Goal: Contribute content: Contribute content

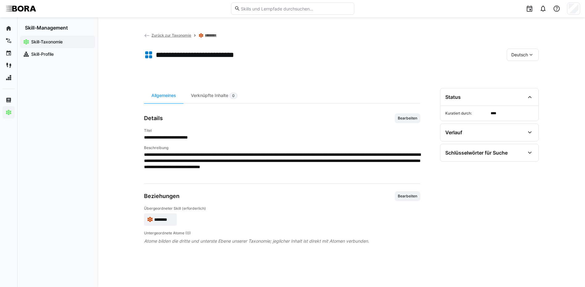
drag, startPoint x: 411, startPoint y: 116, endPoint x: 438, endPoint y: 126, distance: 28.5
click at [411, 116] on span "Bearbeiten" at bounding box center [407, 118] width 21 height 5
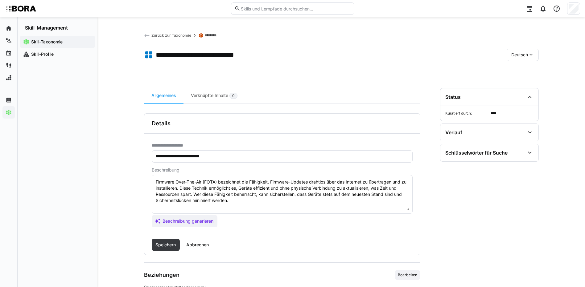
click at [236, 199] on textarea "Firmware Over-The-Air (FOTA) bezeichnet die Fähigkeit, Firmware-Updates drahtlo…" at bounding box center [282, 194] width 254 height 32
paste textarea "*1 - Anfänger: *2 - Mittelstufe: *3 - Fortgeschritten: *4 - Experte: *5 - Starl…"
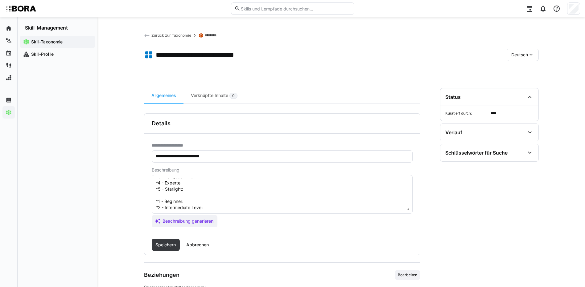
scroll to position [5, 0]
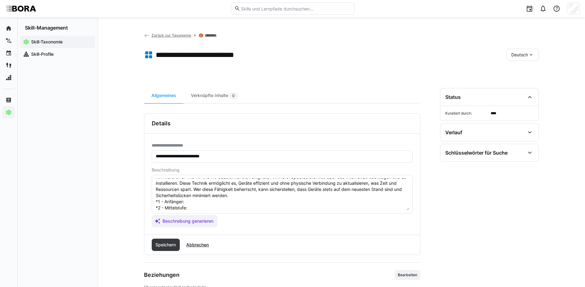
click at [196, 202] on textarea "Firmware Over-The-Air (FOTA) bezeichnet die Fähigkeit, Firmware-Updates drahtlo…" at bounding box center [282, 194] width 254 height 32
paste textarea "Kennt Basisprozesse von Firmware-Updates über Funk."
click at [198, 206] on textarea "Firmware Over-The-Air (FOTA) bezeichnet die Fähigkeit, Firmware-Updates drahtlo…" at bounding box center [282, 194] width 254 height 32
paste textarea "Unterstützt einfache Firmware-Updates und Testprozesse."
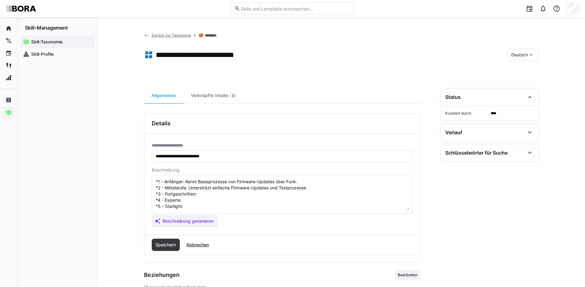
scroll to position [36, 0]
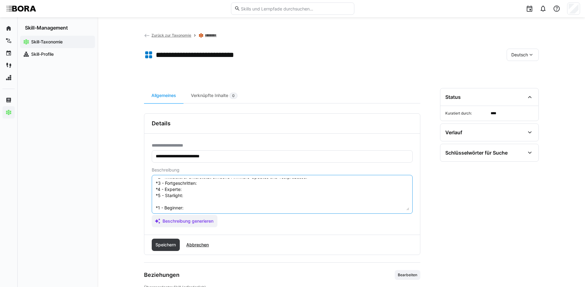
click at [249, 183] on textarea "Firmware Over-The-Air (FOTA) bezeichnet die Fähigkeit, Firmware-Updates drahtlo…" at bounding box center [282, 194] width 254 height 32
paste textarea "Plant und automatisiert FOTA-Prozesse."
click at [203, 191] on textarea "Firmware Over-The-Air (FOTA) bezeichnet die Fähigkeit, Firmware-Updates drahtlo…" at bounding box center [282, 194] width 254 height 32
paste textarea "Entwickelt Strategien zur sicheren und effizienten Firmware-Verteilung."
click at [198, 196] on textarea "Firmware Over-The-Air (FOTA) bezeichnet die Fähigkeit, Firmware-Updates drahtlo…" at bounding box center [282, 194] width 254 height 32
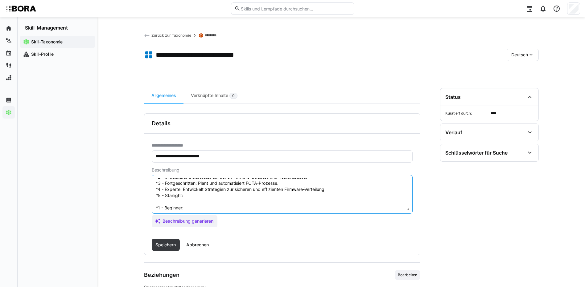
paste textarea "Leitet FOTA-Projekte und definiert Sicherheitsstandards für Firmware-Updates."
click at [198, 208] on textarea "Firmware Over-The-Air (FOTA) bezeichnet die Fähigkeit, Firmware-Updates drahtlo…" at bounding box center [282, 194] width 254 height 32
paste textarea "Knows basic processes of firmware updates over the air."
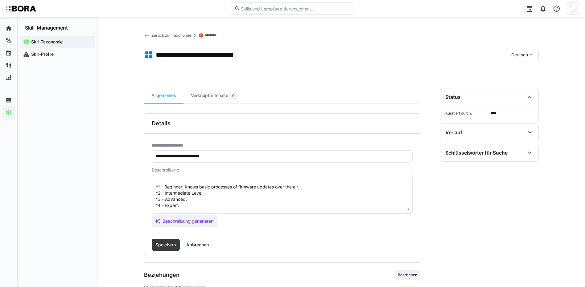
scroll to position [67, 0]
click at [226, 186] on textarea "Firmware Over-The-Air (FOTA) bezeichnet die Fähigkeit, Firmware-Updates drahtlo…" at bounding box center [282, 194] width 254 height 32
paste textarea "Supports simple firmware updates and testing processes."
click at [205, 191] on textarea "Firmware Over-The-Air (FOTA) bezeichnet die Fähigkeit, Firmware-Updates drahtlo…" at bounding box center [282, 194] width 254 height 32
paste textarea "Plans and automates FOTA processes."
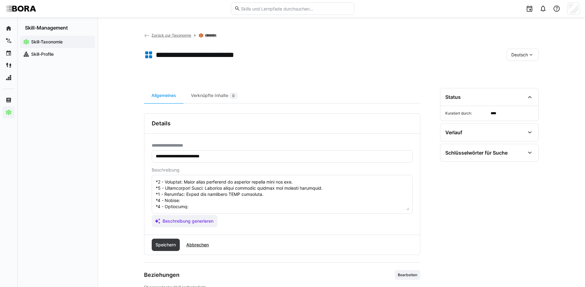
click at [181, 194] on textarea at bounding box center [282, 194] width 254 height 32
paste textarea "Develops strategies for secure and efficient firmware distribution."
click at [196, 199] on textarea at bounding box center [282, 194] width 254 height 32
paste textarea "Leads FOTA projects and defines security standards for firmware updates."
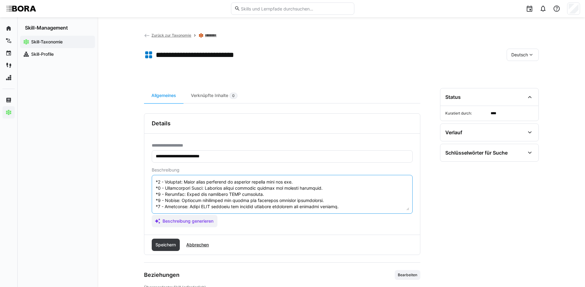
scroll to position [36, 0]
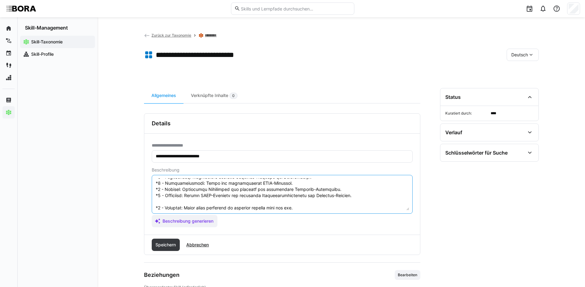
click at [157, 206] on textarea at bounding box center [282, 194] width 254 height 32
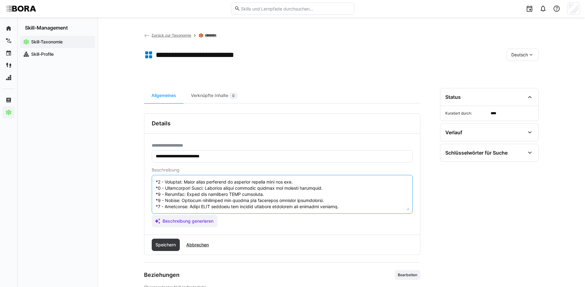
drag, startPoint x: 157, startPoint y: 206, endPoint x: 228, endPoint y: 232, distance: 75.8
click at [228, 232] on div "**********" at bounding box center [282, 184] width 276 height 101
type textarea "Firmware Over-The-Air (FOTA) bezeichnet die Fähigkeit, Firmware-Updates drahtlo…"
click at [174, 239] on span "Speichern" at bounding box center [166, 245] width 28 height 12
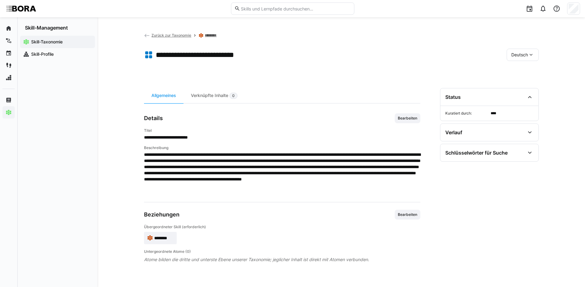
click at [530, 57] on eds-icon at bounding box center [531, 55] width 6 height 6
click at [524, 86] on span "Englisch" at bounding box center [519, 84] width 17 height 6
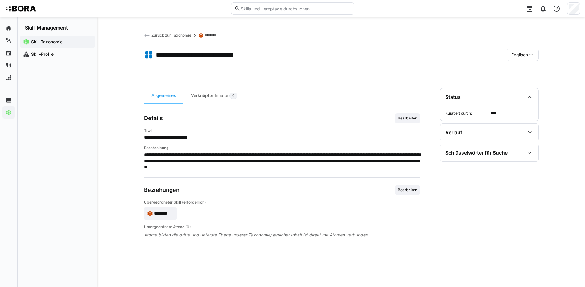
drag, startPoint x: 397, startPoint y: 116, endPoint x: 397, endPoint y: 120, distance: 4.3
click at [397, 116] on span "Bearbeiten" at bounding box center [407, 118] width 21 height 5
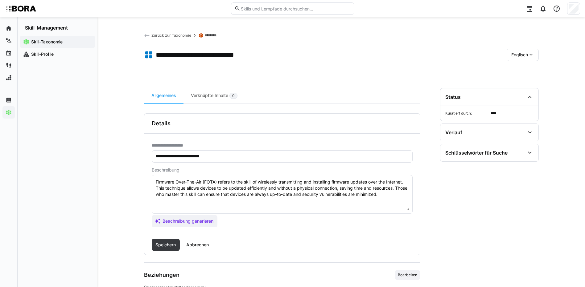
click at [400, 196] on textarea "Firmware Over-The-Air (FOTA) refers to the skill of wirelessly transmitting and…" at bounding box center [282, 194] width 254 height 32
paste textarea "*1 - Beginner: Knows basic processes of firmware updates over the air. *2 - Int…"
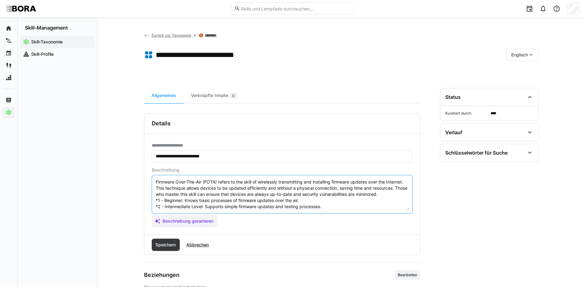
scroll to position [30, 0]
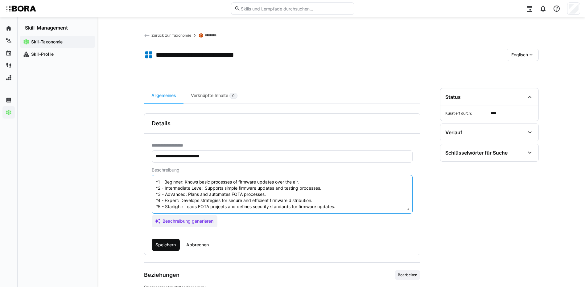
type textarea "Firmware Over-The-Air (FOTA) refers to the skill of wirelessly transmitting and…"
click at [166, 241] on span "Speichern" at bounding box center [166, 245] width 28 height 12
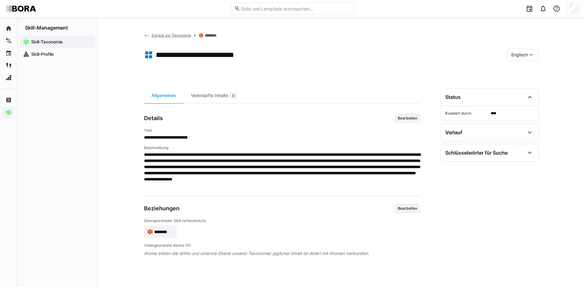
click at [509, 59] on div "Englisch" at bounding box center [522, 55] width 32 height 12
click at [514, 71] on span "Deutsch" at bounding box center [519, 71] width 17 height 6
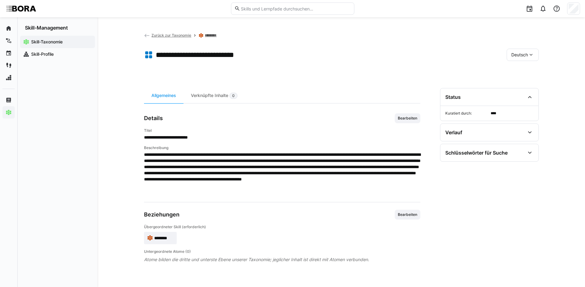
click at [207, 35] on link "********" at bounding box center [213, 35] width 16 height 5
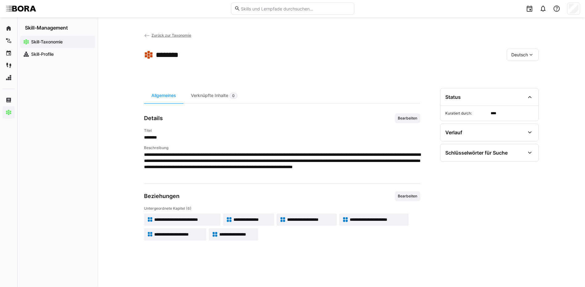
click at [271, 219] on span "**********" at bounding box center [252, 220] width 38 height 6
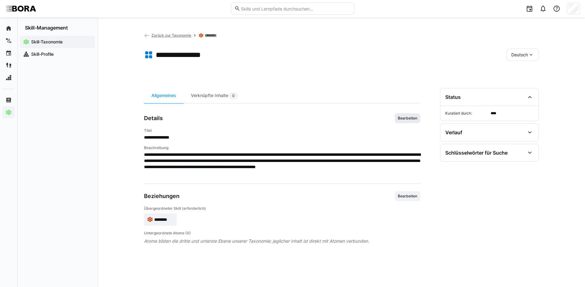
click at [409, 117] on span "Bearbeiten" at bounding box center [407, 118] width 21 height 5
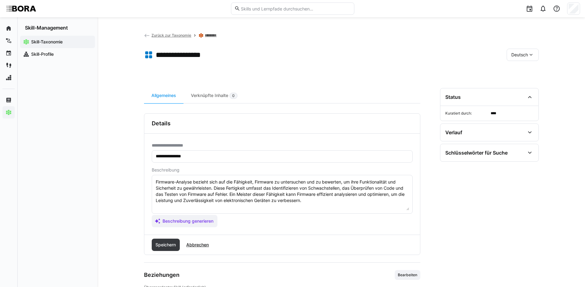
click at [319, 198] on textarea "Firmware-Analyse bezieht sich auf die Fähigkeit, Firmware zu untersuchen und zu…" at bounding box center [282, 194] width 254 height 32
paste textarea "*1 - Anfänger: *2 - Mittelstufe: *3 - Fortgeschritten: *4 - Experte: *5 - Starl…"
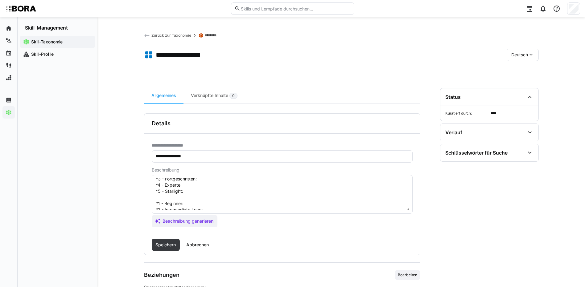
scroll to position [5, 0]
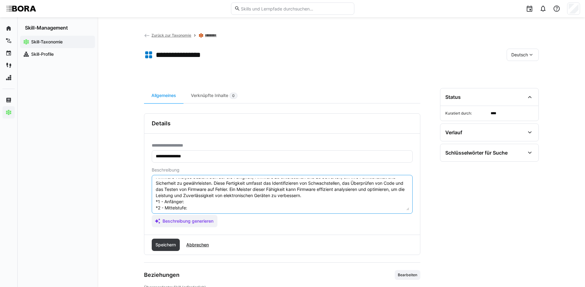
click at [197, 203] on textarea "Firmware-Analyse bezieht sich auf die Fähigkeit, Firmware zu untersuchen und zu…" at bounding box center [282, 194] width 254 height 32
paste textarea "Versteht Grundfunktionen der Firmware-Analyse (z.B. Identifikation von Versione…"
click at [204, 206] on textarea "Firmware-Analyse bezieht sich auf die Fähigkeit, Firmware zu untersuchen und zu…" at bounding box center [282, 194] width 254 height 32
paste textarea "Führt einfache Analysen durch (z.B. Prüfung von Integrität)."
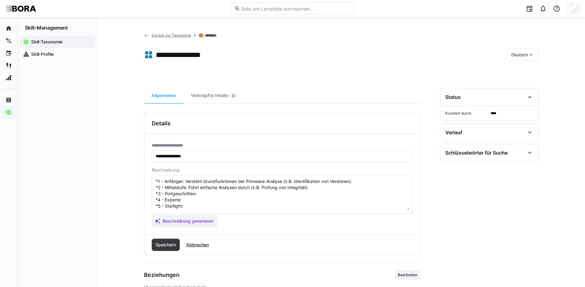
scroll to position [36, 0]
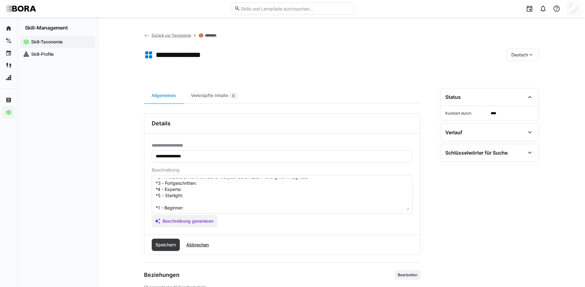
click at [247, 182] on textarea "Firmware-Analyse bezieht sich auf die Fähigkeit, Firmware zu untersuchen und zu…" at bounding box center [282, 194] width 254 height 32
paste textarea "Nutzt Tools zur Analyse und Fehlersuche in Firmware."
click at [226, 192] on textarea "Firmware-Analyse bezieht sich auf die Fähigkeit, Firmware zu untersuchen und zu…" at bounding box center [282, 194] width 254 height 32
paste textarea "Entwickelt Verfahren zur systematischen Firmware-Analyse und Sicherheitsbewertu…"
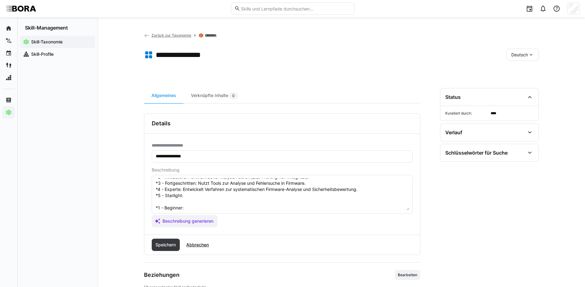
click at [206, 197] on textarea "Firmware-Analyse bezieht sich auf die Fähigkeit, Firmware zu untersuchen und zu…" at bounding box center [282, 194] width 254 height 32
paste textarea "Definiert Frameworks und Standards für Firmware-Analyse und betreut komplexe Un…"
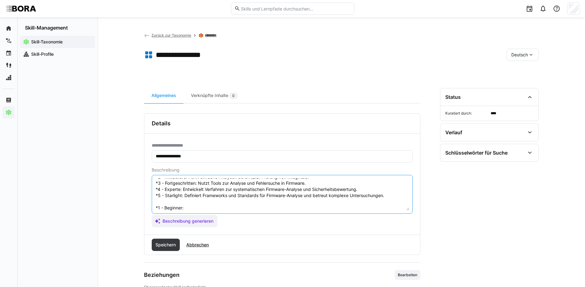
click at [195, 208] on textarea "Firmware-Analyse bezieht sich auf die Fähigkeit, Firmware zu untersuchen und zu…" at bounding box center [282, 194] width 254 height 32
paste textarea "Understands basic functions of firmware analysis (e.g., version identification)."
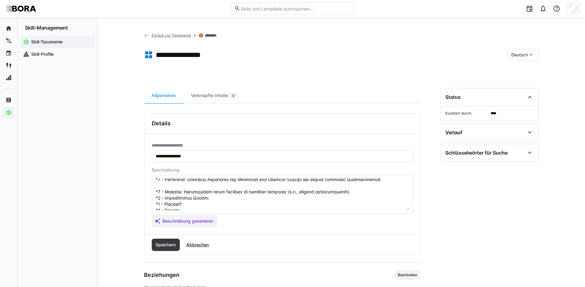
scroll to position [67, 0]
click at [211, 186] on textarea at bounding box center [282, 194] width 254 height 32
paste textarea "Performs simple analyses (e.g., integrity checks)."
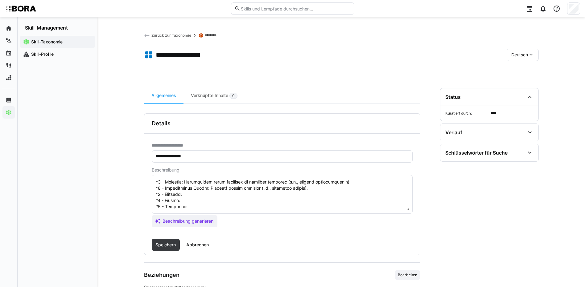
click at [209, 190] on textarea at bounding box center [282, 194] width 254 height 32
paste textarea "Uses tools for analysis and troubleshooting of firmware."
click at [199, 195] on textarea at bounding box center [282, 194] width 254 height 32
paste textarea "Develops procedures for systematic firmware analysis and security evaluation."
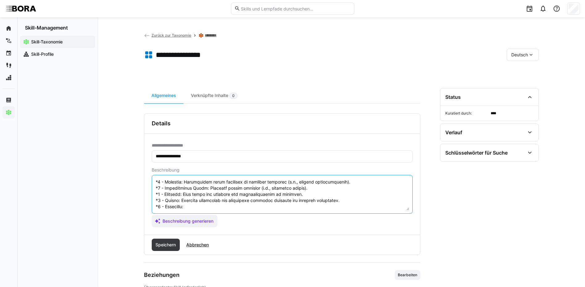
click at [189, 203] on textarea at bounding box center [282, 194] width 254 height 32
paste textarea "Defines frameworks and standards for firmware analysis and manages complex inve…"
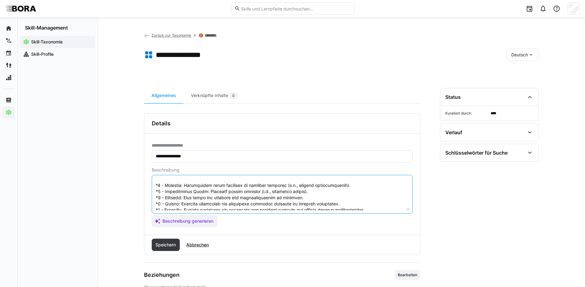
scroll to position [68, 0]
drag, startPoint x: 155, startPoint y: 181, endPoint x: 458, endPoint y: 231, distance: 307.1
click at [458, 231] on div "**********" at bounding box center [341, 205] width 395 height 235
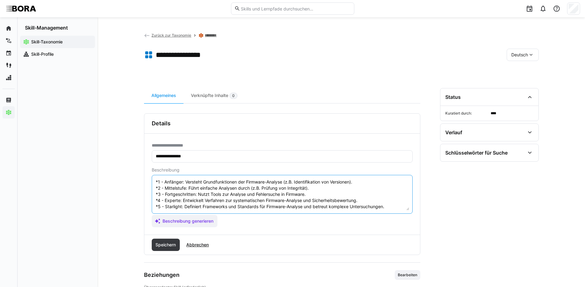
scroll to position [31, 0]
type textarea "Firmware-Analyse bezieht sich auf die Fähigkeit, Firmware zu untersuchen und zu…"
click at [166, 245] on span "Speichern" at bounding box center [165, 245] width 22 height 6
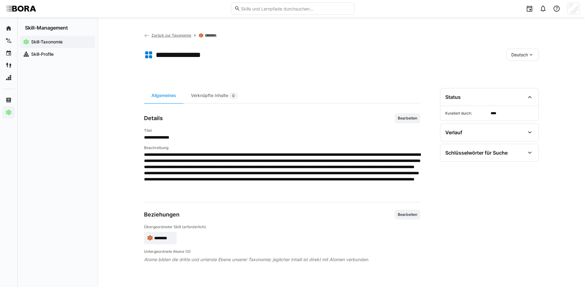
click at [520, 59] on div "Deutsch" at bounding box center [522, 55] width 32 height 12
drag, startPoint x: 521, startPoint y: 82, endPoint x: 481, endPoint y: 99, distance: 42.5
click at [521, 82] on span "Englisch" at bounding box center [519, 84] width 17 height 6
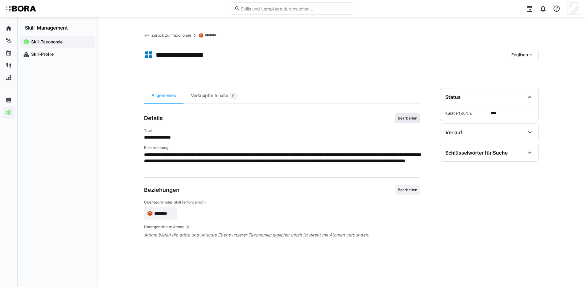
click at [401, 118] on span "Bearbeiten" at bounding box center [407, 118] width 21 height 5
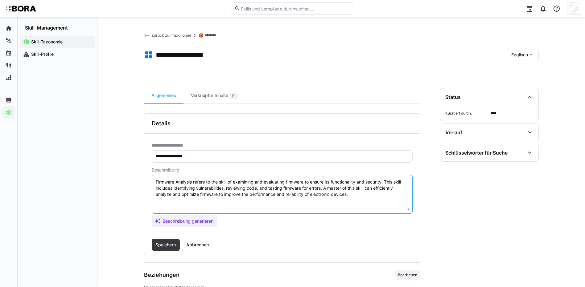
click at [362, 196] on textarea "Firmware Analysis refers to the skill of examining and evaluating firmware to e…" at bounding box center [282, 194] width 254 height 32
paste textarea "*1 - Beginner: Understands basic functions of firmware analysis (e.g., version …"
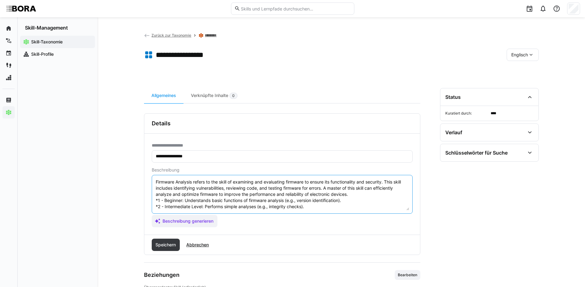
scroll to position [23, 0]
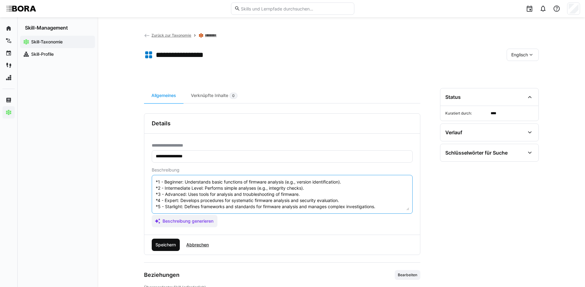
type textarea "Firmware Analysis refers to the skill of examining and evaluating firmware to e…"
click at [167, 244] on span "Speichern" at bounding box center [165, 245] width 22 height 6
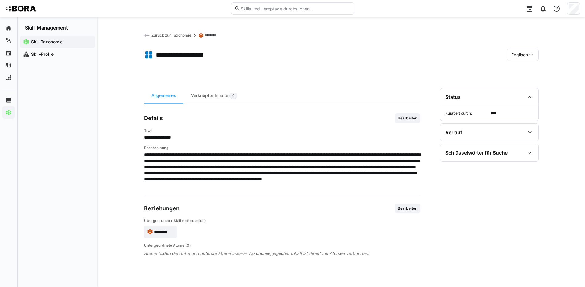
click at [518, 53] on span "Englisch" at bounding box center [519, 55] width 17 height 6
click at [527, 69] on span "Deutsch" at bounding box center [519, 71] width 17 height 6
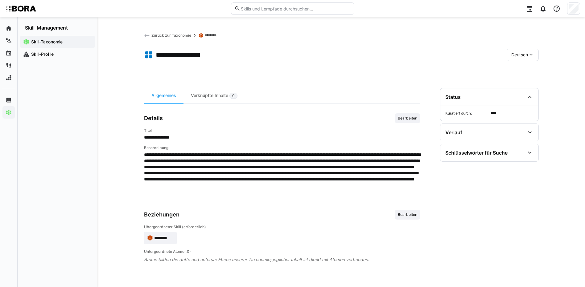
click at [205, 35] on link "********" at bounding box center [213, 35] width 16 height 5
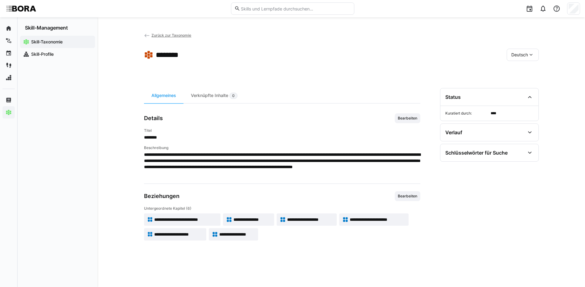
click at [313, 219] on span "**********" at bounding box center [310, 220] width 46 height 6
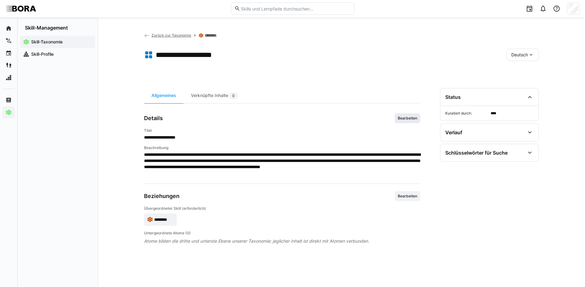
click at [402, 117] on span "Bearbeiten" at bounding box center [407, 118] width 21 height 5
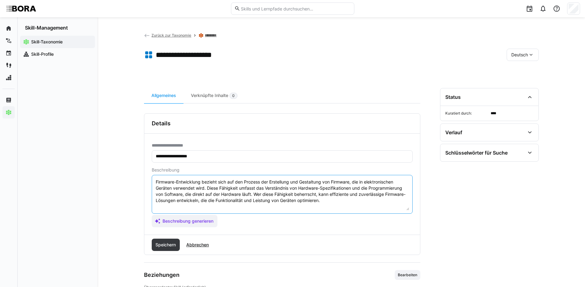
click at [328, 204] on textarea "Firmware-Entwicklung bezieht sich auf den Prozess der Erstellung und Gestaltung…" at bounding box center [282, 194] width 254 height 32
paste textarea "*1 - Anfänger: *2 - Mittelstufe: *3 - Fortgeschritten: *4 - Experte: *5 - Starl…"
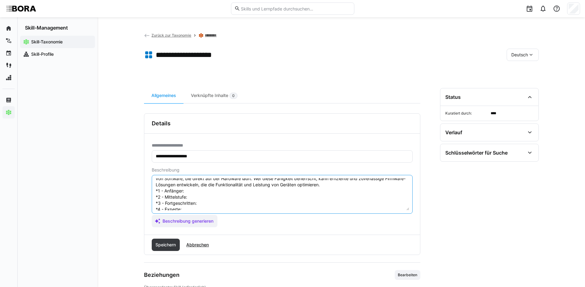
scroll to position [5, 0]
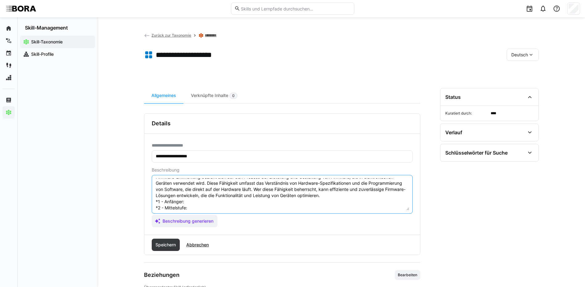
click at [251, 200] on textarea "Firmware-Entwicklung bezieht sich auf den Prozess der Erstellung und Gestaltung…" at bounding box center [282, 194] width 254 height 32
paste textarea "Versteht grundlegende Konzepte von Firmware und eingebetteten Systemen."
click at [190, 207] on textarea "Firmware-Entwicklung bezieht sich auf den Prozess der Erstellung und Gestaltung…" at bounding box center [282, 194] width 254 height 32
paste textarea "Entwickelt einfache Firmware-Komponenten unter Anleitung."
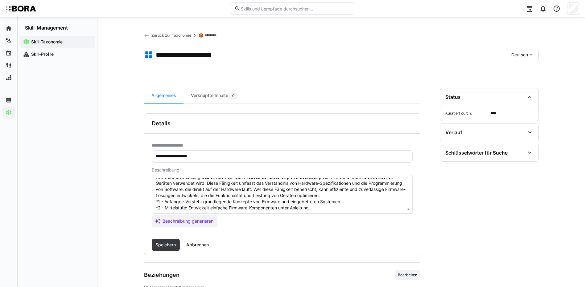
scroll to position [36, 0]
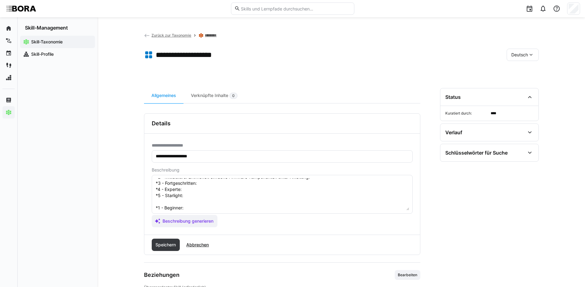
click at [240, 185] on textarea "Firmware-Entwicklung bezieht sich auf den Prozess der Erstellung und Gestaltung…" at bounding box center [282, 194] width 254 height 32
paste textarea "Entwickelt stabile Firmware-Lösungen eigenständig und testet diese umfassend."
click at [222, 189] on textarea "Firmware-Entwicklung bezieht sich auf den Prozess der Erstellung und Gestaltung…" at bounding box center [282, 194] width 254 height 32
paste textarea "Entwirft komplexe Firmware-Architekturen und gewährleistet Effizienz und Wartba…"
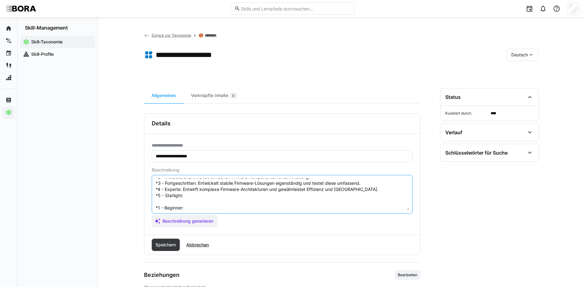
click at [198, 192] on textarea "Firmware-Entwicklung bezieht sich auf den Prozess der Erstellung und Gestaltung…" at bounding box center [282, 194] width 254 height 32
click at [196, 195] on textarea "Firmware-Entwicklung bezieht sich auf den Prozess der Erstellung und Gestaltung…" at bounding box center [282, 194] width 254 height 32
paste textarea "Leitet strategische Firmware-Initiativen und definiert Entwicklungsrichtlinien …"
click at [187, 205] on textarea "Firmware-Entwicklung bezieht sich auf den Prozess der Erstellung und Gestaltung…" at bounding box center [282, 194] width 254 height 32
click at [189, 207] on textarea "Firmware-Entwicklung bezieht sich auf den Prozess der Erstellung und Gestaltung…" at bounding box center [282, 194] width 254 height 32
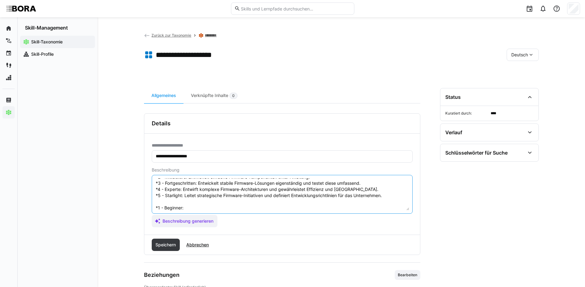
paste textarea "Understands basic firmware and embedded systems concepts."
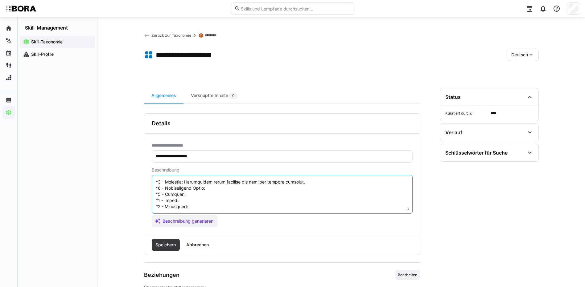
click at [278, 188] on textarea at bounding box center [282, 194] width 254 height 32
click at [277, 186] on textarea at bounding box center [282, 194] width 254 height 32
paste textarea "Develops simple firmware modules under guidance."
click at [206, 186] on textarea at bounding box center [282, 194] width 254 height 32
click at [204, 190] on textarea at bounding box center [282, 194] width 254 height 32
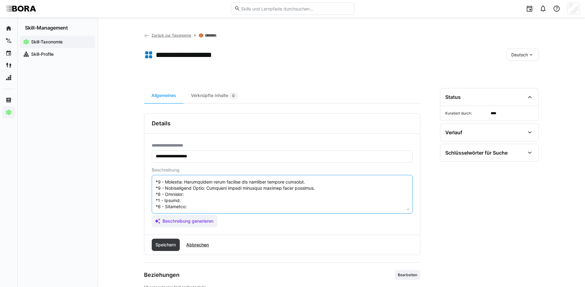
paste textarea "Independently develops and tests robust firmware features."
click at [203, 196] on textarea at bounding box center [282, 194] width 254 height 32
paste textarea "Designs complex firmware architectures ensuring efficiency and maintainability."
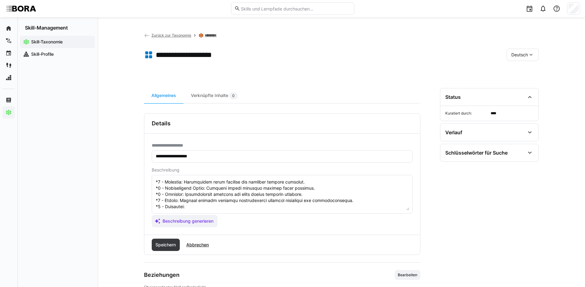
click at [203, 200] on textarea at bounding box center [282, 194] width 254 height 32
paste textarea "Leads enterprise-level firmware development and defines organizational standard…"
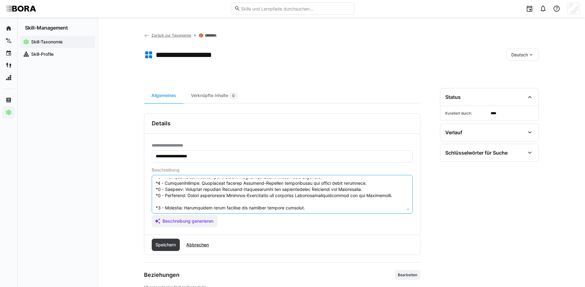
drag, startPoint x: 155, startPoint y: 206, endPoint x: 231, endPoint y: 231, distance: 79.9
click at [234, 239] on div "**********" at bounding box center [282, 184] width 276 height 142
click at [205, 201] on textarea at bounding box center [282, 194] width 254 height 32
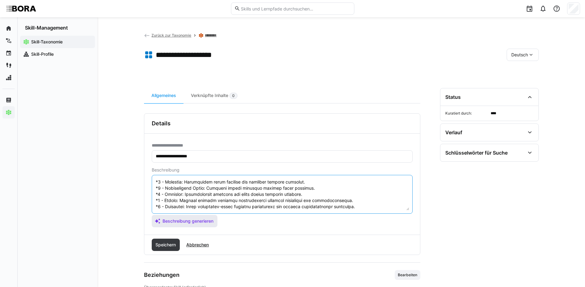
drag, startPoint x: 155, startPoint y: 207, endPoint x: 211, endPoint y: 227, distance: 58.7
click at [211, 227] on app-assistant-generate-form "Beschreibung Beschreibung generieren" at bounding box center [282, 198] width 261 height 60
type textarea "Firmware-Entwicklung bezieht sich auf den Prozess der Erstellung und Gestaltung…"
click at [167, 244] on span "Speichern" at bounding box center [165, 245] width 22 height 6
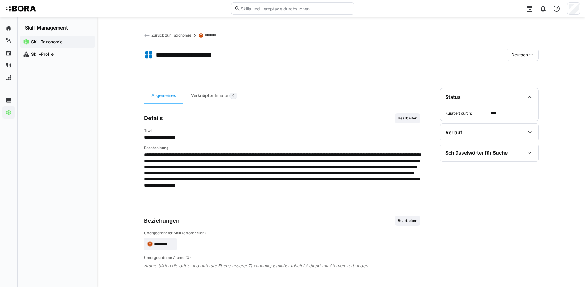
click at [511, 56] on span "Deutsch" at bounding box center [519, 55] width 17 height 6
click at [514, 86] on span "Englisch" at bounding box center [519, 84] width 17 height 6
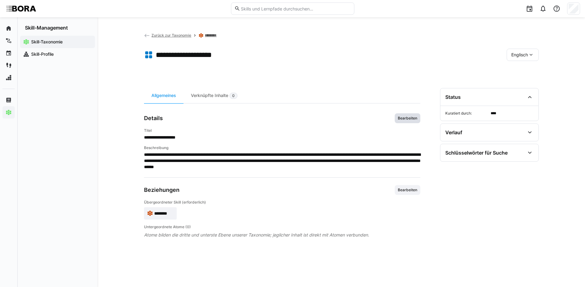
click at [408, 115] on span "Bearbeiten" at bounding box center [408, 118] width 26 height 10
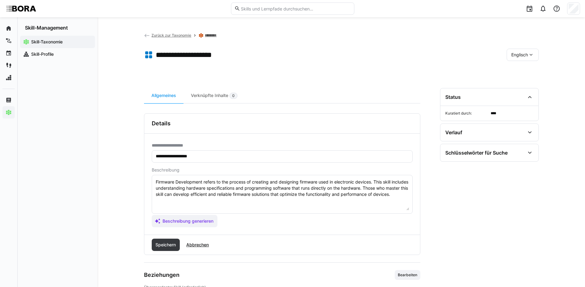
click at [341, 203] on textarea "Firmware Development refers to the process of creating and designing firmware u…" at bounding box center [282, 194] width 254 height 32
paste textarea "*1 - Beginner: Understands basic firmware and embedded systems concepts. *2 - I…"
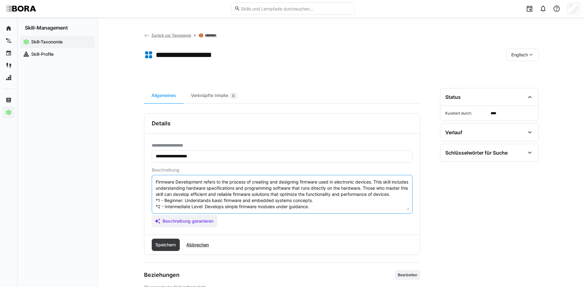
scroll to position [30, 0]
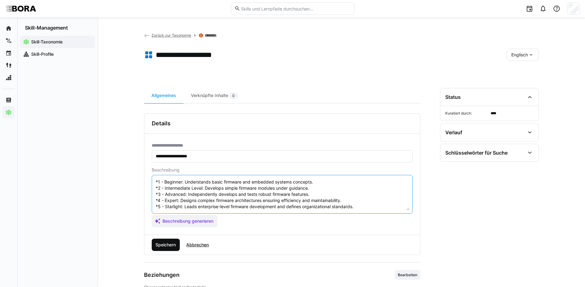
type textarea "Firmware Development refers to the process of creating and designing firmware u…"
click at [171, 244] on span "Speichern" at bounding box center [165, 245] width 22 height 6
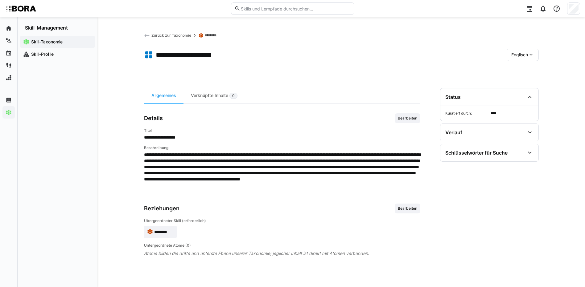
click at [529, 56] on eds-icon at bounding box center [531, 55] width 6 height 6
click at [525, 70] on span "Deutsch" at bounding box center [519, 71] width 17 height 6
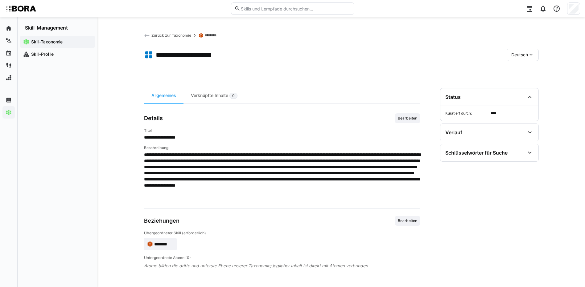
click at [216, 36] on link "********" at bounding box center [213, 35] width 16 height 5
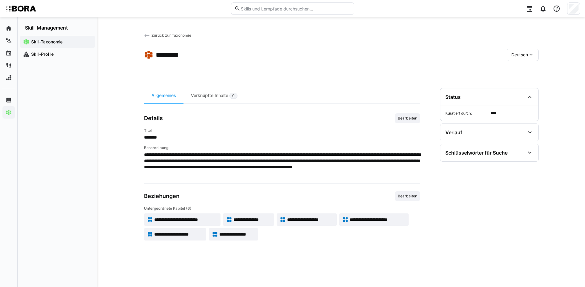
click at [395, 223] on span "**********" at bounding box center [378, 220] width 56 height 6
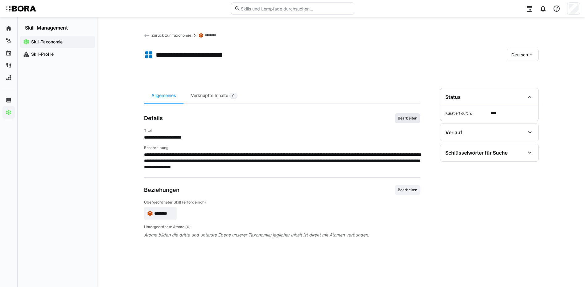
click at [410, 118] on span "Bearbeiten" at bounding box center [407, 118] width 21 height 5
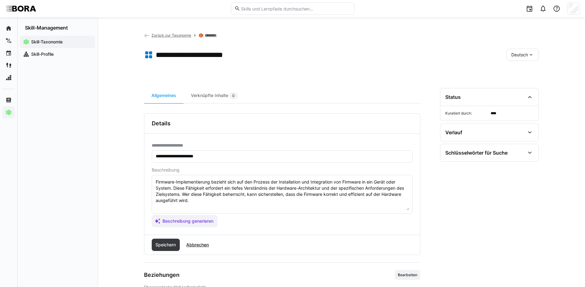
click at [252, 199] on textarea "Firmware-Implementierung bezieht sich auf den Prozess der Installation und Inte…" at bounding box center [282, 194] width 254 height 32
paste textarea "*1 - Anfänger: *2 - Mittelstufe: *3 - Fortgeschritten: *4 - Experte: *5 - Starl…"
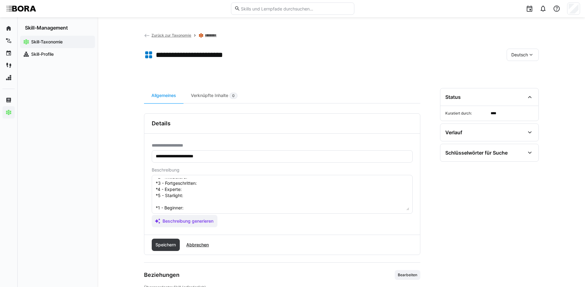
scroll to position [5, 0]
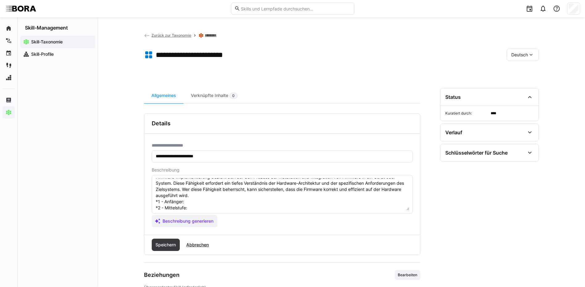
click at [199, 199] on textarea "Firmware-Implementierung bezieht sich auf den Prozess der Installation und Inte…" at bounding box center [282, 194] width 254 height 32
paste textarea "Kennt grundlegende Methoden zum Flashen und Installieren von Firmware."
click at [205, 209] on textarea "Firmware-Implementierung bezieht sich auf den Prozess der Installation und Inte…" at bounding box center [282, 194] width 254 height 32
paste textarea "Führt Standard-Implementierungen durch und behebt einfache Fehler."
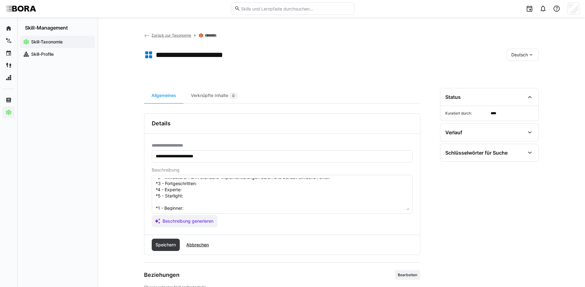
scroll to position [36, 0]
click at [211, 185] on textarea "Firmware-Implementierung bezieht sich auf den Prozess der Installation und Inte…" at bounding box center [282, 194] width 254 height 32
paste textarea "Automatisiert Firmware-Deployments und gewährleistet Kompatibilität."
click at [185, 187] on textarea "Firmware-Implementierung bezieht sich auf den Prozess der Installation und Inte…" at bounding box center [282, 194] width 254 height 32
paste textarea "Leitet Implementierungsstrategien, überwacht Rollouts und Versionierungen."
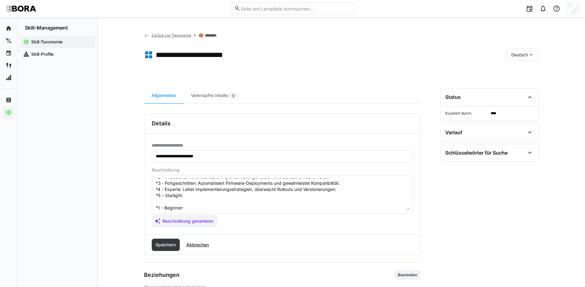
click at [198, 197] on textarea "Firmware-Implementierung bezieht sich auf den Prozess der Installation und Inte…" at bounding box center [282, 194] width 254 height 32
paste textarea "Entwickelt unternehmensweite Firmware-Governance-Modelle und Deployment-Standar…"
click at [188, 206] on textarea "Firmware-Implementierung bezieht sich auf den Prozess der Installation und Inte…" at bounding box center [282, 194] width 254 height 32
paste textarea "Knows how to flash and install firmware on devices."
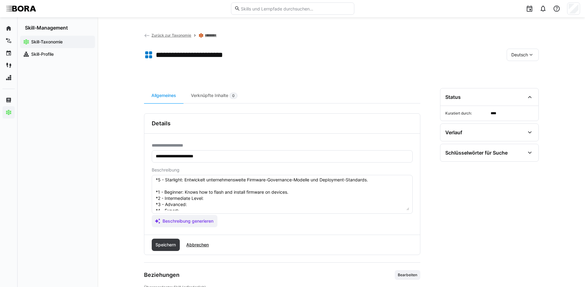
scroll to position [67, 0]
click at [246, 187] on textarea "Firmware-Implementierung bezieht sich auf den Prozess der Installation und Inte…" at bounding box center [282, 194] width 254 height 32
click at [246, 186] on textarea "Firmware-Implementierung bezieht sich auf den Prozess der Installation und Inte…" at bounding box center [282, 194] width 254 height 32
paste textarea "Performs standard implementation procedures and basic troubleshooting."
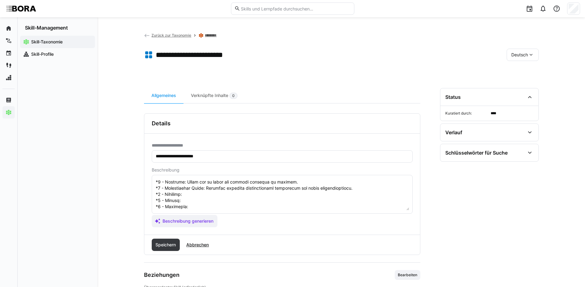
click at [281, 191] on textarea at bounding box center [282, 194] width 254 height 32
paste textarea "Automates deployments and ensures version compatibility."
click at [318, 196] on textarea at bounding box center [282, 194] width 254 height 32
paste textarea "Leads implementation strategy, rollouts, and version governance."
click at [245, 204] on textarea at bounding box center [282, 194] width 254 height 32
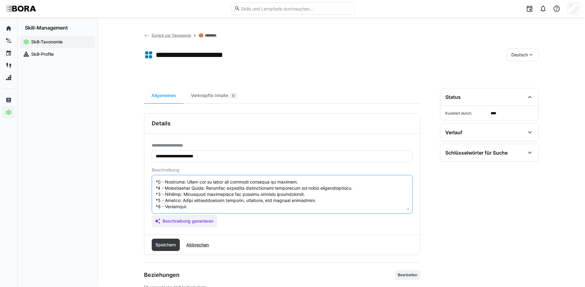
paste textarea "Establishes enterprise-wide firmware deployment pipelines and compliance standa…"
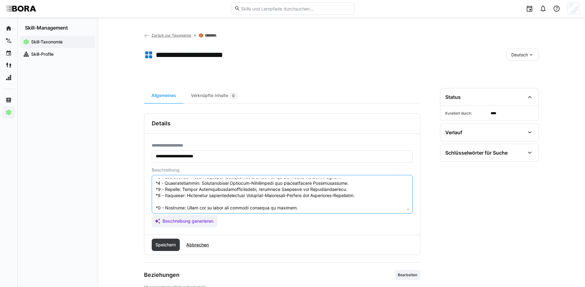
scroll to position [68, 0]
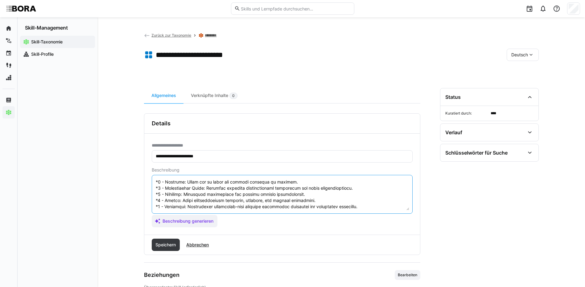
drag, startPoint x: 156, startPoint y: 208, endPoint x: 228, endPoint y: 241, distance: 79.7
click at [228, 241] on div "**********" at bounding box center [282, 184] width 276 height 142
type textarea "Firmware-Implementierung bezieht sich auf den Prozess der Installation und Inte…"
click at [169, 249] on span "Speichern" at bounding box center [166, 245] width 28 height 12
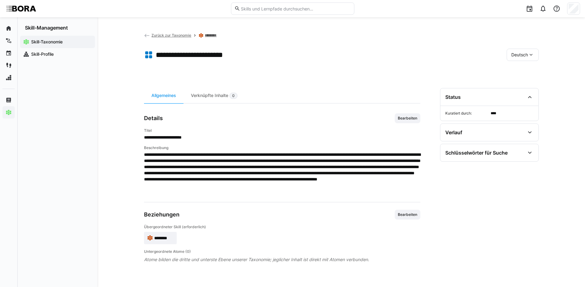
click at [519, 56] on span "Deutsch" at bounding box center [519, 55] width 17 height 6
click at [523, 87] on span "Englisch" at bounding box center [519, 84] width 17 height 6
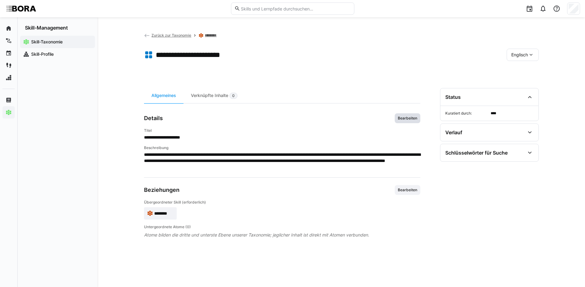
click at [399, 116] on span "Bearbeiten" at bounding box center [407, 118] width 21 height 5
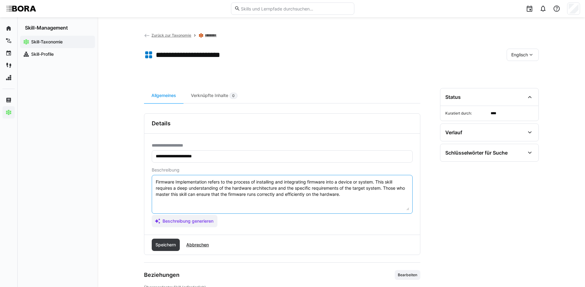
click at [351, 197] on textarea "Firmware Implementation refers to the process of installing and integrating fir…" at bounding box center [282, 194] width 254 height 32
paste textarea "*1 - Beginner: Knows how to flash and install firmware on devices. *2 - Interme…"
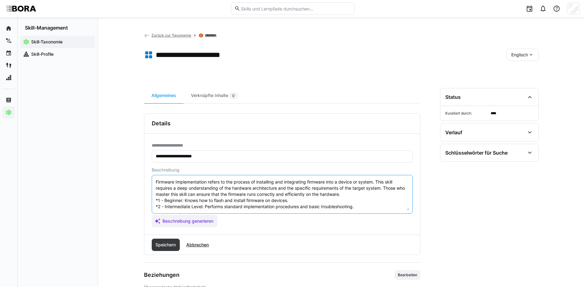
scroll to position [23, 0]
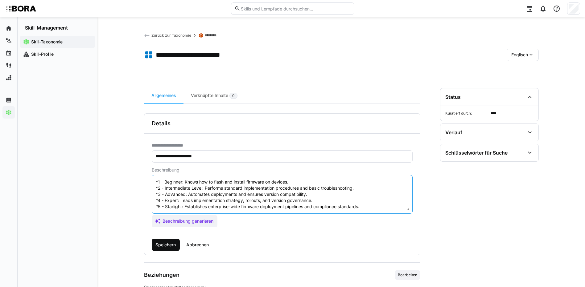
type textarea "Firmware Implementation refers to the process of installing and integrating fir…"
click at [161, 245] on span "Speichern" at bounding box center [165, 245] width 22 height 6
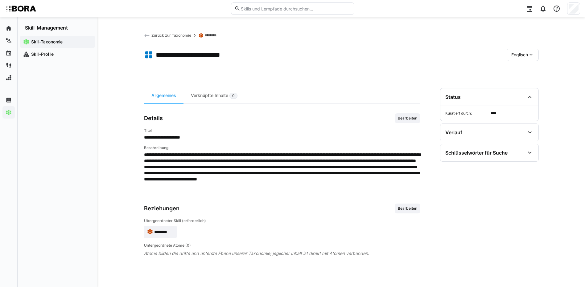
click at [515, 57] on span "Englisch" at bounding box center [519, 55] width 17 height 6
click at [520, 72] on span "Deutsch" at bounding box center [519, 71] width 17 height 6
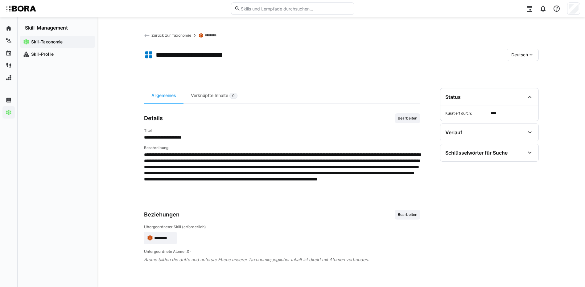
click at [211, 34] on link "********" at bounding box center [213, 35] width 16 height 5
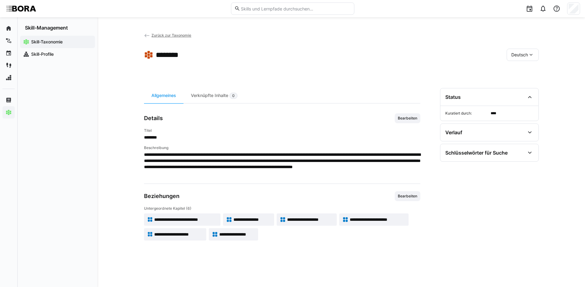
click at [291, 174] on span "**********" at bounding box center [282, 164] width 276 height 25
click at [358, 220] on span "**********" at bounding box center [378, 220] width 56 height 6
click at [177, 232] on span "**********" at bounding box center [178, 234] width 49 height 6
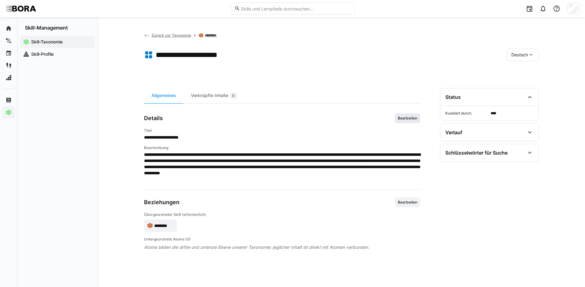
click at [404, 121] on span "Bearbeiten" at bounding box center [407, 118] width 21 height 5
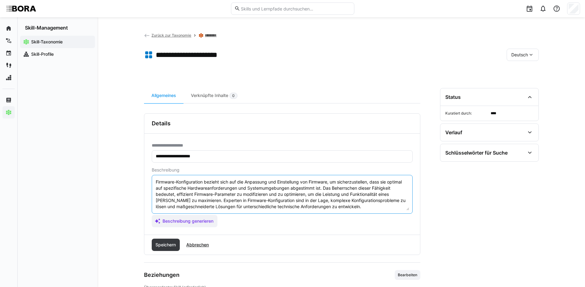
click at [363, 208] on textarea "Firmware-Konfiguration bezieht sich auf die Anpassung und Einstellung von Firmw…" at bounding box center [282, 194] width 254 height 32
click at [374, 210] on textarea "Firmware-Konfiguration bezieht sich auf die Anpassung und Einstellung von Firmw…" at bounding box center [282, 194] width 254 height 32
paste textarea "*1 - Anfänger: *2 - Mittelstufe: *3 - Fortgeschritten: *4 - Experte: *5 - Starl…"
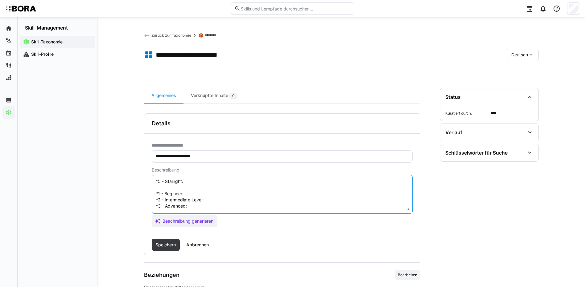
scroll to position [11, 0]
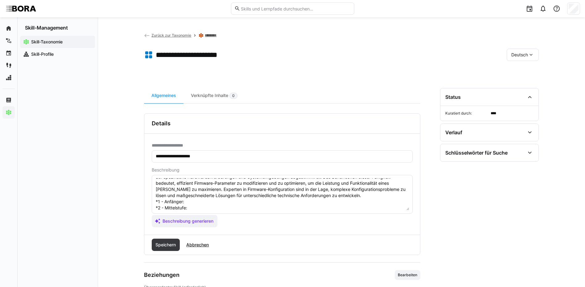
click at [185, 201] on textarea "Firmware-Konfiguration bezieht sich auf die Anpassung und Einstellung von Firmw…" at bounding box center [282, 194] width 254 height 32
paste textarea "Kennt Basisfunktionen zur Konfiguration von Firmware (Parameter, Tools)."
click at [189, 208] on textarea "Firmware-Konfiguration bezieht sich auf die Anpassung und Einstellung von Firmw…" at bounding box center [282, 194] width 254 height 32
paste textarea "Passt Einstellungen an einfache Anforderungen an."
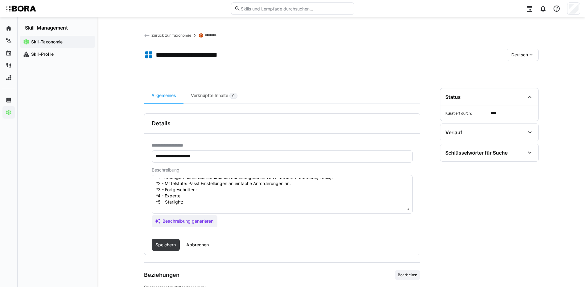
scroll to position [42, 0]
click at [231, 185] on textarea "Firmware-Konfiguration bezieht sich auf die Anpassung und Einstellung von Firmw…" at bounding box center [282, 194] width 254 height 32
paste textarea "Optimiert Firmware-Konfigurationen gezielt für Leistung und Stabilität."
click at [184, 190] on textarea "Firmware-Konfiguration bezieht sich auf die Anpassung und Einstellung von Firmw…" at bounding box center [282, 194] width 254 height 32
paste textarea "Entwickelt skalierbare Konfigurationsvorlagen und automatisierte Prozesse."
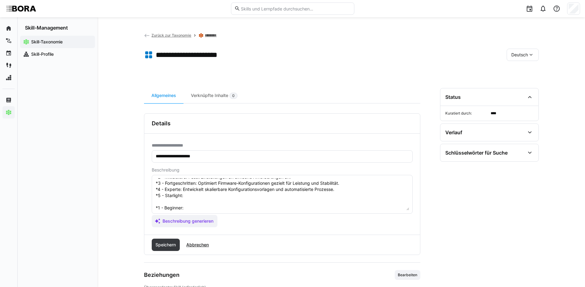
click at [211, 197] on textarea "Firmware-Konfiguration bezieht sich auf die Anpassung und Einstellung von Firmw…" at bounding box center [282, 194] width 254 height 32
paste textarea "Etabliert Konfigurationsrichtlinien unternehmensweit für diverse Hardware-Setup…"
drag, startPoint x: 252, startPoint y: 209, endPoint x: 259, endPoint y: 210, distance: 6.8
click at [259, 210] on textarea at bounding box center [282, 194] width 254 height 32
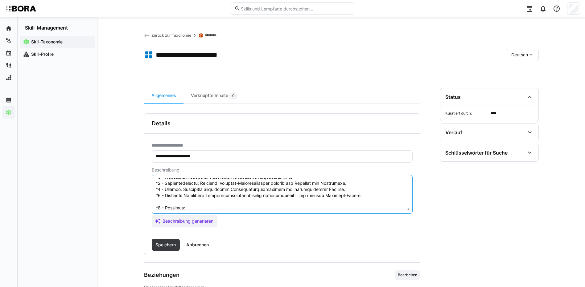
paste textarea "Understands configuration files and basic tools."
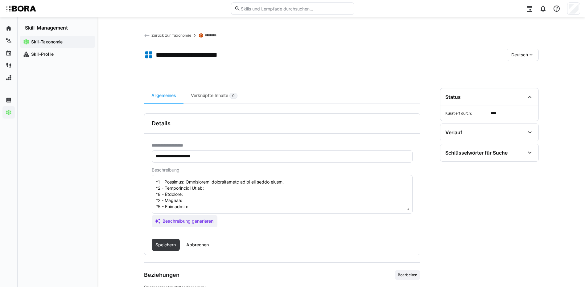
scroll to position [73, 0]
click at [237, 182] on textarea at bounding box center [282, 194] width 254 height 32
paste textarea "Adjusts firmware settings based on documentation."
click at [190, 191] on textarea at bounding box center [282, 194] width 254 height 32
paste textarea "Customizes and optimizes configurations for performance and reliability."
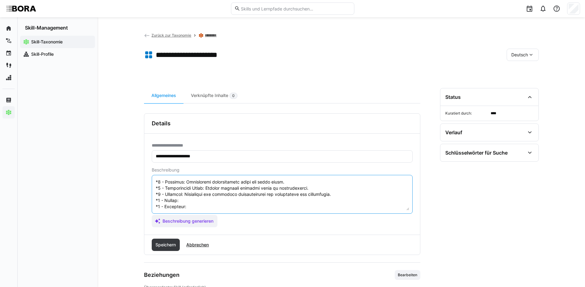
click at [188, 198] on textarea at bounding box center [282, 194] width 254 height 32
paste textarea "Develops scalable configuration templates and automation."
click at [201, 204] on textarea at bounding box center [282, 194] width 254 height 32
paste textarea "Defines strategic configuration frameworks across product lines."
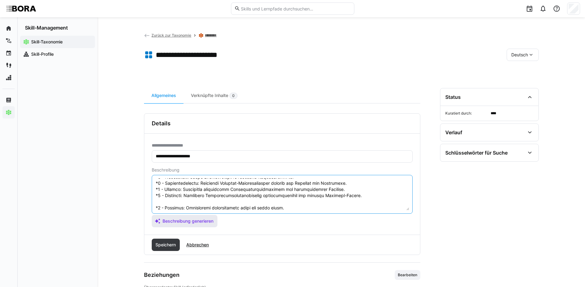
scroll to position [74, 0]
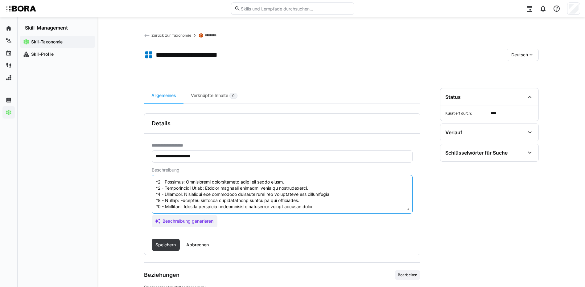
drag, startPoint x: 156, startPoint y: 208, endPoint x: 225, endPoint y: 227, distance: 71.5
click at [225, 227] on div "**********" at bounding box center [282, 184] width 276 height 101
type textarea "Firmware-Konfiguration bezieht sich auf die Anpassung und Einstellung von Firmw…"
click at [170, 244] on span "Speichern" at bounding box center [165, 245] width 22 height 6
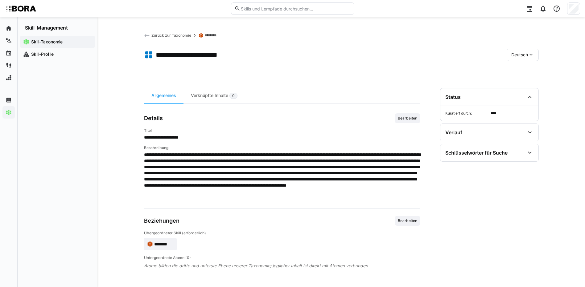
click at [529, 55] on eds-icon at bounding box center [531, 55] width 6 height 6
click at [531, 81] on div "Englisch" at bounding box center [522, 84] width 23 height 6
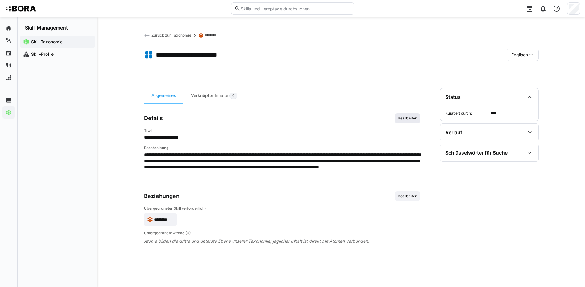
click at [401, 118] on span "Bearbeiten" at bounding box center [407, 118] width 21 height 5
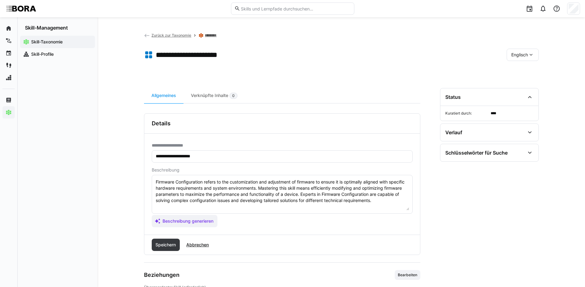
click at [395, 202] on textarea "Firmware Configuration refers to the customization and adjustment of firmware t…" at bounding box center [282, 194] width 254 height 32
paste textarea "*1 - Beginner: Understands configuration files and basic tools. *2 - Intermedia…"
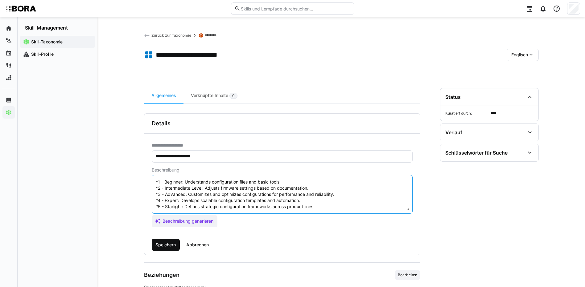
type textarea "Firmware Configuration refers to the customization and adjustment of firmware t…"
click at [175, 246] on span "Speichern" at bounding box center [165, 245] width 22 height 6
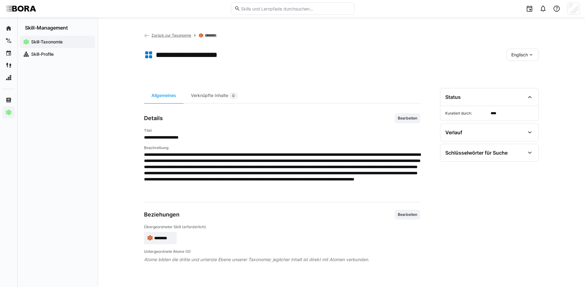
click at [516, 56] on span "Englisch" at bounding box center [519, 55] width 17 height 6
click at [514, 69] on span "Deutsch" at bounding box center [519, 71] width 17 height 6
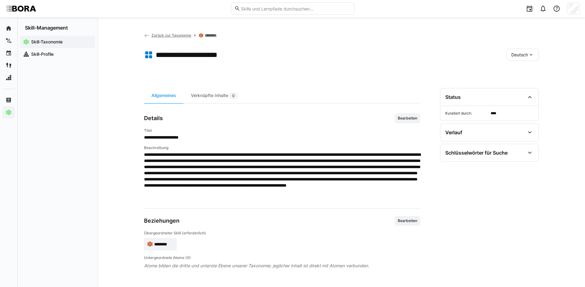
click at [208, 35] on link "********" at bounding box center [213, 35] width 16 height 5
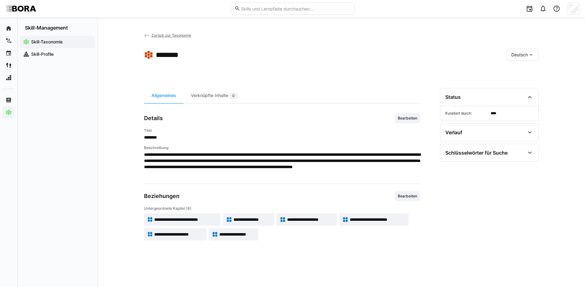
click at [211, 235] on app-skill-badge "**********" at bounding box center [233, 234] width 49 height 12
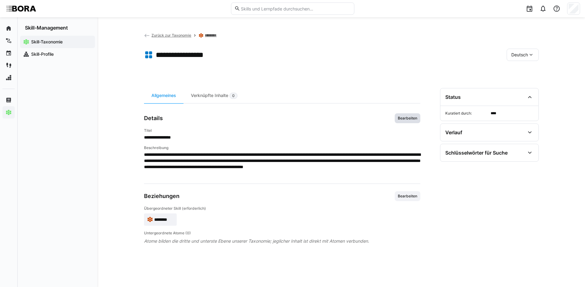
click at [403, 117] on span "Bearbeiten" at bounding box center [407, 118] width 21 height 5
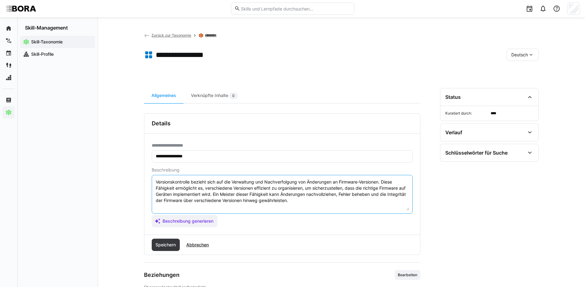
click at [319, 203] on textarea "Versionskontrolle bezieht sich auf die Verwaltung und Nachverfolgung von Änderu…" at bounding box center [282, 194] width 254 height 32
paste textarea "*1 - Anfänger: *2 - Mittelstufe: *3 - Fortgeschritten: *4 - Experte: *5 - Starl…"
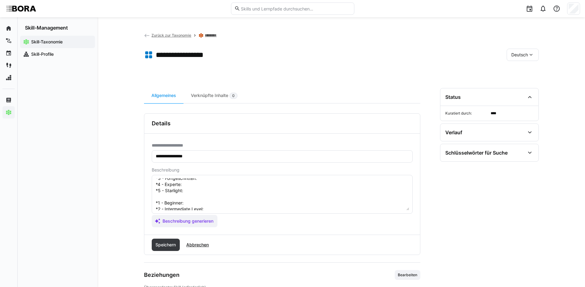
scroll to position [5, 0]
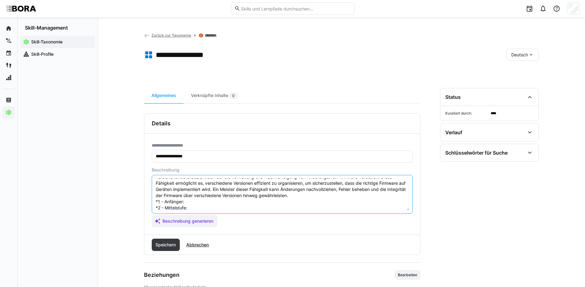
click at [209, 199] on textarea "Versionskontrolle bezieht sich auf die Verwaltung und Nachverfolgung von Änderu…" at bounding box center [282, 194] width 254 height 32
paste textarea "Versteht grundlegende Konzepte wie Commits, Branches und Repositories."
click at [200, 206] on textarea "Versionskontrolle bezieht sich auf die Verwaltung und Nachverfolgung von Änderu…" at bounding box center [282, 194] width 254 height 32
paste textarea "Nutzt Tools wie Git für einfache Aufgaben im Arbeitsalltag."
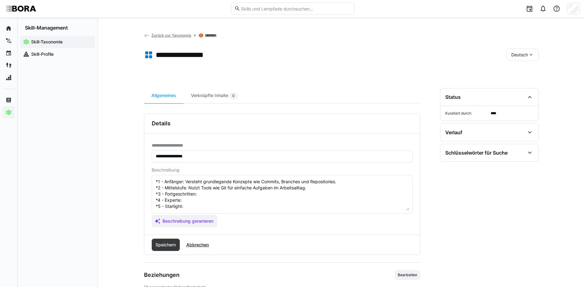
scroll to position [36, 0]
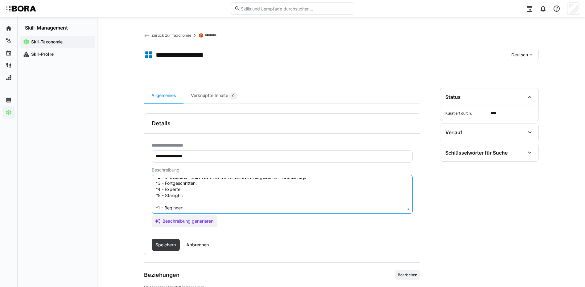
click at [223, 183] on textarea "Versionskontrolle bezieht sich auf die Verwaltung und Nachverfolgung von Änderu…" at bounding box center [282, 194] width 254 height 32
paste textarea "Beherrscht Branching, Merging und Fehlerbehebung in Teamprojekten."
click at [200, 190] on textarea "Versionskontrolle bezieht sich auf die Verwaltung und Nachverfolgung von Änderu…" at bounding box center [282, 194] width 254 height 32
paste textarea "Entwickelt Release- und Branching-Strategien sowie CI/CD-Integrationen."
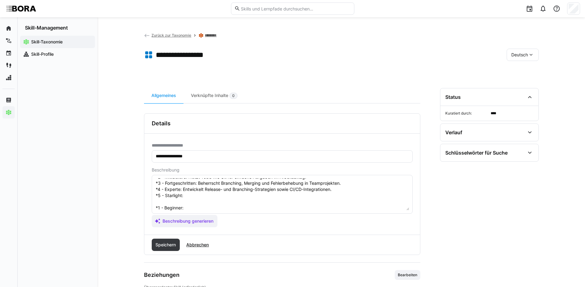
click at [221, 194] on textarea "Versionskontrolle bezieht sich auf die Verwaltung und Nachverfolgung von Änderu…" at bounding box center [282, 194] width 254 height 32
paste textarea "Definiert unternehmensweite Prozesse für Versionskontrolle und Qualitätssicheru…"
click at [210, 208] on textarea "Versionskontrolle bezieht sich auf die Verwaltung und Nachverfolgung von Änderu…" at bounding box center [282, 194] width 254 height 32
paste textarea "Understands commits, branches, and repositories."
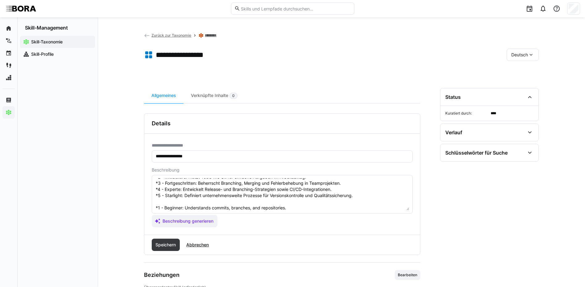
scroll to position [67, 0]
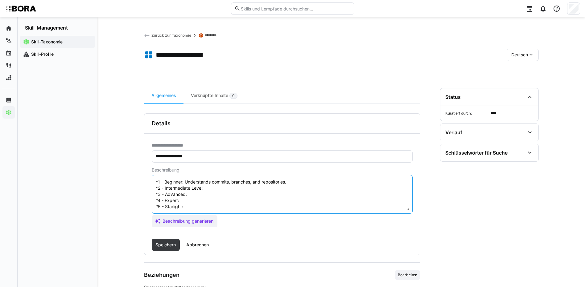
click at [233, 186] on textarea "Versionskontrolle bezieht sich auf die Verwaltung und Nachverfolgung von Änderu…" at bounding box center [282, 194] width 254 height 32
paste textarea "Uses Git or similar tools for routine versioning tasks."
click at [193, 191] on textarea at bounding box center [282, 194] width 254 height 32
paste textarea "Manages branching, merging, and resolves conflicts in collaborative workflows."
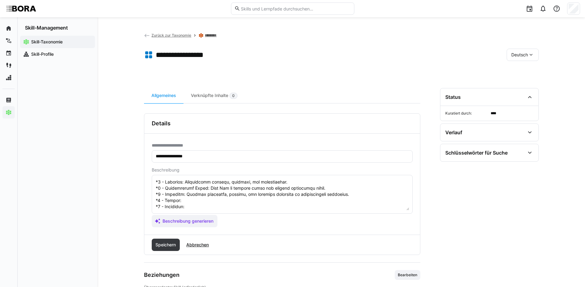
click at [186, 194] on textarea at bounding box center [282, 194] width 254 height 32
paste textarea "Designs branching models, CI/CD integrations, and release strategies."
click at [206, 201] on textarea at bounding box center [282, 194] width 254 height 32
paste textarea "Leads version control governance and ensures organizational compliance."
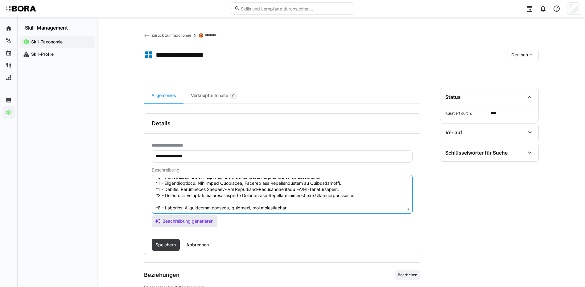
scroll to position [68, 0]
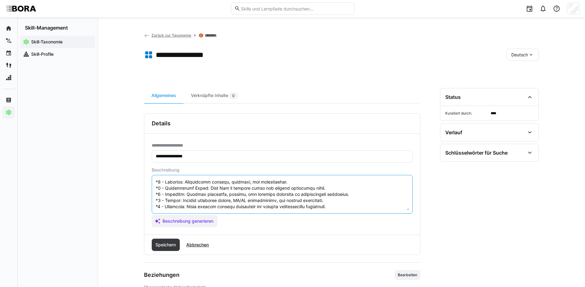
drag, startPoint x: 156, startPoint y: 208, endPoint x: 226, endPoint y: 235, distance: 75.1
click at [226, 235] on div "**********" at bounding box center [282, 184] width 276 height 142
type textarea "Versionskontrolle bezieht sich auf die Verwaltung und Nachverfolgung von Änderu…"
click at [173, 245] on span "Speichern" at bounding box center [165, 245] width 22 height 6
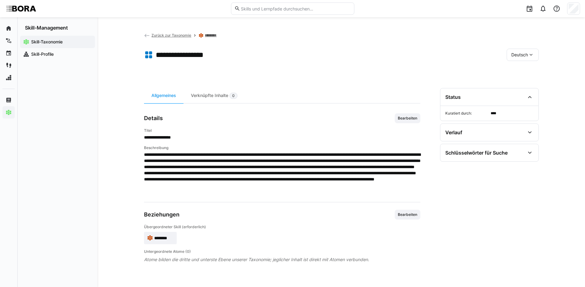
click at [529, 50] on div "Deutsch" at bounding box center [522, 55] width 32 height 12
click at [529, 81] on div "Englisch" at bounding box center [522, 84] width 23 height 6
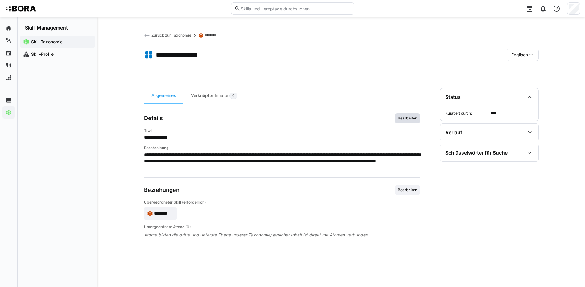
click at [399, 117] on span "Bearbeiten" at bounding box center [407, 118] width 21 height 5
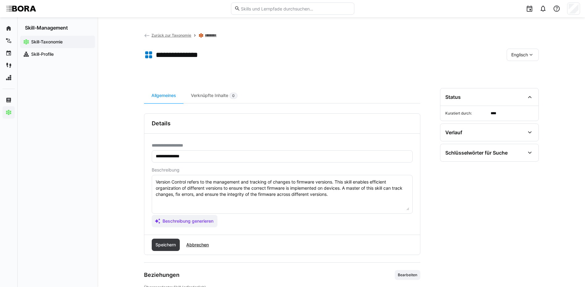
click at [342, 197] on textarea "Version Control refers to the management and tracking of changes to firmware ve…" at bounding box center [282, 194] width 254 height 32
paste textarea "*1 - Beginner: Understands commits, branches, and repositories. *2 - Intermedia…"
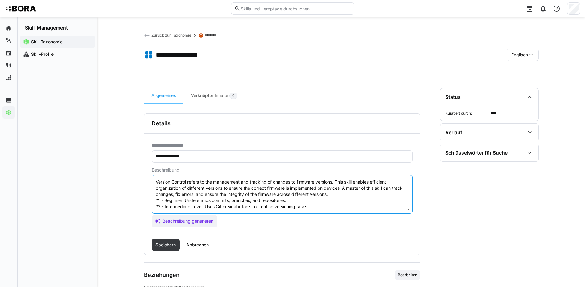
scroll to position [23, 0]
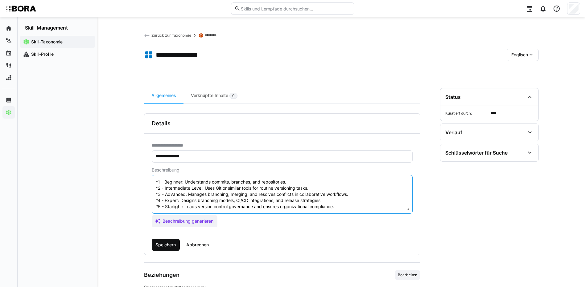
type textarea "Version Control refers to the management and tracking of changes to firmware ve…"
click at [167, 247] on span "Speichern" at bounding box center [165, 245] width 22 height 6
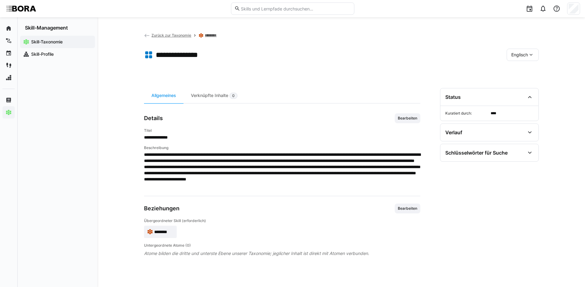
click at [517, 54] on span "Englisch" at bounding box center [519, 55] width 17 height 6
click at [518, 72] on span "Deutsch" at bounding box center [519, 71] width 17 height 6
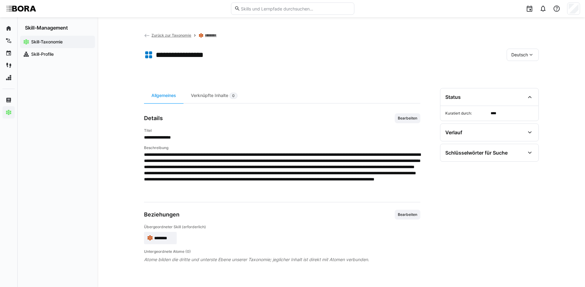
click at [207, 35] on link "********" at bounding box center [213, 35] width 16 height 5
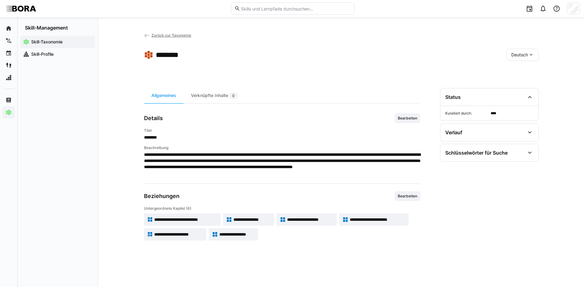
click at [169, 35] on span "Zurück zur Taxonomie" at bounding box center [171, 35] width 40 height 5
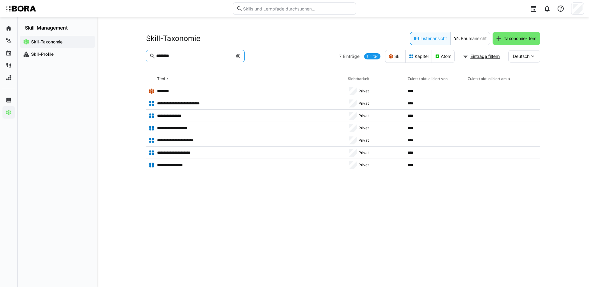
drag, startPoint x: 180, startPoint y: 56, endPoint x: 137, endPoint y: 56, distance: 42.8
click at [137, 56] on div "**********" at bounding box center [343, 152] width 492 height 270
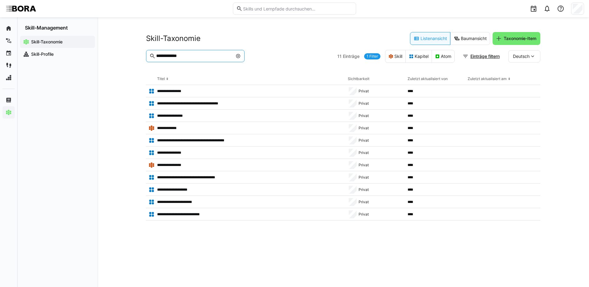
type input "**********"
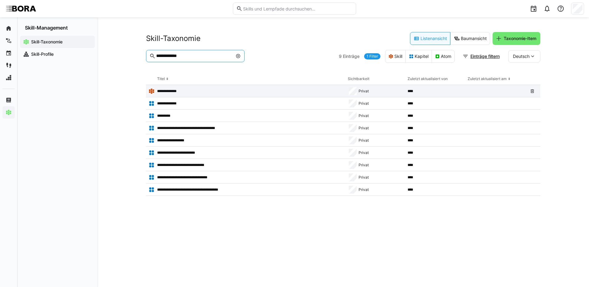
click at [175, 89] on p "**********" at bounding box center [169, 91] width 24 height 5
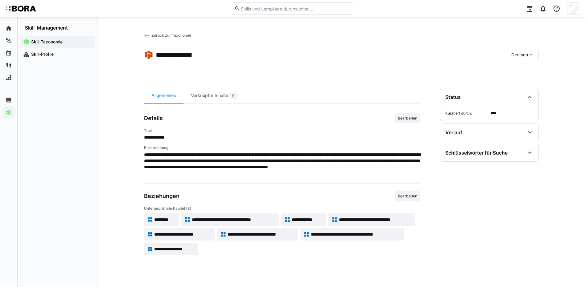
click at [252, 216] on app-skill-badge "**********" at bounding box center [230, 220] width 98 height 12
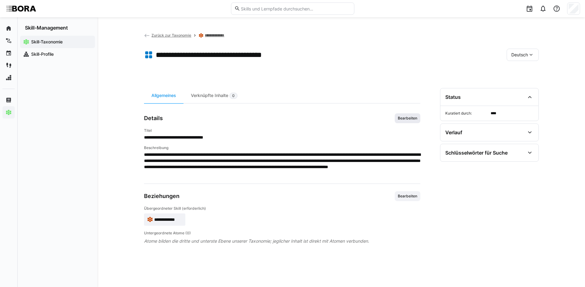
click at [414, 117] on span "Bearbeiten" at bounding box center [407, 118] width 21 height 5
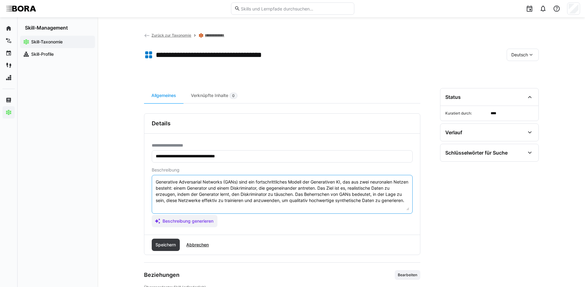
click at [394, 206] on textarea "Generative Adversarial Networks (GANs) sind ein fortschrittliches Modell der Ge…" at bounding box center [282, 194] width 254 height 32
click at [410, 202] on eds-input "Generative Adversarial Networks (GANs) sind ein fortschrittliches Modell der Ge…" at bounding box center [282, 194] width 261 height 39
click at [407, 202] on textarea "Generative Adversarial Networks (GANs) sind ein fortschrittliches Modell der Ge…" at bounding box center [282, 194] width 254 height 32
paste textarea "*1 - Anfänger: *2 - Mittelstufe: *3 - Fortgeschritten: *4 - Experte: *5 - Starl…"
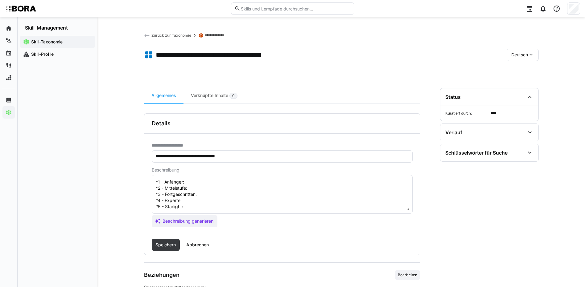
scroll to position [11, 0]
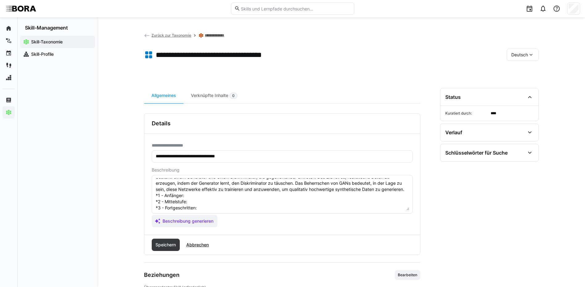
click at [208, 202] on textarea "Generative Adversarial Networks (GANs) sind ein fortschrittliches Modell der Ge…" at bounding box center [282, 194] width 254 height 32
paste textarea "Kennt Aufbau und Prinzipien (Generator, Diskriminator) von GANs."
click at [206, 205] on textarea "Generative Adversarial Networks (GANs) sind ein fortschrittliches Modell der Ge…" at bounding box center [282, 194] width 254 height 32
paste textarea "Trainiert einfache GANs mit vorhandenen Datensätzen."
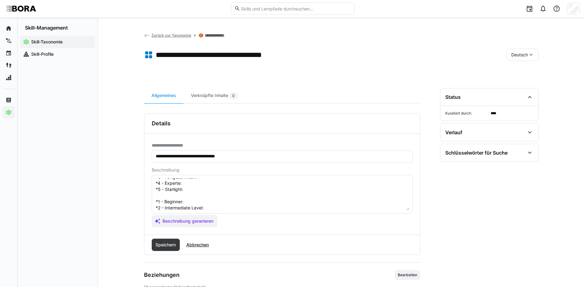
click at [218, 187] on textarea "Generative Adversarial Networks (GANs) sind ein fortschrittliches Modell der Ge…" at bounding box center [282, 194] width 254 height 32
click at [217, 185] on textarea "Generative Adversarial Networks (GANs) sind ein fortschrittliches Modell der Ge…" at bounding box center [282, 194] width 254 height 32
paste textarea "Optimiert GANs für spezifische Anwendungsfälle (z. B. Bildsynthese)."
click at [246, 191] on textarea "Generative Adversarial Networks (GANs) sind ein fortschrittliches Modell der Ge…" at bounding box center [282, 194] width 254 height 32
paste textarea "Entwickelt individuelle GAN-Architekturen für spezielle Anwendungen."
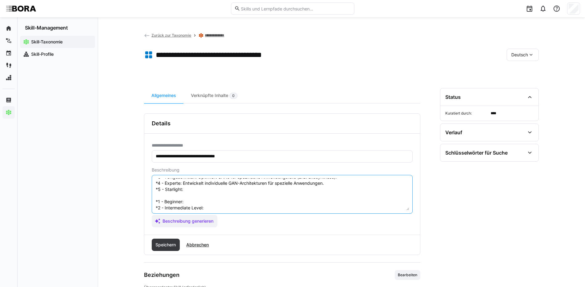
click at [197, 197] on textarea "Generative Adversarial Networks (GANs) sind ein fortschrittliches Modell der Ge…" at bounding box center [282, 194] width 254 height 32
paste textarea "Leitet strategische Projekte zu generativer KI und führt GAN-Technologien unter…"
click at [194, 207] on textarea "Generative Adversarial Networks (GANs) sind ein fortschrittliches Modell der Ge…" at bounding box center [282, 194] width 254 height 32
paste textarea "Knows GAN architecture and use cases (generator/discriminator)."
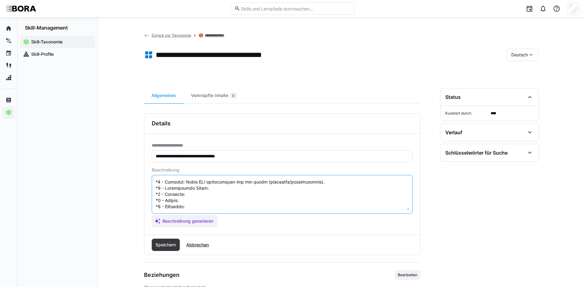
click at [236, 182] on textarea at bounding box center [282, 194] width 254 height 32
paste textarea "Trains simple GANs with standard datasets."
click at [203, 191] on textarea at bounding box center [282, 194] width 254 height 32
paste textarea "Tunes and applies GANs in specific domains (e.g., image synthesis)."
click at [207, 196] on textarea at bounding box center [282, 194] width 254 height 32
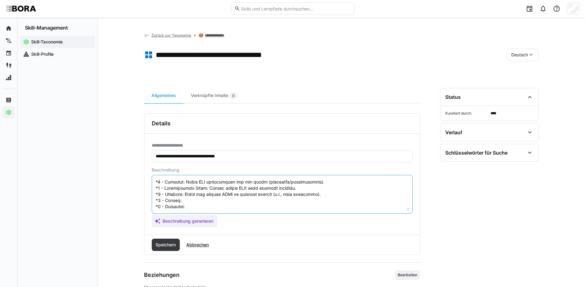
paste textarea "Designs custom GAN models for innovative applications."
click at [202, 202] on textarea at bounding box center [282, 194] width 254 height 32
paste textarea "Leads enterprise adoption of GAN-based technologies and sets research direction."
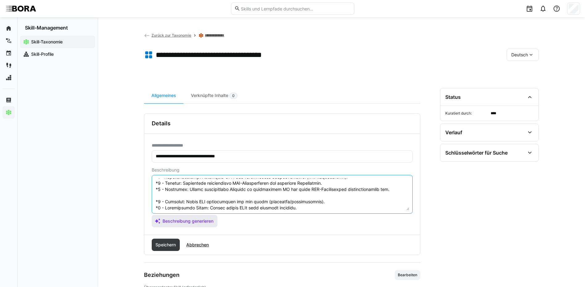
scroll to position [74, 0]
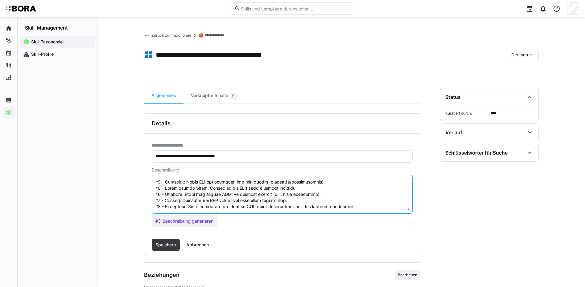
drag, startPoint x: 156, startPoint y: 206, endPoint x: 212, endPoint y: 235, distance: 63.5
click at [212, 235] on div "**********" at bounding box center [282, 184] width 276 height 142
type textarea "Generative Adversarial Networks (GANs) sind ein fortschrittliches Modell der Ge…"
click at [162, 243] on span "Speichern" at bounding box center [165, 245] width 22 height 6
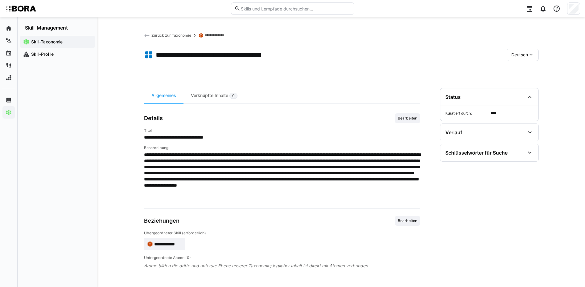
click at [529, 52] on eds-icon at bounding box center [531, 55] width 6 height 6
click at [525, 88] on div "Englisch" at bounding box center [522, 84] width 33 height 13
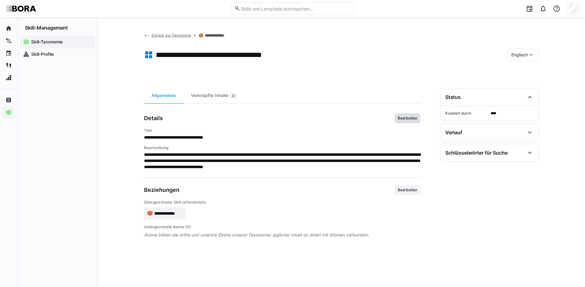
click at [411, 116] on span "Bearbeiten" at bounding box center [407, 118] width 21 height 5
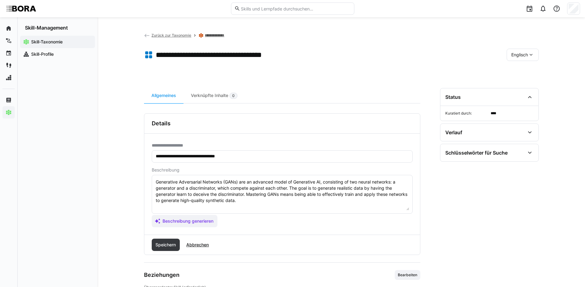
click at [373, 204] on textarea "Generative Adversarial Networks (GANs) are an advanced model of Generative AI, …" at bounding box center [282, 194] width 254 height 32
paste textarea "*1 - Beginner: Knows GAN architecture and use cases (generator/discriminator). …"
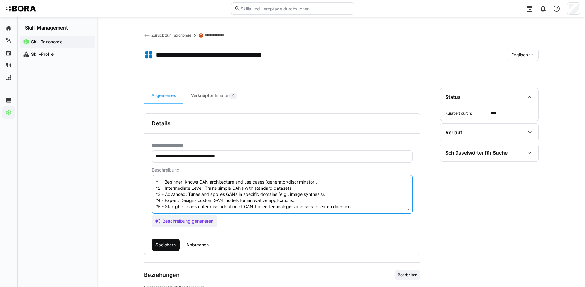
type textarea "Generative Adversarial Networks (GANs) are an advanced model of Generative AI, …"
click at [174, 245] on span "Speichern" at bounding box center [165, 245] width 22 height 6
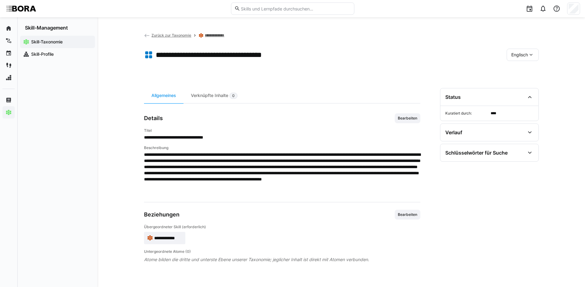
click at [530, 53] on eds-icon at bounding box center [531, 55] width 6 height 6
click at [531, 71] on div "Deutsch" at bounding box center [522, 71] width 23 height 6
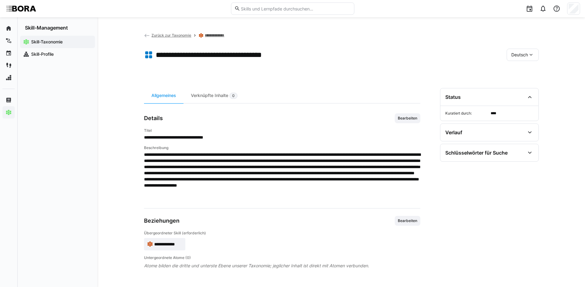
click at [214, 33] on link "**********" at bounding box center [217, 35] width 24 height 5
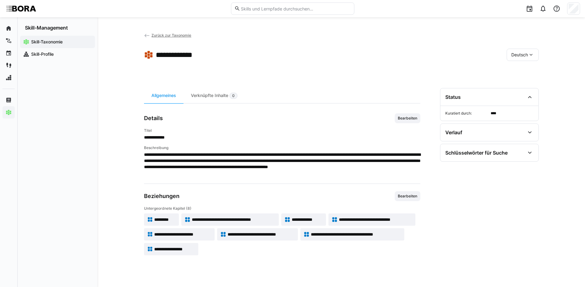
click at [306, 217] on span "**********" at bounding box center [307, 220] width 31 height 6
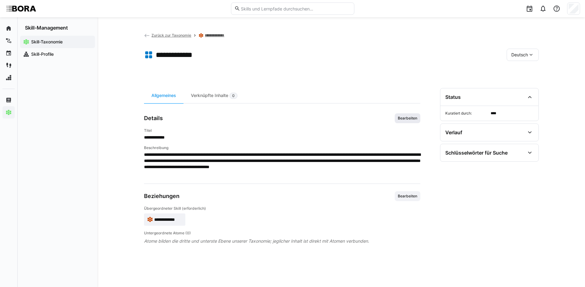
click at [408, 116] on span "Bearbeiten" at bounding box center [407, 118] width 21 height 5
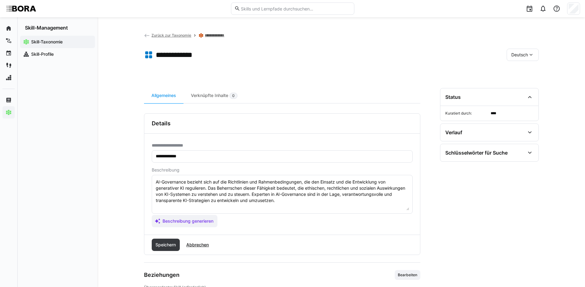
click at [280, 203] on textarea "AI-Governance bezieht sich auf die Richtlinien und Rahmenbedingungen, die den E…" at bounding box center [282, 194] width 254 height 32
paste textarea "*1 - Anfänger: *2 - Mittelstufe: *3 - Fortgeschritten: *4 - Experte: *5 - Starl…"
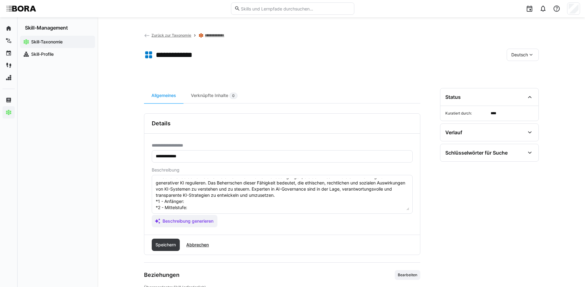
scroll to position [5, 0]
click at [204, 202] on textarea "AI-Governance bezieht sich auf die Richtlinien und Rahmenbedingungen, die den E…" at bounding box center [282, 194] width 254 height 32
paste textarea "Kennt grundlegende ethische Richtlinien im Umgang mit KI und Daten."
click at [199, 209] on textarea "AI-Governance bezieht sich auf die Richtlinien und Rahmenbedingungen, die den E…" at bounding box center [282, 194] width 254 height 32
paste textarea "Wendet ethische Mindeststandards und Richtlinien in KI-Projekten an."
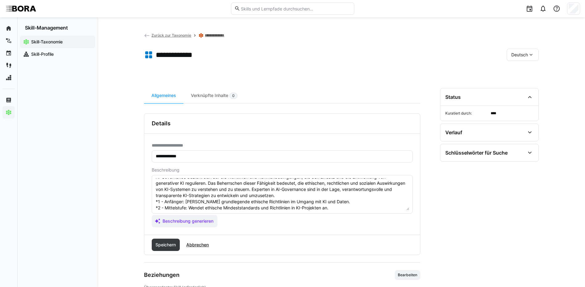
scroll to position [36, 0]
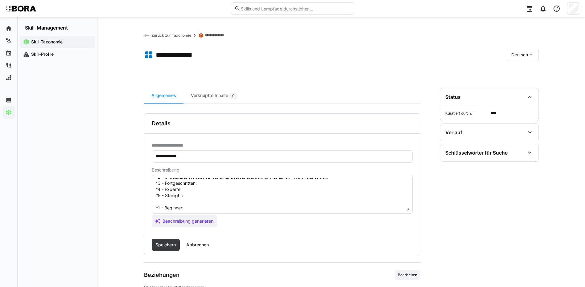
click at [235, 184] on textarea "AI-Governance bezieht sich auf die Richtlinien und Rahmenbedingungen, die den E…" at bounding box center [282, 194] width 254 height 32
paste textarea "Überwacht, ob KI-Entwicklung fair, nachvollziehbar und regelkonform erfolgt."
click at [255, 194] on textarea "AI-Governance bezieht sich auf die Richtlinien und Rahmenbedingungen, die den E…" at bounding box center [282, 194] width 254 height 32
click at [226, 189] on textarea "AI-Governance bezieht sich auf die Richtlinien und Rahmenbedingungen, die den E…" at bounding box center [282, 194] width 254 height 32
paste textarea "Entwickelt Governance-Rahmenwerke und Richtlinien zur KI-Nutzung."
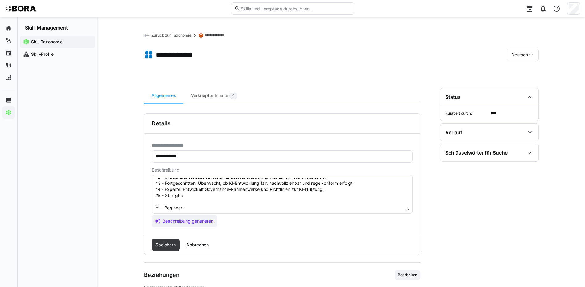
drag, startPoint x: 191, startPoint y: 194, endPoint x: 194, endPoint y: 194, distance: 3.4
click at [190, 194] on textarea "AI-Governance bezieht sich auf die Richtlinien und Rahmenbedingungen, die den E…" at bounding box center [282, 194] width 254 height 32
paste textarea "Gestaltet unternehmensweite KI-Governance, Risikomanagement und vertritt ethisc…"
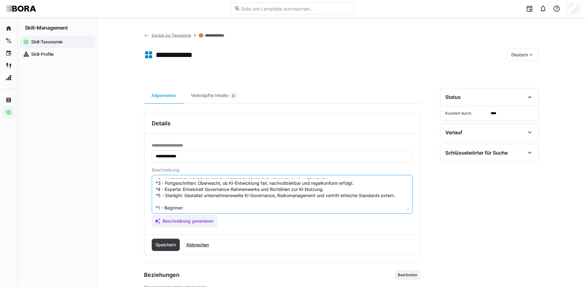
click at [189, 208] on textarea "AI-Governance bezieht sich auf die Richtlinien und Rahmenbedingungen, die den E…" at bounding box center [282, 194] width 254 height 32
paste textarea "Aware of ethical AI principles and responsible use."
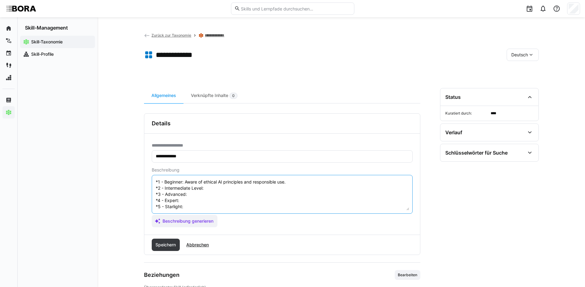
click at [234, 184] on textarea "AI-Governance bezieht sich auf die Richtlinien und Rahmenbedingungen, die den E…" at bounding box center [282, 194] width 254 height 32
paste textarea "Applies basic governance and compliance rules in AI projects."
click at [207, 189] on textarea at bounding box center [282, 194] width 254 height 32
paste textarea "Ensures AI systems meet transparency, fairness, and auditability criteria."
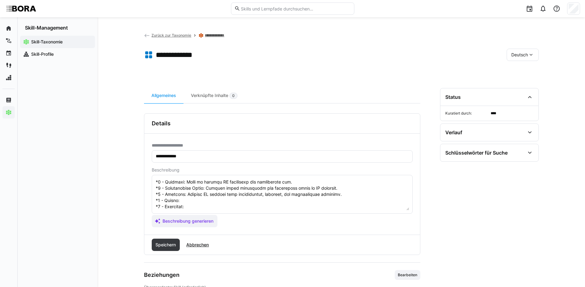
click at [194, 197] on textarea at bounding box center [282, 194] width 254 height 32
paste textarea "Develops organizational AI governance frameworks."
click at [209, 203] on textarea at bounding box center [282, 194] width 254 height 32
paste textarea "Defines enterprise AI ethics policies and represents company externally in AI g…"
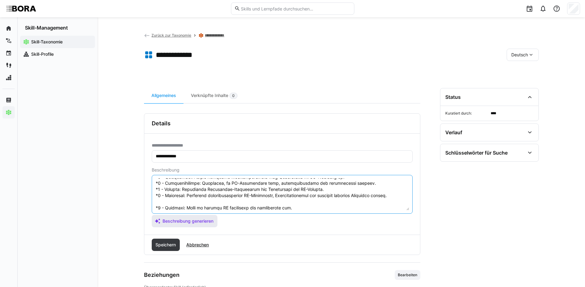
scroll to position [68, 0]
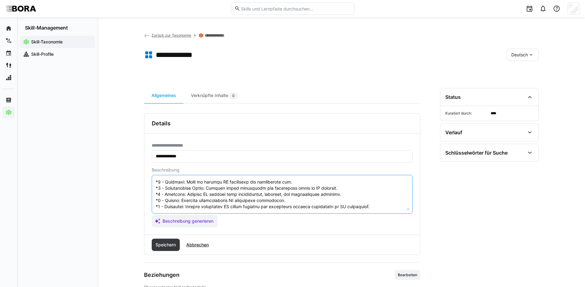
drag, startPoint x: 156, startPoint y: 207, endPoint x: 203, endPoint y: 229, distance: 52.4
click at [203, 229] on div "**********" at bounding box center [282, 184] width 276 height 101
type textarea "AI-Governance bezieht sich auf die Richtlinien und Rahmenbedingungen, die den E…"
click at [167, 243] on span "Speichern" at bounding box center [165, 245] width 22 height 6
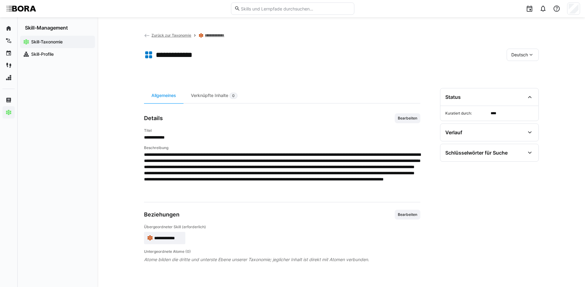
click at [517, 54] on span "Deutsch" at bounding box center [519, 55] width 17 height 6
click at [523, 83] on span "Englisch" at bounding box center [519, 84] width 17 height 6
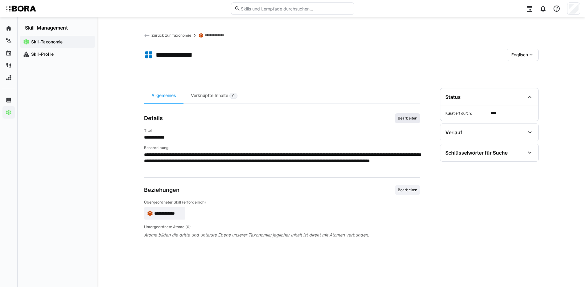
click at [403, 116] on span "Bearbeiten" at bounding box center [407, 118] width 21 height 5
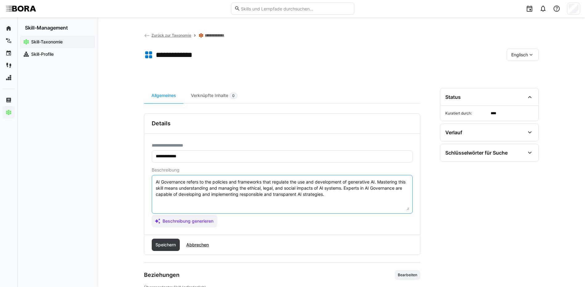
click at [335, 196] on textarea "AI Governance refers to the policies and frameworks that regulate the use and d…" at bounding box center [282, 194] width 254 height 32
paste textarea "*1 - Beginner: Aware of ethical AI principles and responsible use. *2 - Interme…"
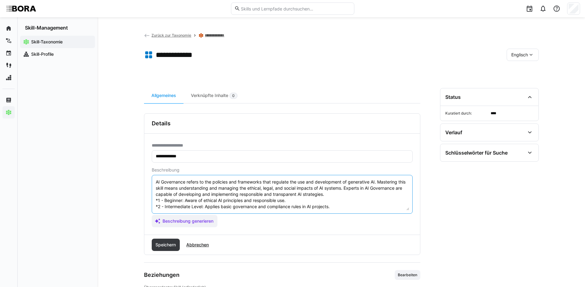
scroll to position [23, 0]
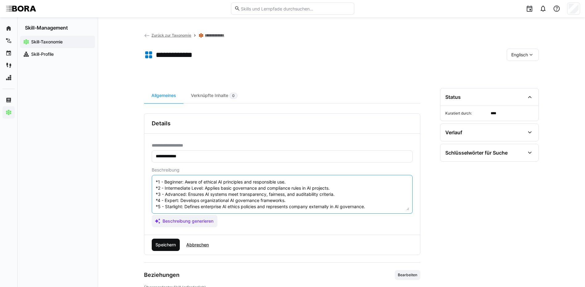
type textarea "AI Governance refers to the policies and frameworks that regulate the use and d…"
click at [164, 245] on span "Speichern" at bounding box center [165, 245] width 22 height 6
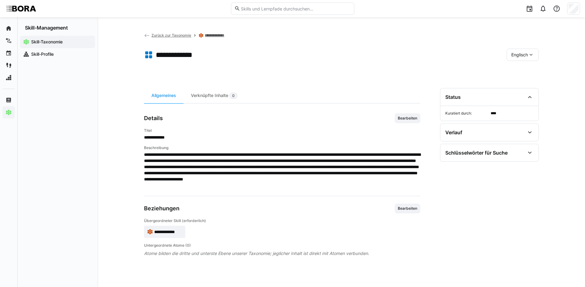
click at [529, 54] on eds-icon at bounding box center [531, 55] width 6 height 6
click at [527, 70] on span "Deutsch" at bounding box center [519, 71] width 17 height 6
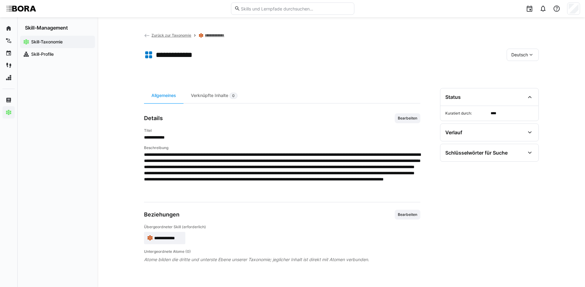
click at [218, 34] on link "**********" at bounding box center [217, 35] width 24 height 5
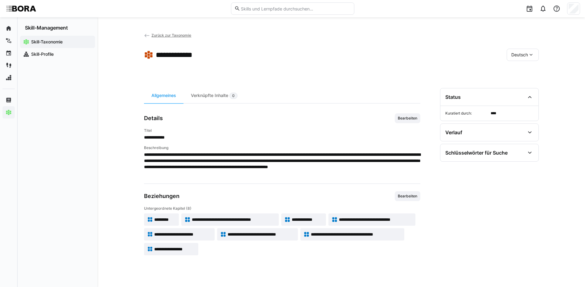
click at [335, 219] on eds-icon at bounding box center [334, 220] width 6 height 6
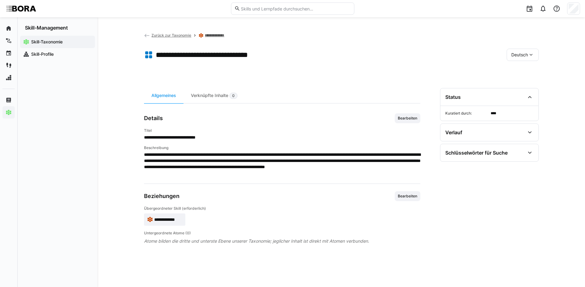
drag, startPoint x: 402, startPoint y: 115, endPoint x: 401, endPoint y: 120, distance: 4.7
click at [402, 115] on span "Bearbeiten" at bounding box center [408, 118] width 26 height 10
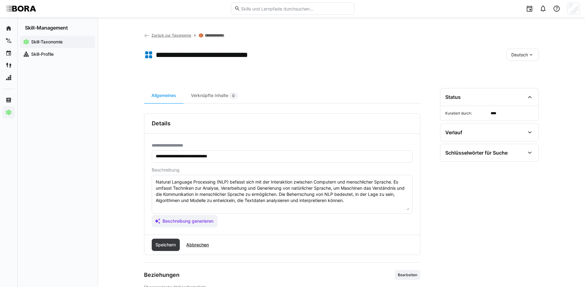
click at [381, 199] on textarea "Natural Language Processing (NLP) befasst sich mit der Interaktion zwischen Com…" at bounding box center [282, 194] width 254 height 32
paste textarea "*1 - Anfänger: *2 - Mittelstufe: *3 - Fortgeschritten: *4 - Experte: *5 - Starl…"
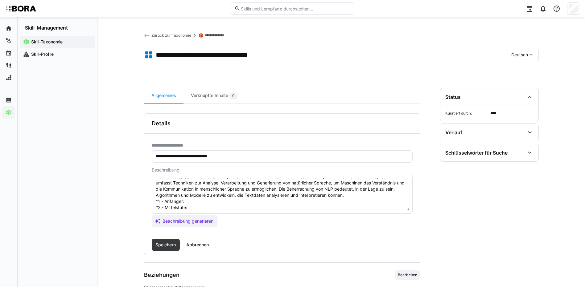
scroll to position [5, 0]
click at [196, 204] on textarea "Natural Language Processing (NLP) befasst sich mit der Interaktion zwischen Com…" at bounding box center [282, 194] width 254 height 32
paste textarea "Kennt Grundlagen wie Tokenisierung, Stemming, einfache Textanalysen."
click at [199, 207] on textarea "Natural Language Processing (NLP) befasst sich mit der Interaktion zwischen Com…" at bounding box center [282, 194] width 254 height 32
paste textarea "Erstellt einfache NLP-Pipelines für Klassifikation und Extraktion."
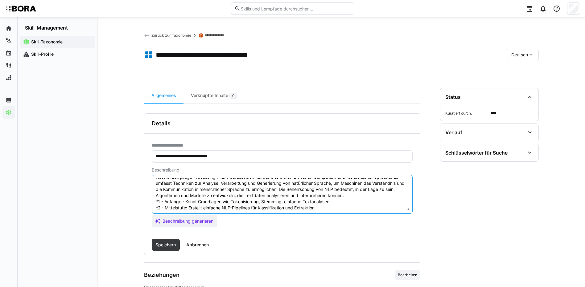
click at [357, 207] on textarea "Natural Language Processing (NLP) befasst sich mit der Interaktion zwischen Com…" at bounding box center [282, 194] width 254 height 32
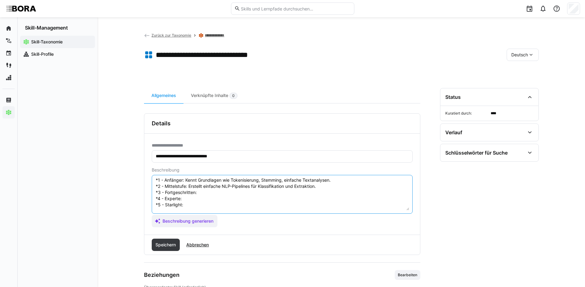
scroll to position [36, 0]
click at [222, 184] on textarea "Natural Language Processing (NLP) befasst sich mit der Interaktion zwischen Com…" at bounding box center [282, 194] width 254 height 32
paste textarea "Nutzt fortgeschrittene Modelle (z. B. BERT, GPT) in produktiven NLP-Anwendungen."
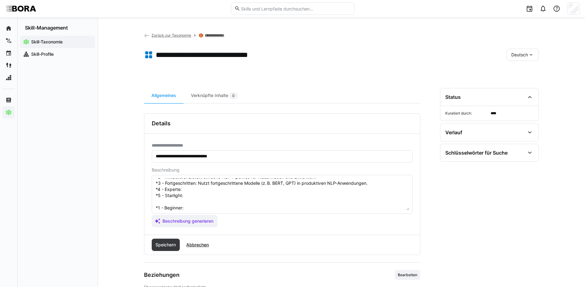
click at [215, 186] on textarea "Natural Language Processing (NLP) befasst sich mit der Interaktion zwischen Com…" at bounding box center [282, 194] width 254 height 32
click at [202, 192] on textarea "Natural Language Processing (NLP) befasst sich mit der Interaktion zwischen Com…" at bounding box center [282, 194] width 254 height 32
paste
click at [190, 196] on textarea "Natural Language Processing (NLP) befasst sich mit der Interaktion zwischen Com…" at bounding box center [282, 194] width 254 height 32
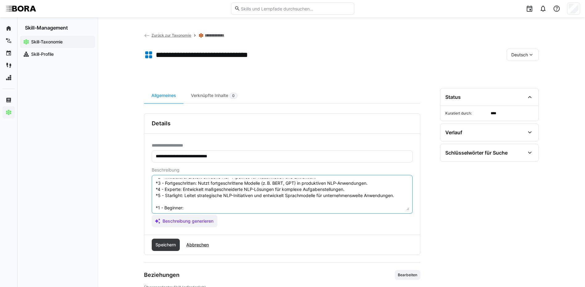
click at [197, 208] on textarea "Natural Language Processing (NLP) befasst sich mit der Interaktion zwischen Com…" at bounding box center [282, 194] width 254 height 32
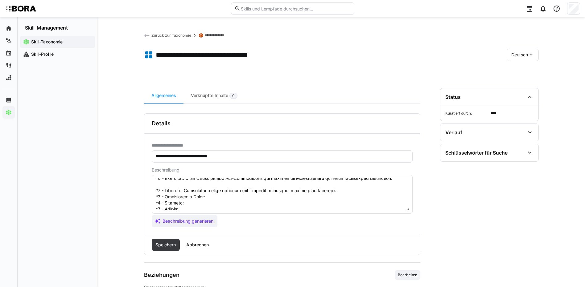
scroll to position [67, 0]
click at [216, 182] on textarea at bounding box center [282, 194] width 254 height 32
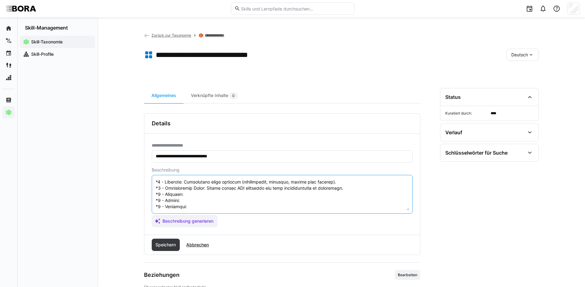
click at [210, 190] on textarea at bounding box center [282, 194] width 254 height 32
click at [200, 194] on textarea at bounding box center [282, 194] width 254 height 32
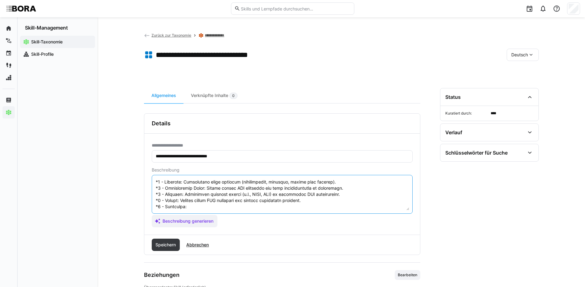
click at [190, 204] on textarea at bounding box center [282, 194] width 254 height 32
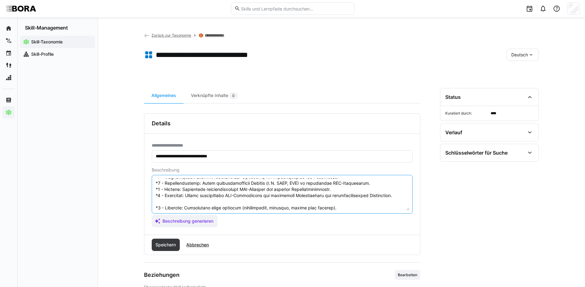
scroll to position [68, 0]
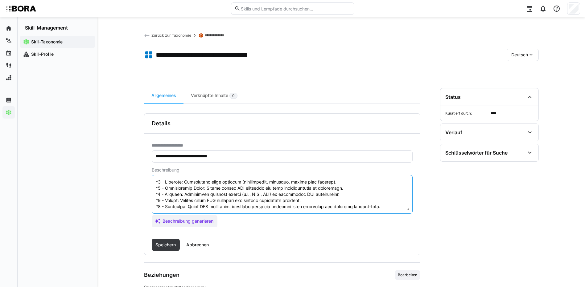
drag, startPoint x: 156, startPoint y: 207, endPoint x: 231, endPoint y: 239, distance: 82.2
click at [231, 239] on div "**********" at bounding box center [282, 184] width 276 height 142
type textarea "Natural Language Processing (NLP) befasst sich mit der Interaktion zwischen Com…"
click at [172, 242] on span "Speichern" at bounding box center [165, 245] width 22 height 6
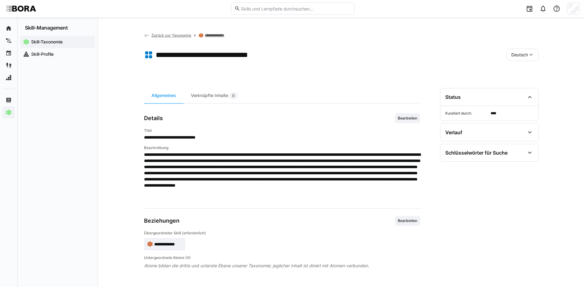
click at [520, 55] on span "Deutsch" at bounding box center [519, 55] width 17 height 6
drag, startPoint x: 520, startPoint y: 55, endPoint x: 522, endPoint y: 87, distance: 31.5
click at [522, 87] on span "Englisch" at bounding box center [519, 84] width 17 height 6
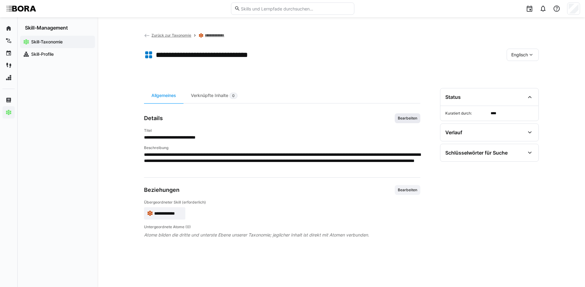
click at [409, 119] on span "Bearbeiten" at bounding box center [407, 118] width 21 height 5
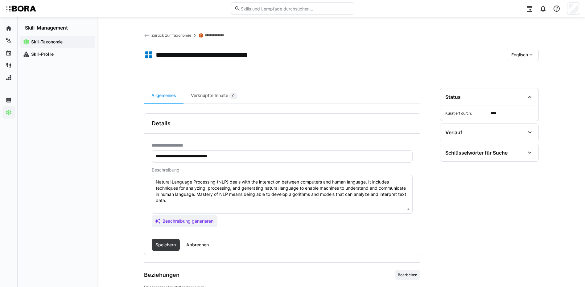
click at [321, 204] on textarea "Natural Language Processing (NLP) deals with the interaction between computers …" at bounding box center [282, 194] width 254 height 32
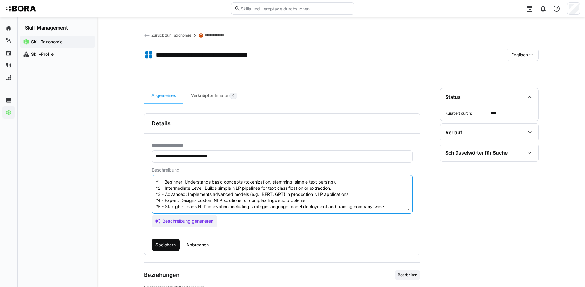
type textarea "Natural Language Processing (NLP) deals with the interaction between computers …"
click at [171, 242] on span "Speichern" at bounding box center [165, 245] width 22 height 6
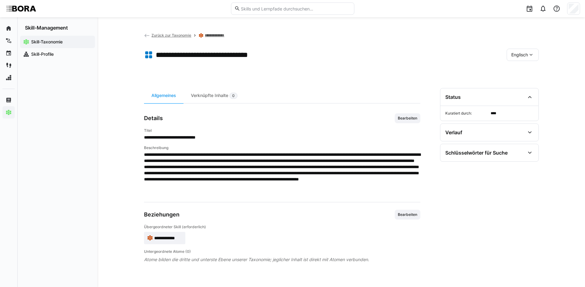
click at [532, 51] on div "Englisch" at bounding box center [522, 55] width 32 height 12
click at [530, 67] on div "Deutsch" at bounding box center [522, 71] width 33 height 13
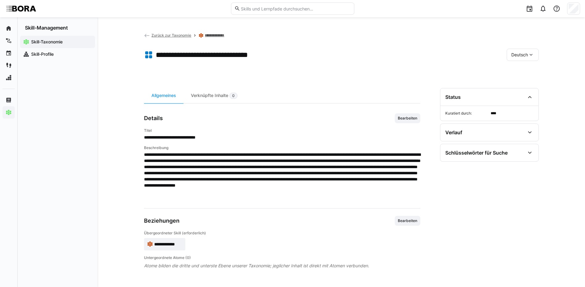
click at [224, 35] on link "**********" at bounding box center [217, 35] width 24 height 5
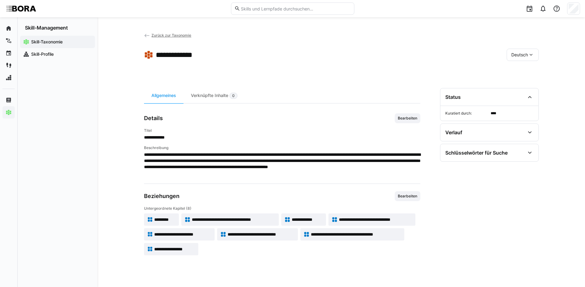
click at [407, 219] on span "**********" at bounding box center [375, 220] width 73 height 6
click at [190, 233] on span "**********" at bounding box center [182, 234] width 57 height 6
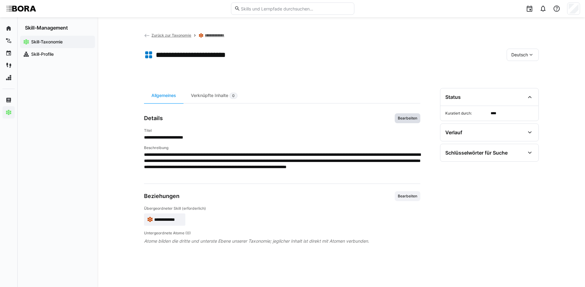
click at [408, 119] on span "Bearbeiten" at bounding box center [407, 118] width 21 height 5
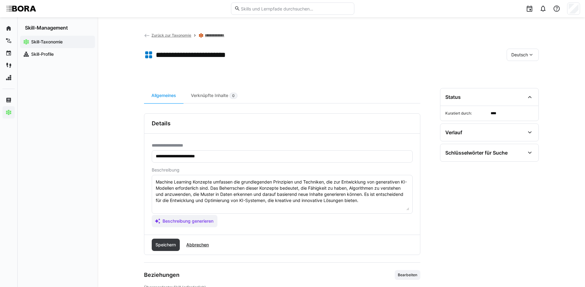
click at [376, 204] on textarea "Machine Learning Konzepte umfassen die grundlegenden Prinzipien und Techniken, …" at bounding box center [282, 194] width 254 height 32
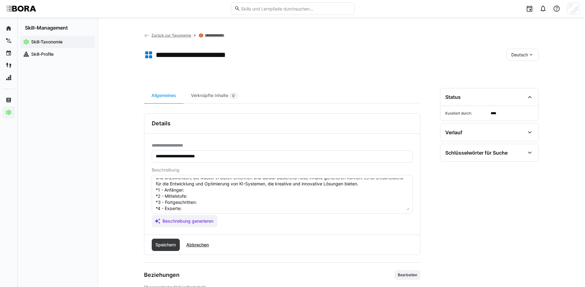
scroll to position [5, 0]
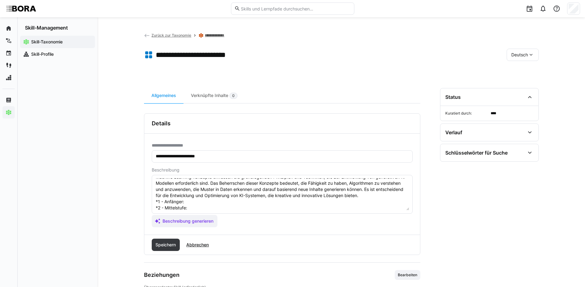
click at [212, 202] on textarea "Machine Learning Konzepte umfassen die grundlegenden Prinzipien und Techniken, …" at bounding box center [282, 194] width 254 height 32
click at [239, 208] on textarea "Machine Learning Konzepte umfassen die grundlegenden Prinzipien und Techniken, …" at bounding box center [282, 194] width 254 height 32
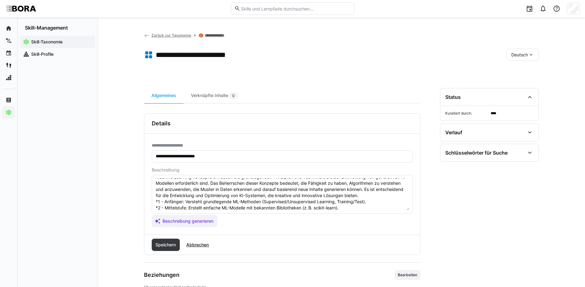
scroll to position [36, 0]
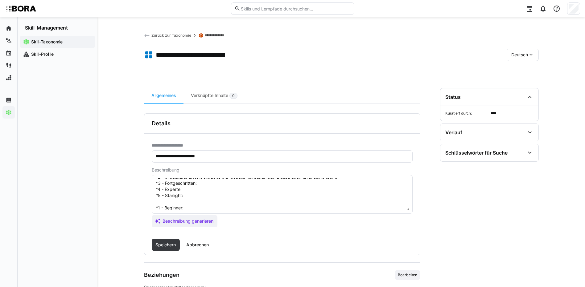
click at [209, 186] on textarea "Machine Learning Konzepte umfassen die grundlegenden Prinzipien und Techniken, …" at bounding box center [282, 194] width 254 height 32
click at [184, 193] on textarea "Machine Learning Konzepte umfassen die grundlegenden Prinzipien und Techniken, …" at bounding box center [282, 194] width 254 height 32
click at [187, 187] on textarea "Machine Learning Konzepte umfassen die grundlegenden Prinzipien und Techniken, …" at bounding box center [282, 194] width 254 height 32
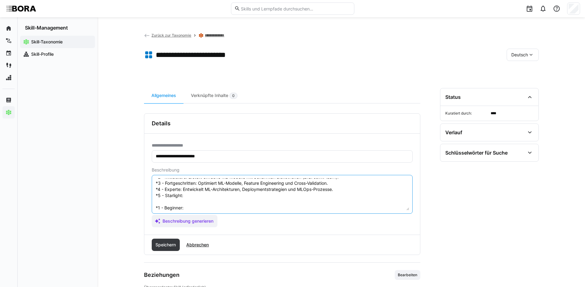
click at [208, 197] on textarea "Machine Learning Konzepte umfassen die grundlegenden Prinzipien und Techniken, …" at bounding box center [282, 194] width 254 height 32
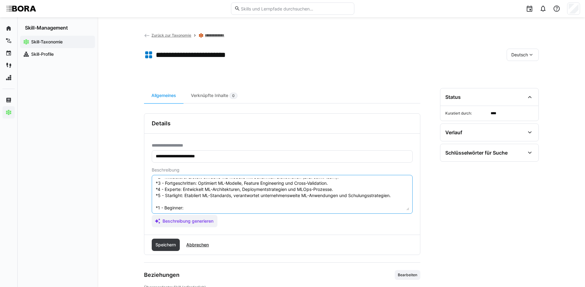
click at [195, 207] on textarea "Machine Learning Konzepte umfassen die grundlegenden Prinzipien und Techniken, …" at bounding box center [282, 194] width 254 height 32
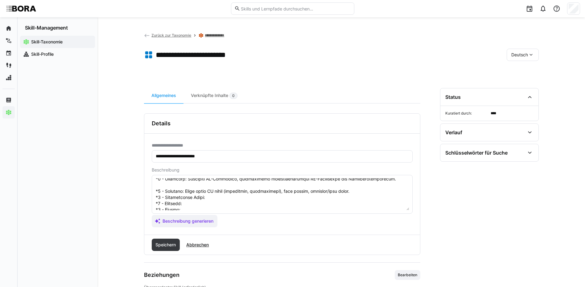
scroll to position [67, 0]
click at [235, 184] on textarea at bounding box center [282, 194] width 254 height 32
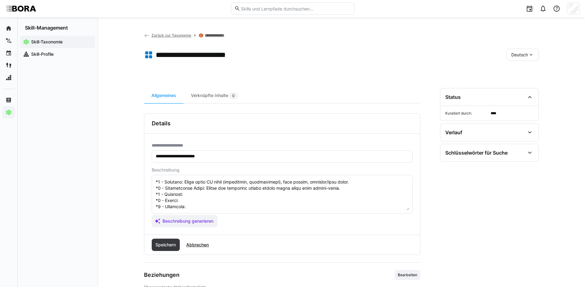
click at [200, 189] on textarea at bounding box center [282, 194] width 254 height 32
click at [186, 197] on textarea at bounding box center [282, 194] width 254 height 32
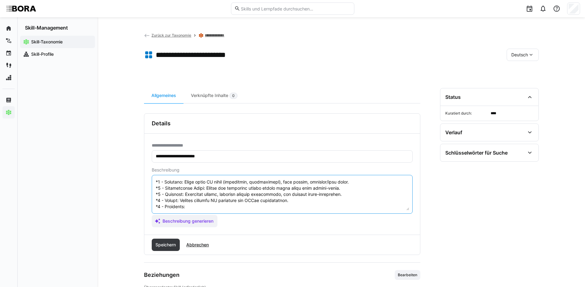
click at [199, 206] on textarea at bounding box center [282, 194] width 254 height 32
click at [190, 205] on textarea at bounding box center [282, 194] width 254 height 32
click at [190, 202] on textarea at bounding box center [282, 194] width 254 height 32
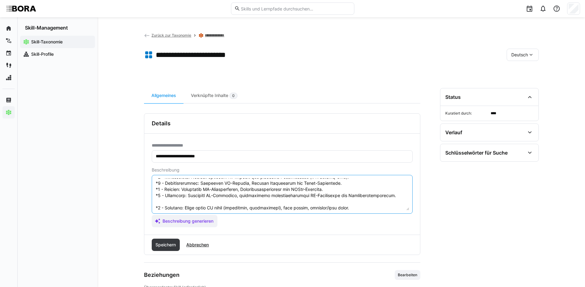
scroll to position [68, 0]
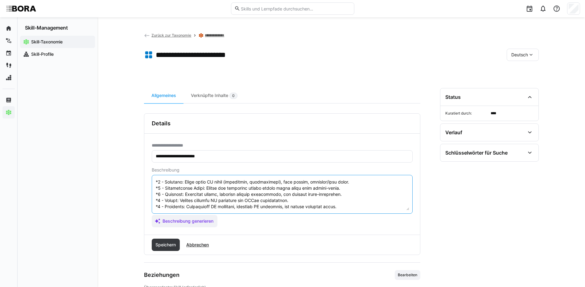
drag, startPoint x: 155, startPoint y: 206, endPoint x: 276, endPoint y: 237, distance: 124.6
click at [276, 237] on div "**********" at bounding box center [282, 184] width 276 height 142
type textarea "Machine Learning Konzepte umfassen die grundlegenden Prinzipien und Techniken, …"
click at [167, 244] on span "Speichern" at bounding box center [165, 245] width 22 height 6
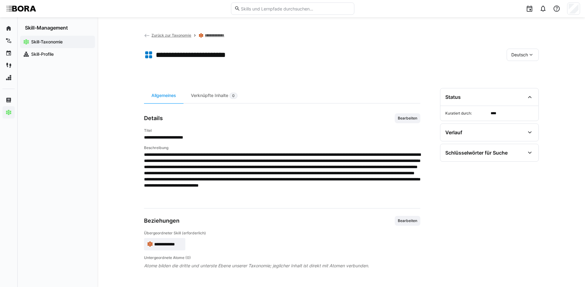
click at [533, 57] on eds-icon at bounding box center [531, 55] width 6 height 6
click at [524, 87] on span "Englisch" at bounding box center [519, 84] width 17 height 6
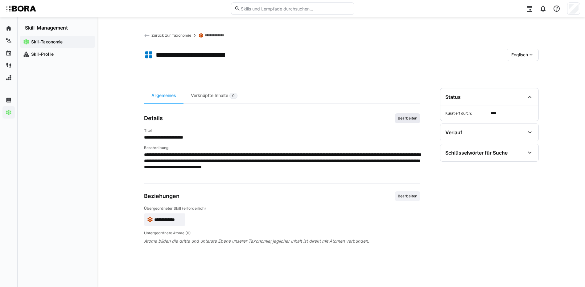
click at [415, 119] on span "Bearbeiten" at bounding box center [407, 118] width 21 height 5
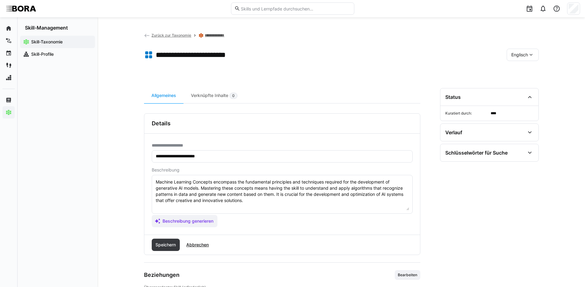
click at [337, 202] on textarea "Machine Learning Concepts encompass the fundamental principles and techniques r…" at bounding box center [282, 194] width 254 height 32
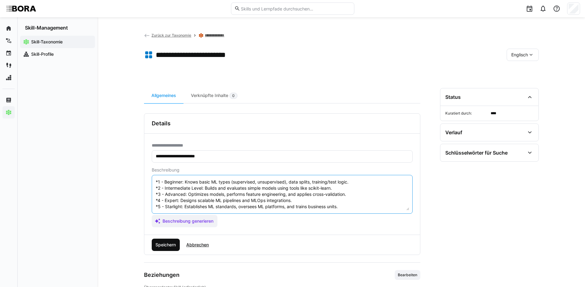
type textarea "Machine Learning Concepts encompass the fundamental principles and techniques r…"
click at [173, 246] on span "Speichern" at bounding box center [165, 245] width 22 height 6
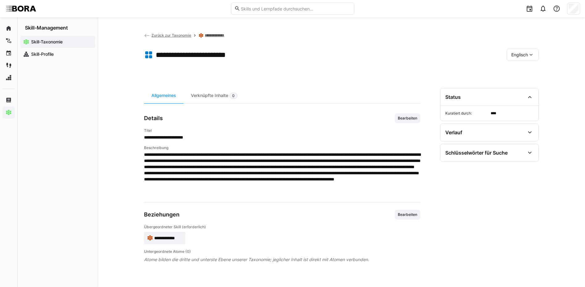
click at [520, 57] on span "Englisch" at bounding box center [519, 55] width 17 height 6
click at [523, 71] on span "Deutsch" at bounding box center [519, 71] width 17 height 6
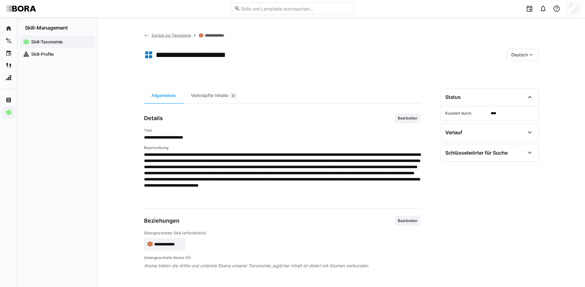
click at [217, 35] on link "**********" at bounding box center [217, 35] width 24 height 5
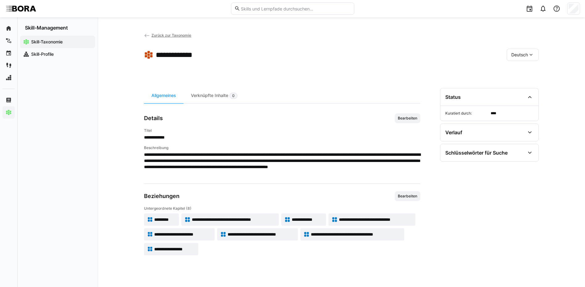
click at [270, 234] on span "**********" at bounding box center [260, 234] width 67 height 6
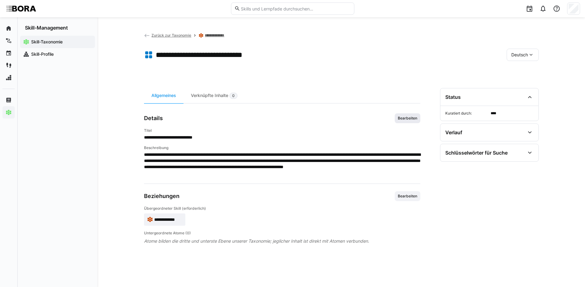
click at [410, 121] on span "Bearbeiten" at bounding box center [408, 118] width 26 height 10
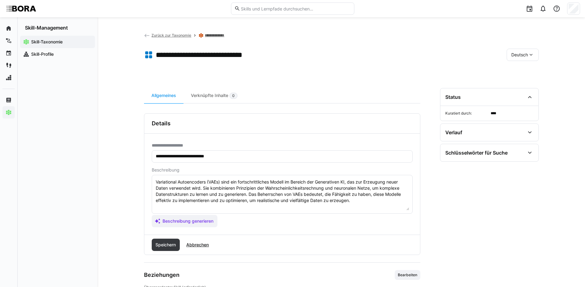
click at [358, 199] on textarea "Variational Autoencoders (VAEs) sind ein fortschrittliches Modell im Bereich de…" at bounding box center [282, 194] width 254 height 32
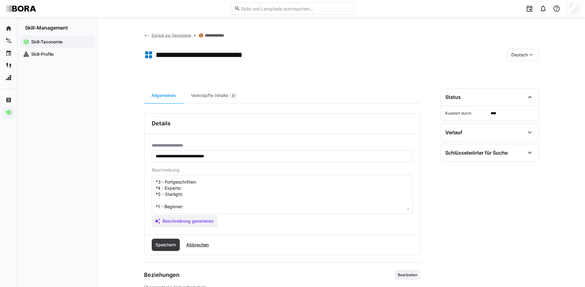
scroll to position [5, 0]
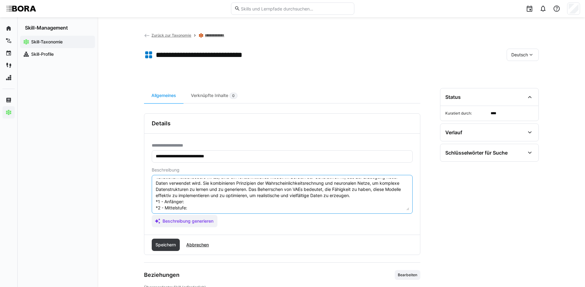
click at [233, 201] on textarea "Variational Autoencoders (VAEs) sind ein fortschrittliches Modell im Bereich de…" at bounding box center [282, 194] width 254 height 32
click at [206, 207] on textarea "Variational Autoencoders (VAEs) sind ein fortschrittliches Modell im Bereich de…" at bounding box center [282, 194] width 254 height 32
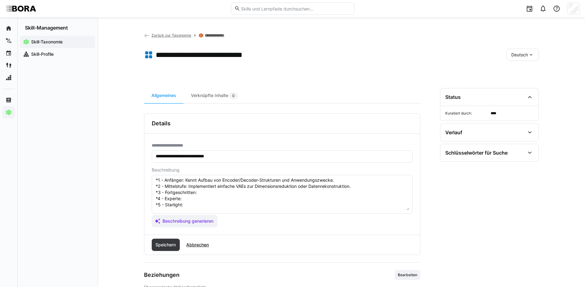
scroll to position [36, 0]
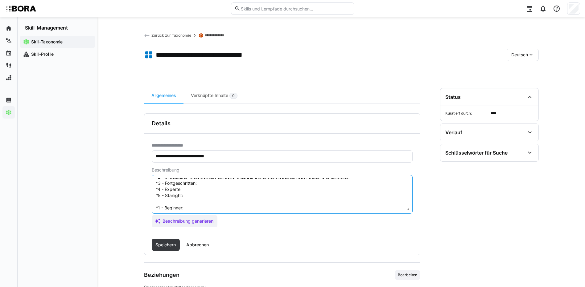
click at [243, 185] on textarea "Variational Autoencoders (VAEs) sind ein fortschrittliches Modell im Bereich de…" at bounding box center [282, 194] width 254 height 32
click at [272, 189] on textarea "Variational Autoencoders (VAEs) sind ein fortschrittliches Modell im Bereich de…" at bounding box center [282, 194] width 254 height 32
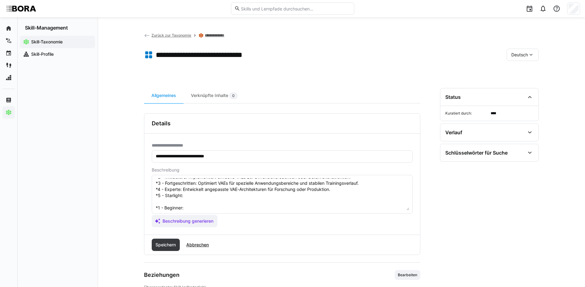
click at [206, 193] on textarea "Variational Autoencoders (VAEs) sind ein fortschrittliches Modell im Bereich de…" at bounding box center [282, 194] width 254 height 32
click at [193, 207] on textarea "Variational Autoencoders (VAEs) sind ein fortschrittliches Modell im Bereich de…" at bounding box center [282, 194] width 254 height 32
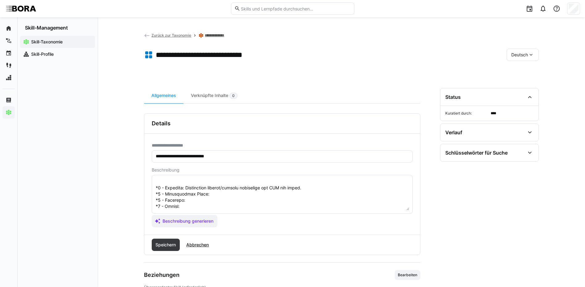
scroll to position [67, 0]
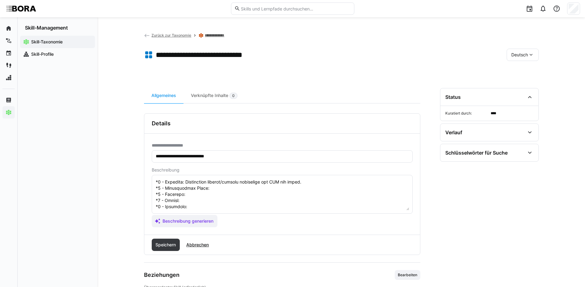
click at [263, 185] on textarea at bounding box center [282, 194] width 254 height 32
click at [210, 193] on textarea at bounding box center [282, 194] width 254 height 32
click at [209, 188] on textarea at bounding box center [282, 194] width 254 height 32
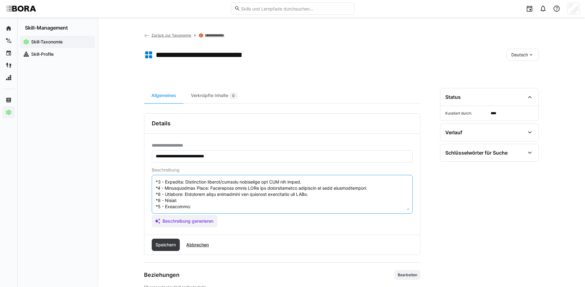
click at [197, 197] on textarea at bounding box center [282, 194] width 254 height 32
click at [190, 202] on textarea at bounding box center [282, 194] width 254 height 32
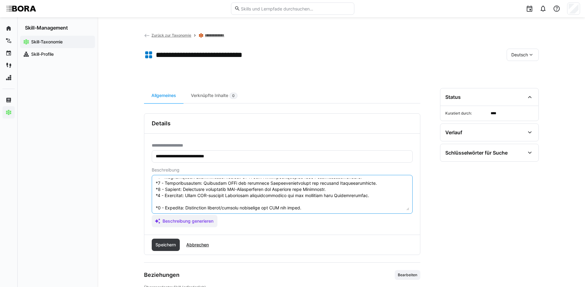
scroll to position [68, 0]
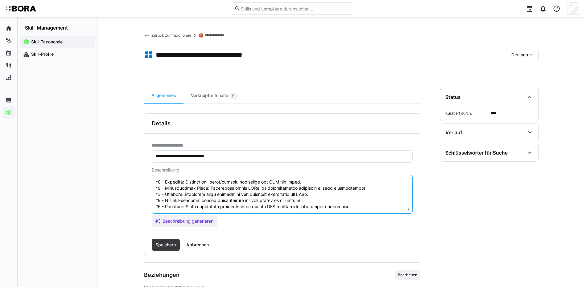
drag, startPoint x: 155, startPoint y: 206, endPoint x: 201, endPoint y: 233, distance: 53.1
click at [201, 233] on div "**********" at bounding box center [282, 184] width 276 height 101
type textarea "Variational Autoencoders (VAEs) sind ein fortschrittliches Modell im Bereich de…"
click at [177, 243] on span "Speichern" at bounding box center [165, 245] width 22 height 6
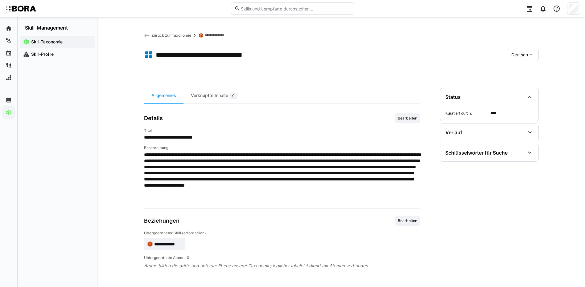
click at [510, 53] on div "Deutsch" at bounding box center [522, 55] width 32 height 12
drag, startPoint x: 519, startPoint y: 83, endPoint x: 415, endPoint y: 126, distance: 113.3
click at [519, 83] on span "Englisch" at bounding box center [519, 84] width 17 height 6
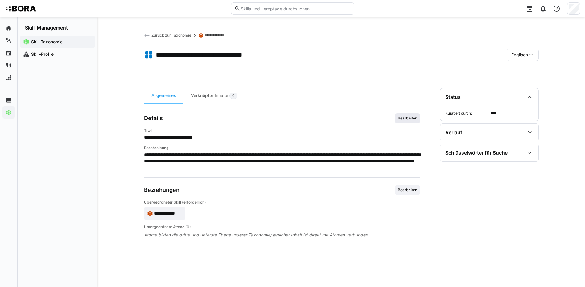
click at [415, 117] on span "Bearbeiten" at bounding box center [407, 118] width 21 height 5
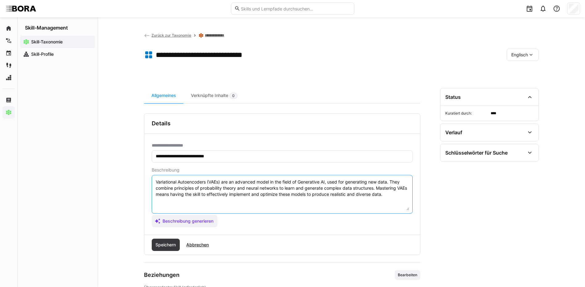
click at [397, 193] on textarea "Variational Autoencoders (VAEs) are an advanced model in the field of Generativ…" at bounding box center [282, 194] width 254 height 32
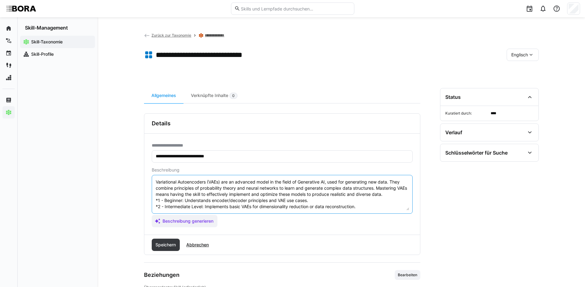
scroll to position [23, 0]
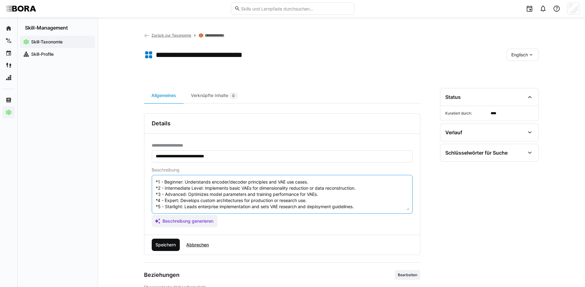
type textarea "Variational Autoencoders (VAEs) are an advanced model in the field of Generativ…"
click at [156, 243] on span "Speichern" at bounding box center [165, 245] width 22 height 6
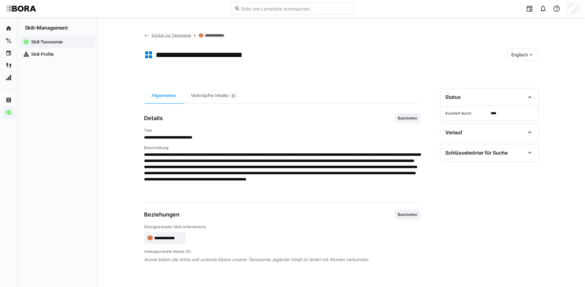
click at [520, 55] on span "Englisch" at bounding box center [519, 55] width 17 height 6
click at [522, 68] on span "Deutsch" at bounding box center [519, 71] width 17 height 6
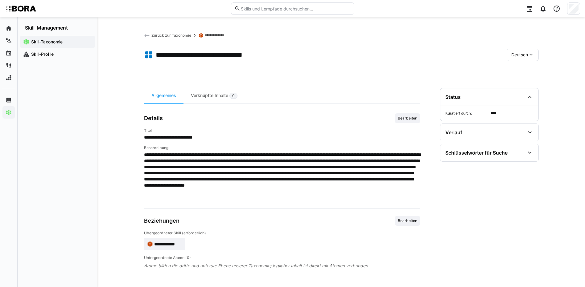
click at [218, 35] on link "**********" at bounding box center [217, 35] width 24 height 5
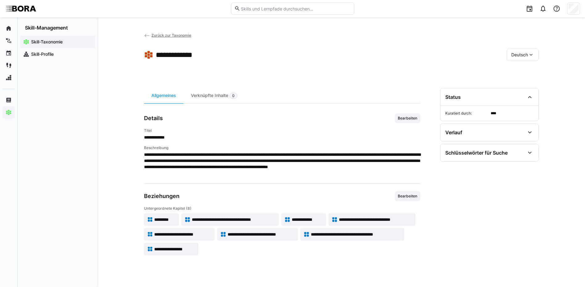
click at [344, 234] on span "**********" at bounding box center [356, 234] width 90 height 6
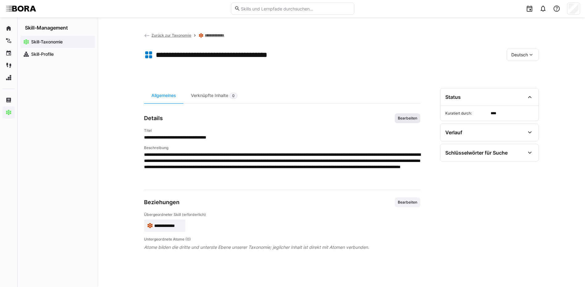
click at [410, 113] on span "Bearbeiten" at bounding box center [408, 118] width 26 height 10
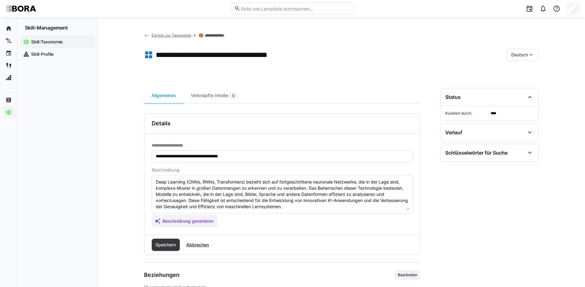
click at [338, 206] on textarea "Deep Learning (CNNs, RNNs, Transformers) bezieht sich auf fortgeschrittene neur…" at bounding box center [282, 194] width 254 height 32
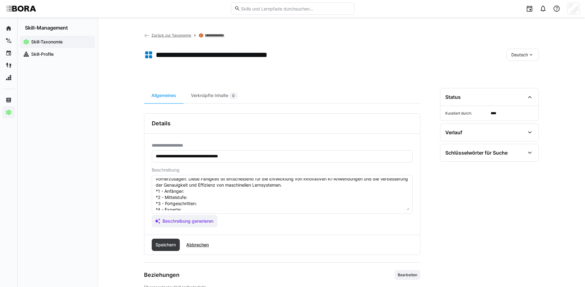
scroll to position [11, 0]
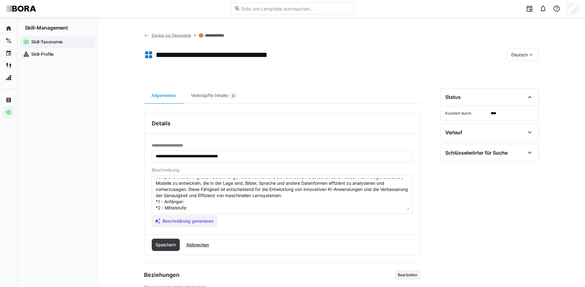
click at [198, 203] on textarea "Deep Learning (CNNs, RNNs, Transformers) bezieht sich auf fortgeschrittene neur…" at bounding box center [282, 194] width 254 height 32
click at [195, 208] on textarea "Deep Learning (CNNs, RNNs, Transformers) bezieht sich auf fortgeschrittene neur…" at bounding box center [282, 194] width 254 height 32
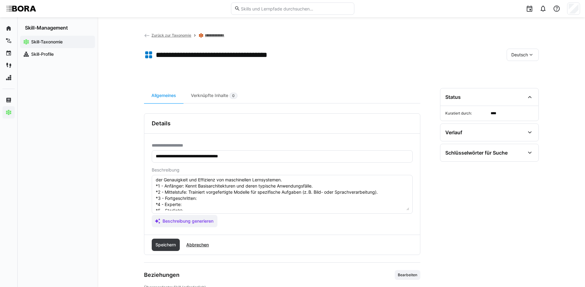
scroll to position [42, 0]
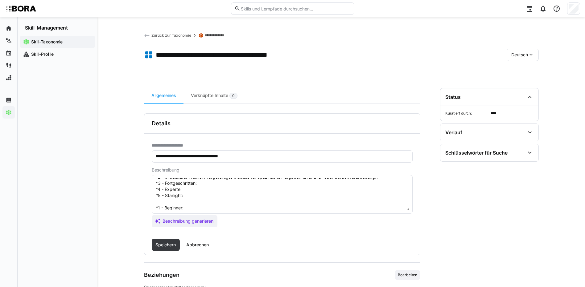
click at [239, 185] on textarea "Deep Learning (CNNs, RNNs, Transformers) bezieht sich auf fortgeschrittene neur…" at bounding box center [282, 194] width 254 height 32
click at [202, 192] on textarea "Deep Learning (CNNs, RNNs, Transformers) bezieht sich auf fortgeschrittene neur…" at bounding box center [282, 194] width 254 height 32
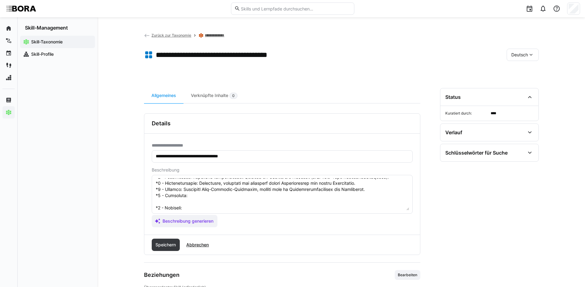
click at [239, 196] on textarea at bounding box center [282, 194] width 254 height 32
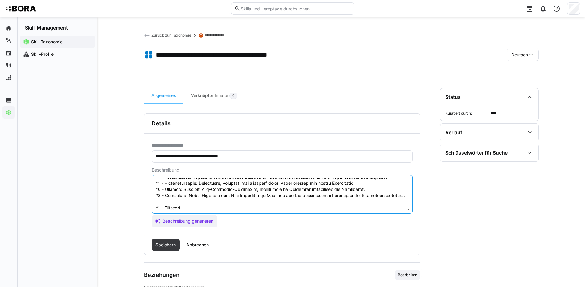
click at [190, 207] on textarea at bounding box center [282, 194] width 254 height 32
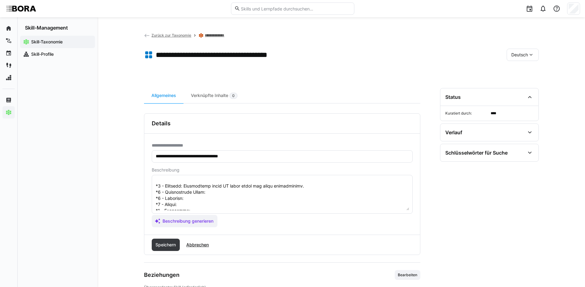
scroll to position [73, 0]
click at [230, 183] on textarea at bounding box center [282, 194] width 254 height 32
click at [211, 186] on textarea at bounding box center [282, 194] width 254 height 32
click at [211, 189] on textarea at bounding box center [282, 194] width 254 height 32
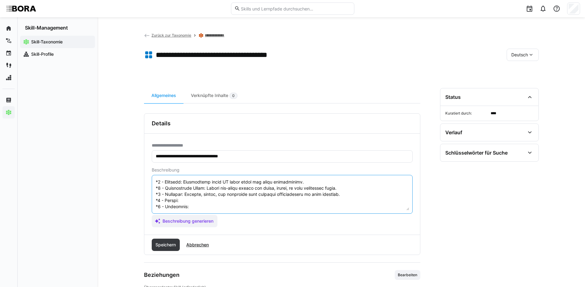
click at [208, 196] on textarea at bounding box center [282, 194] width 254 height 32
click at [231, 201] on textarea at bounding box center [282, 194] width 254 height 32
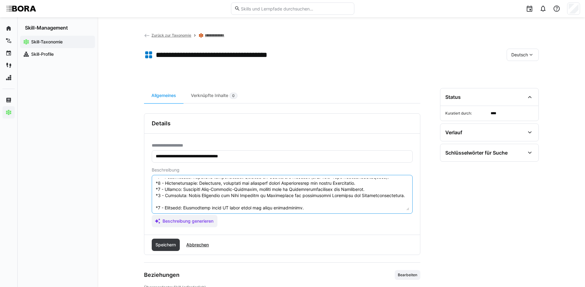
scroll to position [74, 0]
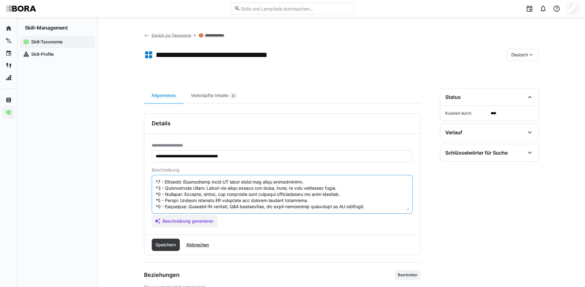
drag, startPoint x: 155, startPoint y: 207, endPoint x: 326, endPoint y: 254, distance: 177.2
click at [326, 254] on div "**********" at bounding box center [282, 184] width 276 height 142
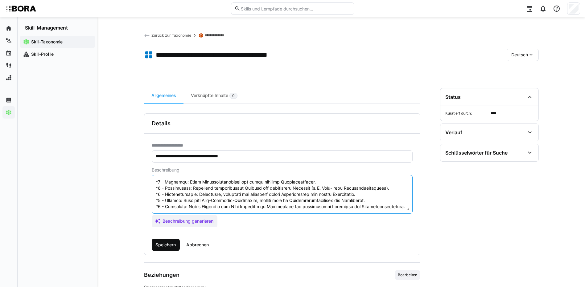
type textarea "Lore Ipsumdol (SITa, CONs, Adipiscingel) seddoei temp inc utlaboreetdolore magn…"
click at [155, 244] on span "Speichern" at bounding box center [165, 245] width 22 height 6
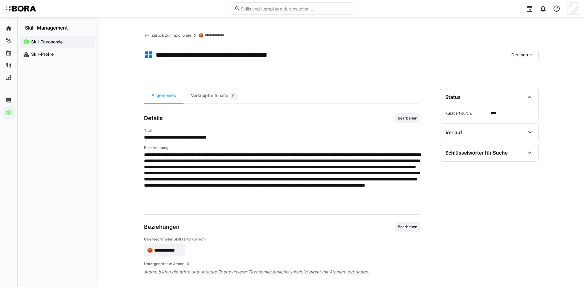
click at [513, 57] on span "Deutsch" at bounding box center [519, 55] width 17 height 6
click at [518, 80] on div "Englisch" at bounding box center [522, 84] width 33 height 13
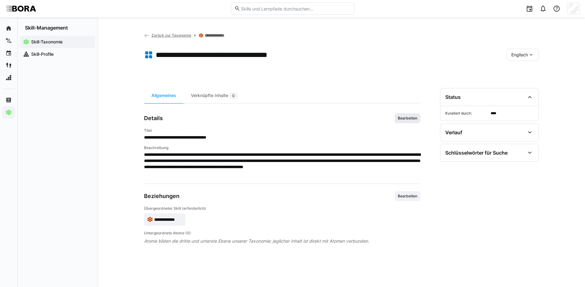
click at [407, 118] on span "Bearbeiten" at bounding box center [407, 118] width 21 height 5
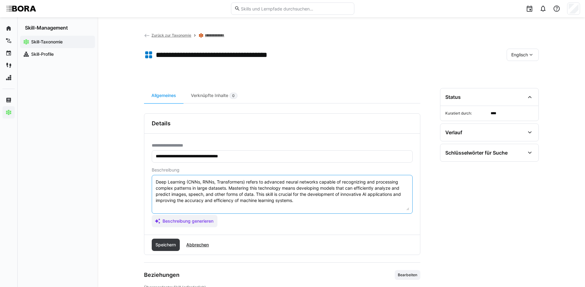
click at [312, 201] on textarea "Deep Learning (CNNs, RNNs, Transformers) refers to advanced neural networks cap…" at bounding box center [282, 194] width 254 height 32
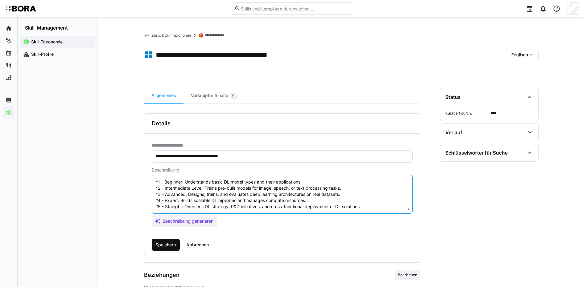
type textarea "Deep Learning (CNNs, RNNs, Transformers) refers to advanced neural networks cap…"
click at [165, 248] on span "Speichern" at bounding box center [166, 245] width 28 height 12
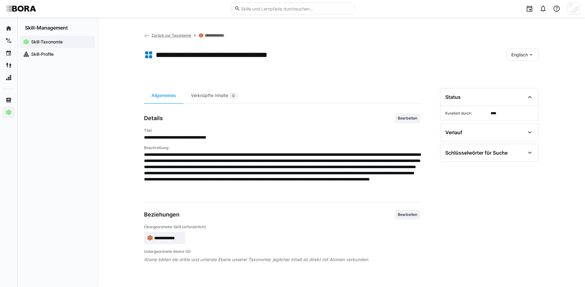
click at [511, 58] on div "Englisch" at bounding box center [522, 55] width 32 height 12
click at [513, 75] on div "Deutsch" at bounding box center [522, 71] width 33 height 13
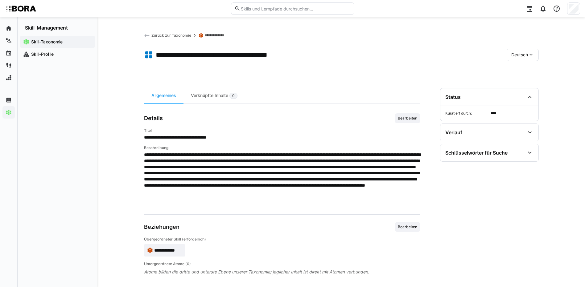
click at [209, 35] on link "**********" at bounding box center [217, 35] width 24 height 5
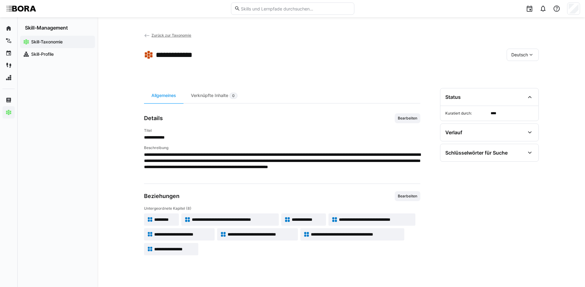
click at [184, 249] on span "**********" at bounding box center [174, 249] width 41 height 6
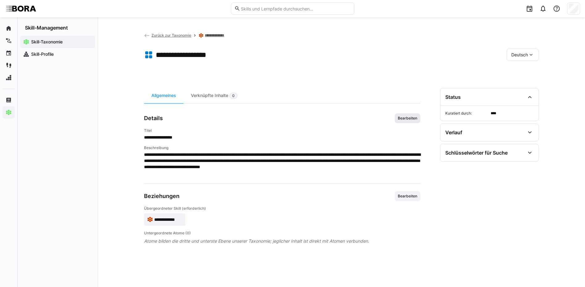
click at [404, 117] on span "Bearbeiten" at bounding box center [407, 118] width 21 height 5
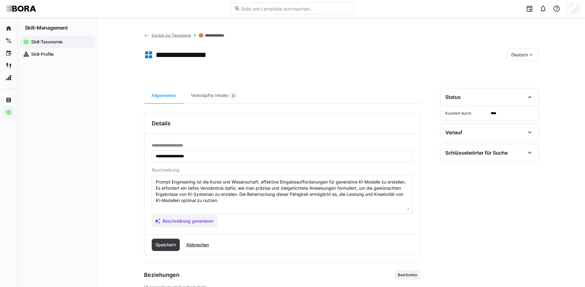
click at [250, 207] on textarea "Prompt Engineering ist die Kunst und Wissenschaft, effektive Eingabeaufforderun…" at bounding box center [282, 194] width 254 height 32
click at [227, 206] on textarea "Prompt Engineering ist die Kunst und Wissenschaft, effektive Eingabeaufforderun…" at bounding box center [282, 194] width 254 height 32
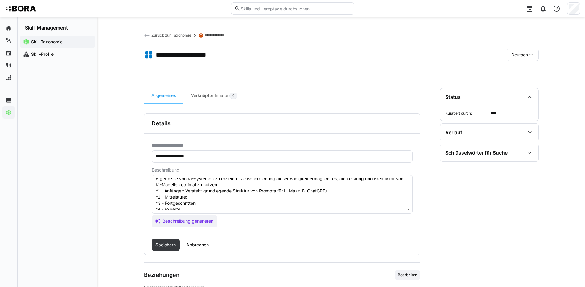
scroll to position [31, 0]
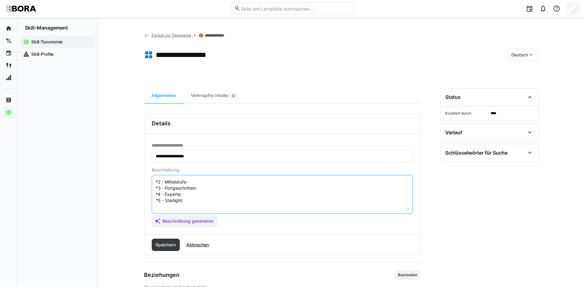
click at [276, 184] on textarea "Prompt Engineering ist die Kunst und Wissenschaft, effektive Eingabeaufforderun…" at bounding box center [282, 194] width 254 height 32
click at [243, 191] on textarea "Prompt Engineering ist die Kunst und Wissenschaft, effektive Eingabeaufforderun…" at bounding box center [282, 194] width 254 height 32
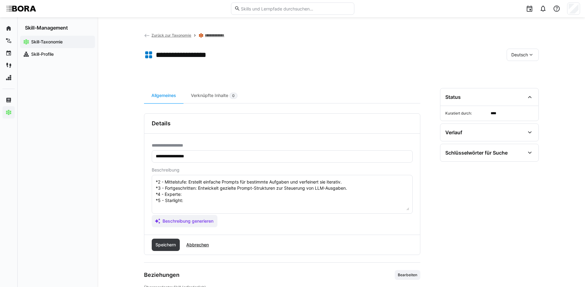
click at [295, 196] on textarea "Prompt Engineering ist die Kunst und Wissenschaft, effektive Eingabeaufforderun…" at bounding box center [282, 194] width 254 height 32
click at [265, 202] on textarea "Prompt Engineering ist die Kunst und Wissenschaft, effektive Eingabeaufforderun…" at bounding box center [282, 194] width 254 height 32
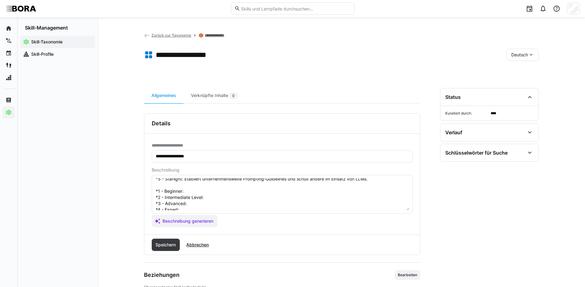
scroll to position [62, 0]
click at [190, 182] on textarea "Prompt Engineering ist die Kunst und Wissenschaft, effektive Eingabeaufforderun…" at bounding box center [282, 194] width 254 height 32
click at [238, 190] on textarea at bounding box center [282, 194] width 254 height 32
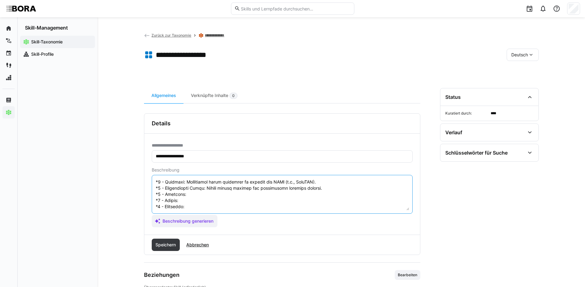
click at [271, 191] on textarea at bounding box center [282, 194] width 254 height 32
click at [270, 196] on textarea at bounding box center [282, 194] width 254 height 32
click at [206, 199] on textarea at bounding box center [282, 194] width 254 height 32
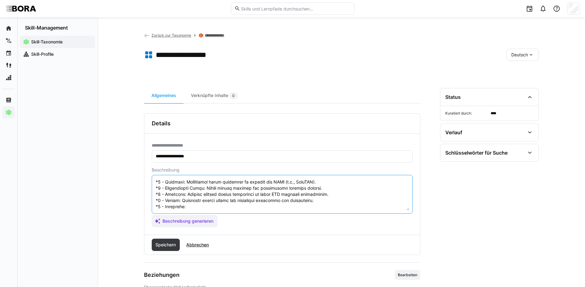
click at [260, 210] on textarea at bounding box center [282, 194] width 254 height 32
click at [189, 206] on textarea at bounding box center [282, 194] width 254 height 32
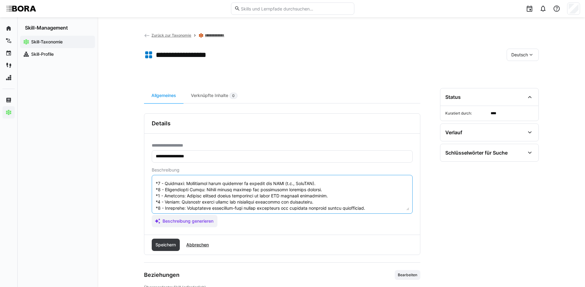
scroll to position [68, 0]
drag, startPoint x: 155, startPoint y: 181, endPoint x: 376, endPoint y: 220, distance: 223.8
click at [376, 220] on app-assistant-generate-form "Beschreibung Beschreibung generieren" at bounding box center [282, 198] width 261 height 60
type textarea "Prompt Engineering ist die Kunst und Wissenschaft, effektive Eingabeaufforderun…"
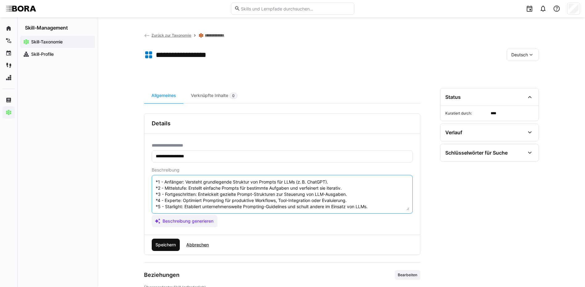
click at [179, 247] on span "Speichern" at bounding box center [166, 245] width 28 height 12
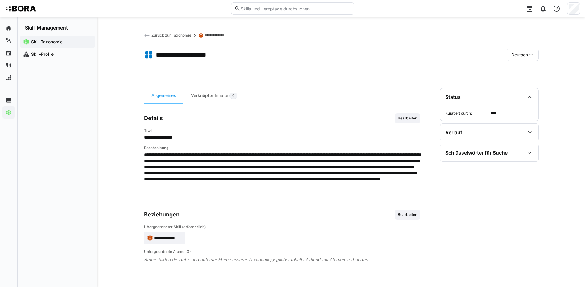
click at [524, 52] on span "Deutsch" at bounding box center [519, 55] width 17 height 6
click at [523, 79] on div "Englisch" at bounding box center [522, 84] width 33 height 13
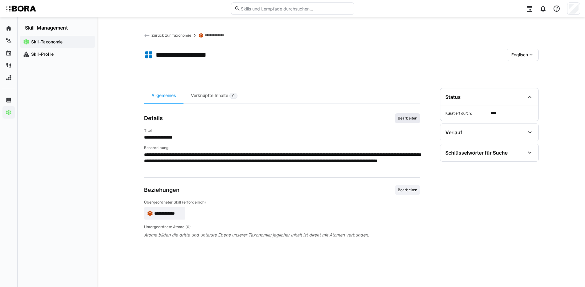
click at [408, 117] on span "Bearbeiten" at bounding box center [407, 118] width 21 height 5
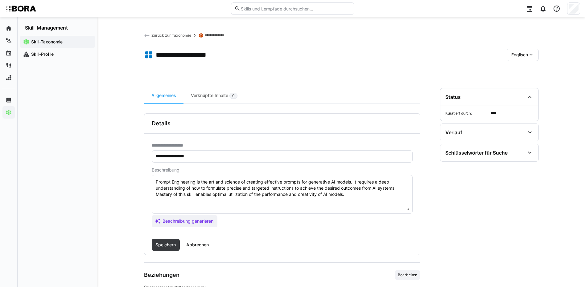
click at [359, 198] on textarea "Prompt Engineering is the art and science of creating effective prompts for gen…" at bounding box center [282, 194] width 254 height 32
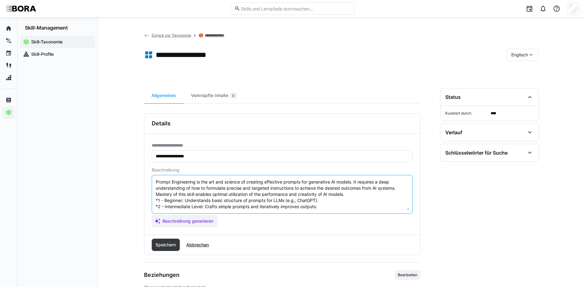
scroll to position [23, 0]
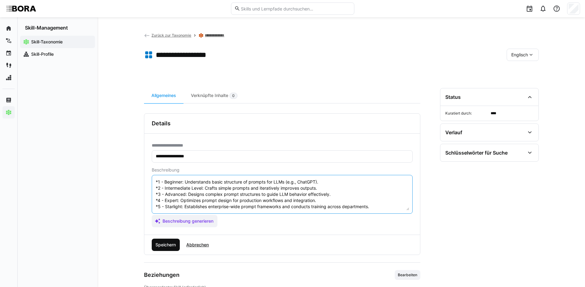
type textarea "Prompt Engineering is the art and science of creating effective prompts for gen…"
click at [169, 245] on span "Speichern" at bounding box center [165, 245] width 22 height 6
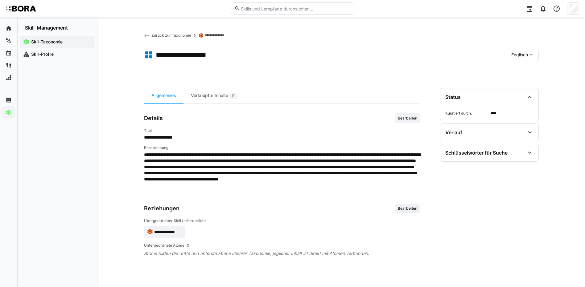
click at [517, 50] on div "Englisch" at bounding box center [522, 55] width 32 height 12
drag, startPoint x: 529, startPoint y: 68, endPoint x: 355, endPoint y: 36, distance: 176.7
click at [526, 68] on div "Deutsch" at bounding box center [522, 71] width 23 height 6
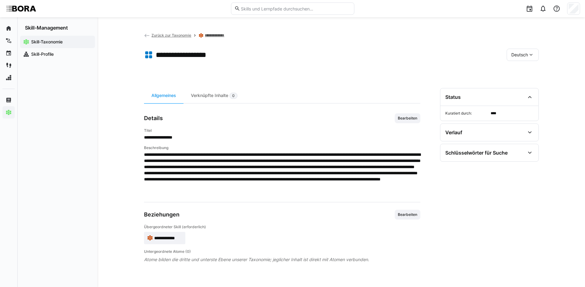
click at [212, 34] on link "**********" at bounding box center [217, 35] width 24 height 5
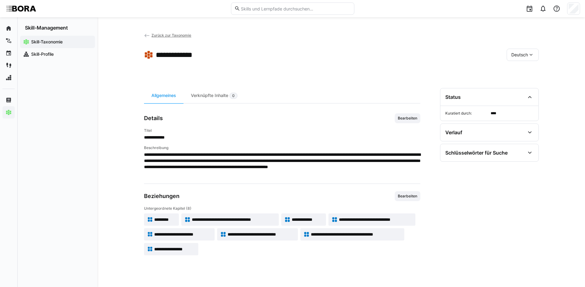
click at [181, 36] on span "Zurück zur Taxonomie" at bounding box center [171, 35] width 40 height 5
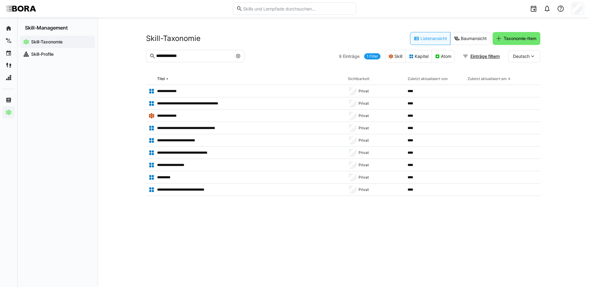
click at [238, 54] on eds-icon at bounding box center [238, 56] width 5 height 5
click at [223, 55] on input "text" at bounding box center [199, 56] width 86 height 6
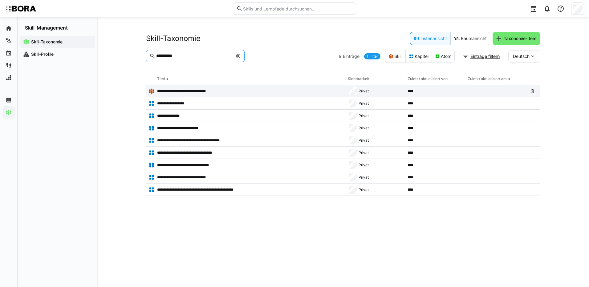
type input "**********"
click at [213, 88] on app-table-first-column "**********" at bounding box center [246, 91] width 194 height 6
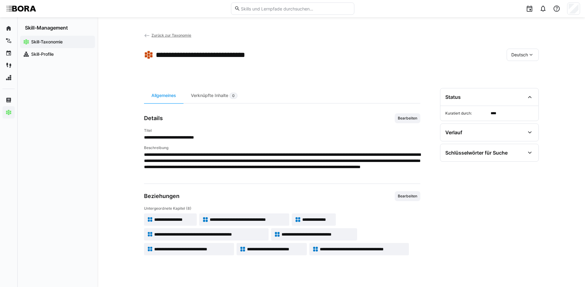
click at [187, 216] on app-skill-badge "**********" at bounding box center [170, 220] width 53 height 12
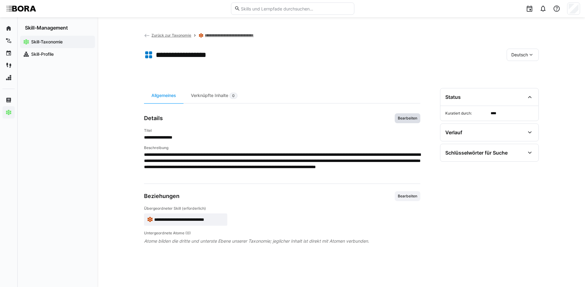
click at [417, 116] on span "Bearbeiten" at bounding box center [407, 118] width 21 height 5
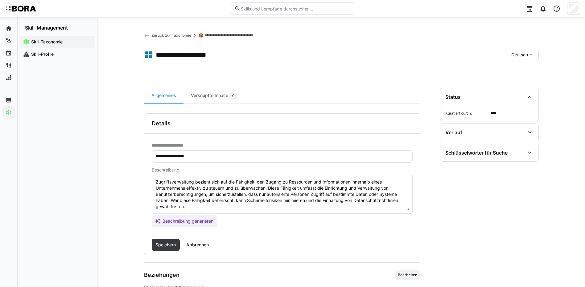
click at [189, 207] on textarea "Zugriffsverwaltung bezieht sich auf die Fähigkeit, den Zugang zu Ressourcen und…" at bounding box center [282, 194] width 254 height 32
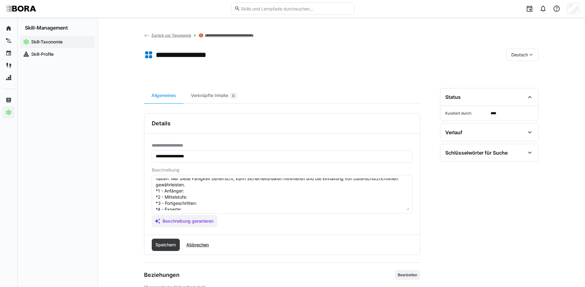
scroll to position [11, 0]
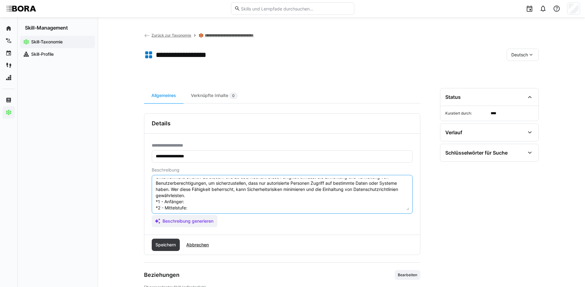
click at [202, 199] on textarea "Zugriffsverwaltung bezieht sich auf die Fähigkeit, den Zugang zu Ressourcen und…" at bounding box center [282, 194] width 254 height 32
click at [204, 209] on textarea "Zugriffsverwaltung bezieht sich auf die Fähigkeit, den Zugang zu Ressourcen und…" at bounding box center [282, 194] width 254 height 32
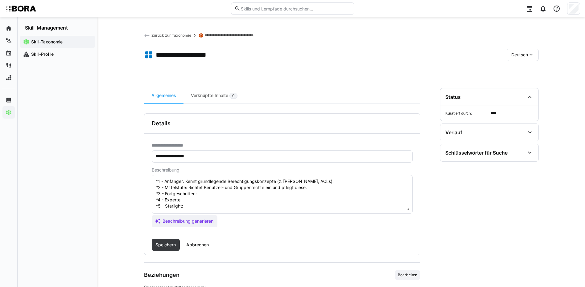
scroll to position [42, 0]
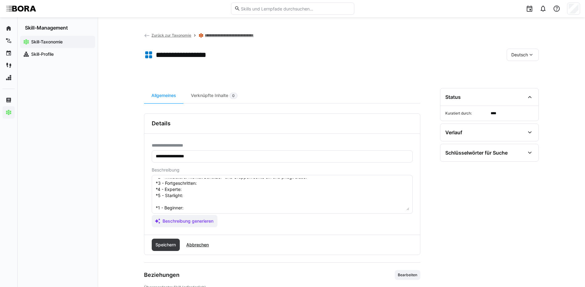
click at [247, 181] on textarea "Zugriffsverwaltung bezieht sich auf die Fähigkeit, den Zugang zu Ressourcen und…" at bounding box center [282, 194] width 254 height 32
click at [261, 190] on textarea "Zugriffsverwaltung bezieht sich auf die Fähigkeit, den Zugang zu Ressourcen und…" at bounding box center [282, 194] width 254 height 32
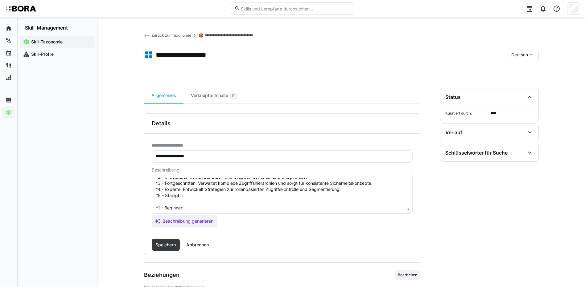
click at [206, 194] on textarea "Zugriffsverwaltung bezieht sich auf die Fähigkeit, den Zugang zu Ressourcen und…" at bounding box center [282, 194] width 254 height 32
click at [209, 209] on textarea "Zugriffsverwaltung bezieht sich auf die Fähigkeit, den Zugang zu Ressourcen und…" at bounding box center [282, 194] width 254 height 32
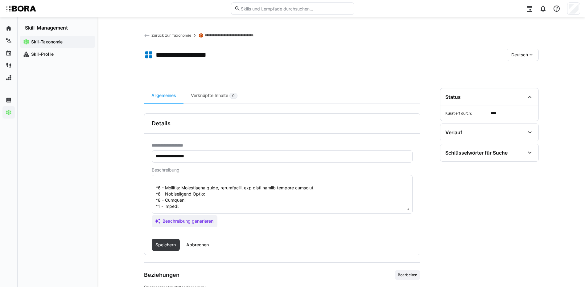
scroll to position [73, 0]
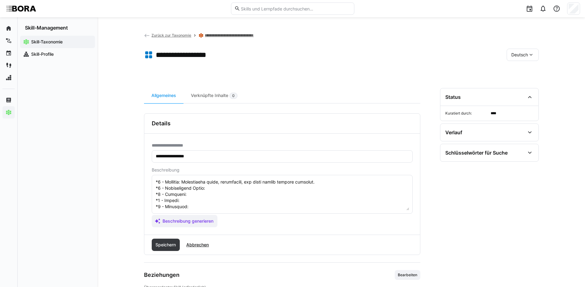
click at [265, 186] on textarea at bounding box center [282, 194] width 254 height 32
click at [204, 189] on textarea at bounding box center [282, 194] width 254 height 32
click at [204, 198] on textarea at bounding box center [282, 194] width 254 height 32
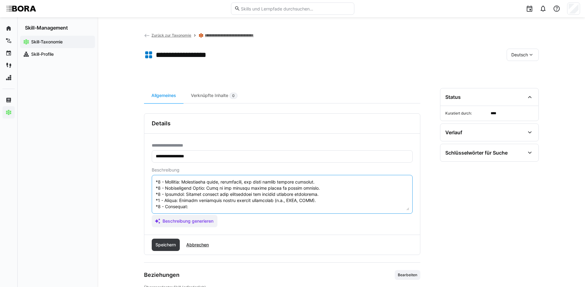
click at [225, 201] on textarea at bounding box center [282, 194] width 254 height 32
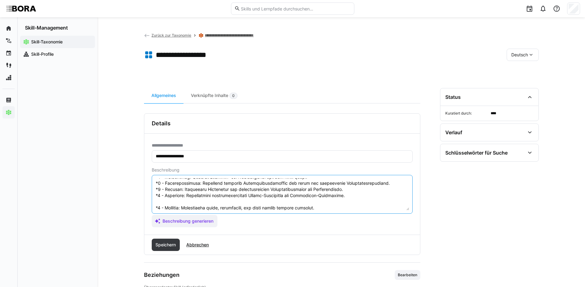
scroll to position [74, 0]
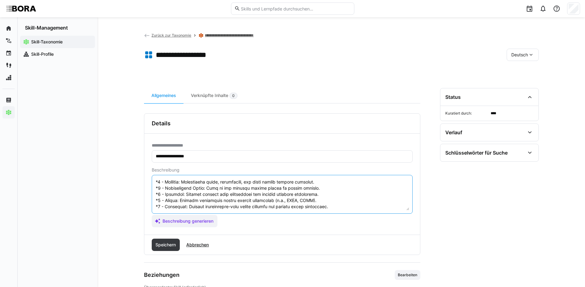
drag, startPoint x: 155, startPoint y: 207, endPoint x: 330, endPoint y: 226, distance: 175.5
click at [330, 226] on app-assistant-generate-form "Beschreibung Beschreibung generieren" at bounding box center [282, 198] width 261 height 60
type textarea "Zugriffsverwaltung bezieht sich auf die Fähigkeit, den Zugang zu Ressourcen und…"
click at [174, 243] on span "Speichern" at bounding box center [165, 245] width 22 height 6
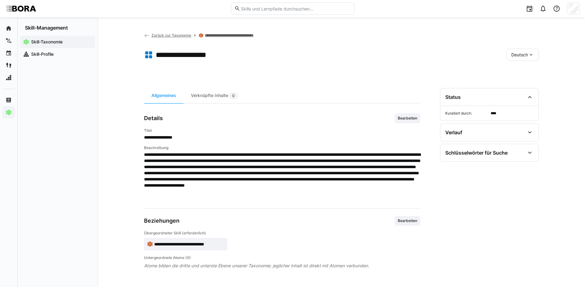
click at [521, 54] on span "Deutsch" at bounding box center [519, 55] width 17 height 6
click at [522, 79] on div "Englisch" at bounding box center [522, 84] width 33 height 13
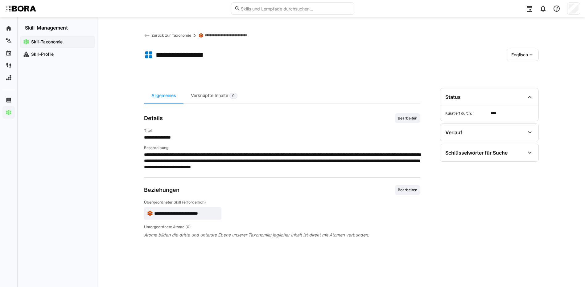
click at [408, 112] on div "**********" at bounding box center [282, 180] width 276 height 184
click at [412, 115] on span "Bearbeiten" at bounding box center [408, 118] width 26 height 10
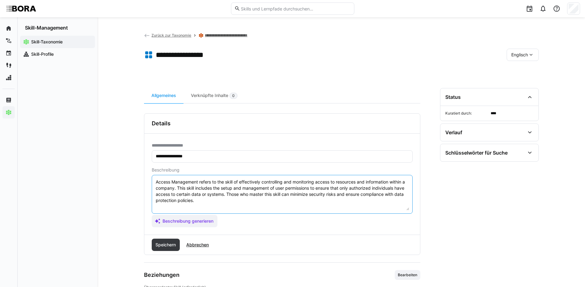
click at [387, 202] on textarea "Access Management refers to the skill of effectively controlling and monitoring…" at bounding box center [282, 194] width 254 height 32
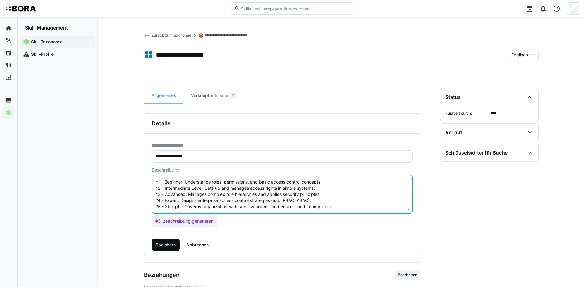
type textarea "Access Management refers to the skill of effectively controlling and monitoring…"
click at [157, 244] on span "Speichern" at bounding box center [165, 245] width 22 height 6
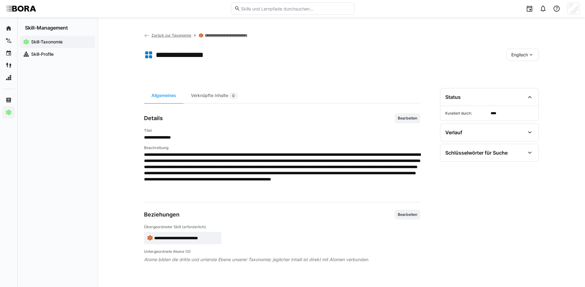
click at [516, 58] on div "Englisch" at bounding box center [522, 55] width 32 height 12
click at [520, 67] on div "Deutsch" at bounding box center [522, 71] width 33 height 13
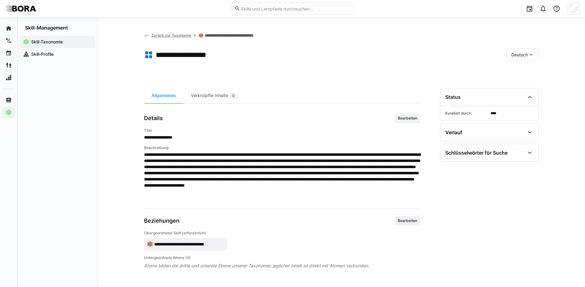
click at [229, 35] on link "**********" at bounding box center [235, 35] width 60 height 5
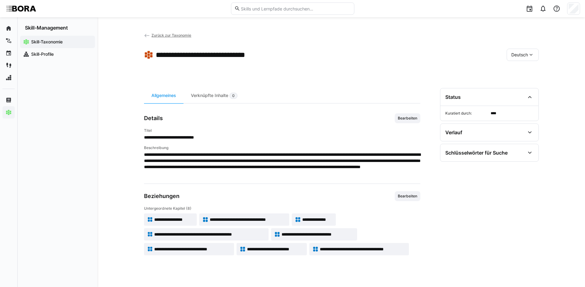
click at [183, 219] on span "**********" at bounding box center [173, 220] width 39 height 6
click at [227, 217] on span "**********" at bounding box center [248, 220] width 76 height 6
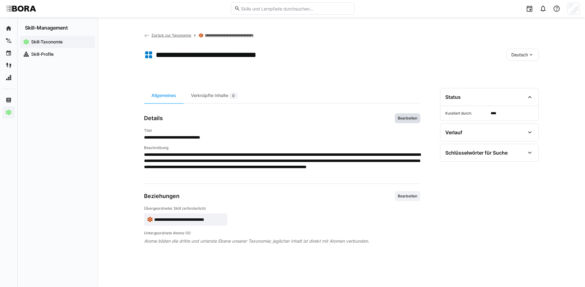
click at [405, 118] on span "Bearbeiten" at bounding box center [407, 118] width 21 height 5
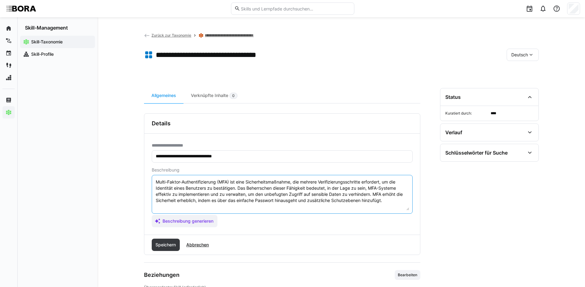
click at [386, 202] on textarea "Multi-Faktor-Authentifizierung (MFA) ist eine Sicherheitsmaßnahme, die mehrere …" at bounding box center [282, 194] width 254 height 32
paste textarea "*1 - Anfänger: *2 - Mittelstufe: *3 - Fortgeschritten: *4 - Experte: *5 - Starl…"
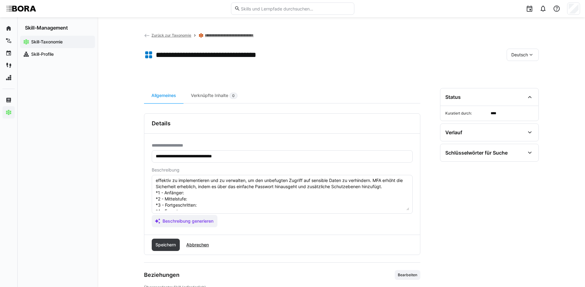
scroll to position [5, 0]
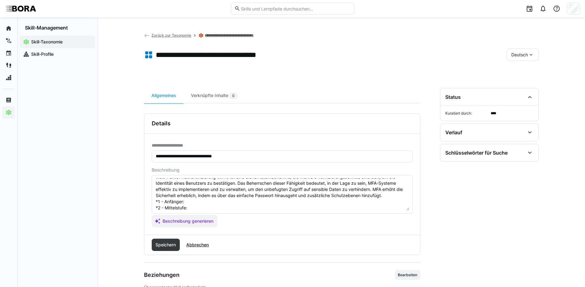
click at [198, 200] on textarea "Multi-Faktor-Authentifizierung (MFA) ist eine Sicherheitsmaßnahme, die mehrere …" at bounding box center [282, 194] width 254 height 32
paste textarea "Kennt Prinzipien der MFA (z. B. Passwort + Token)."
click at [195, 205] on textarea "Multi-Faktor-Authentifizierung (MFA) ist eine Sicherheitsmaßnahme, die mehrere …" at bounding box center [282, 194] width 254 height 32
paste textarea "Integriert MFA in Standardanwendungen und unterstützt Benutzer."
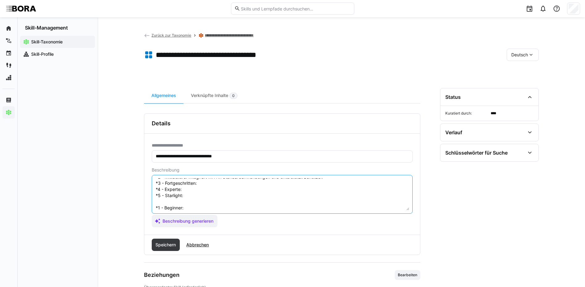
click at [242, 182] on textarea "Multi-Faktor-Authentifizierung (MFA) ist eine Sicherheitsmaßnahme, die mehrere …" at bounding box center [282, 194] width 254 height 32
paste textarea "Verwaltert MFA-Lösungen unter Einbezug mobiler, biometrischer und Hardware-Fakt…"
click at [217, 189] on textarea "Multi-Faktor-Authentifizierung (MFA) ist eine Sicherheitsmaßnahme, die mehrere …" at bounding box center [282, 194] width 254 height 32
paste textarea "Entwickelt Sicherheitsstrategien mit MFA und Zero Trust Prinzipien."
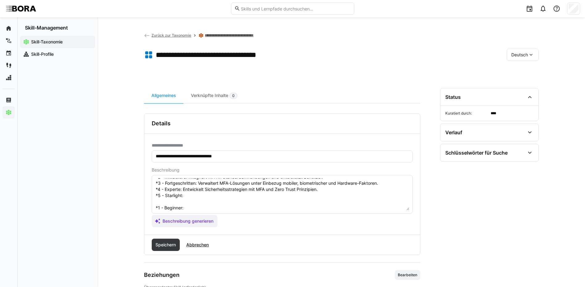
click at [195, 195] on textarea "Multi-Faktor-Authentifizierung (MFA) ist eine Sicherheitsmaßnahme, die mehrere …" at bounding box center [282, 194] width 254 height 32
paste textarea "Definiert MFA-Standards unternehmensweit und überwacht deren Umsetzung."
click at [211, 208] on textarea "Multi-Faktor-Authentifizierung (MFA) ist eine Sicherheitsmaßnahme, die mehrere …" at bounding box center [282, 194] width 254 height 32
paste textarea "Understands the concept of using two or more authentication factors."
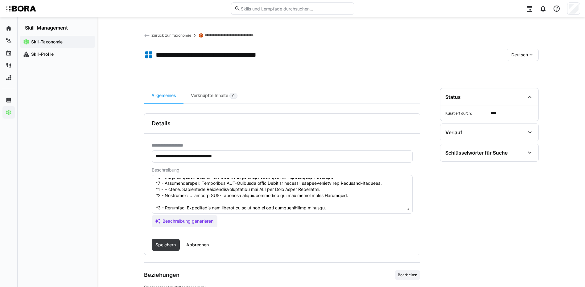
scroll to position [67, 0]
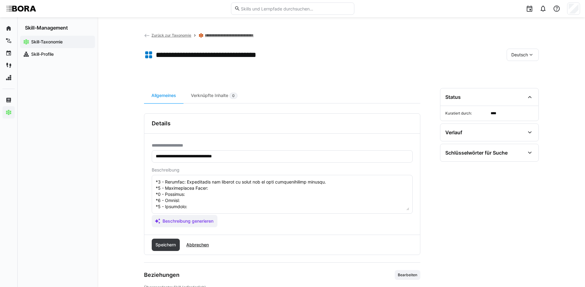
click at [271, 185] on textarea at bounding box center [282, 194] width 254 height 32
paste textarea "Implements MFA in standard tools and supports user onboarding."
click at [210, 190] on textarea at bounding box center [282, 194] width 254 height 32
paste textarea "Manages complex MFA solutions using biometric, mobile, or token-based methods."
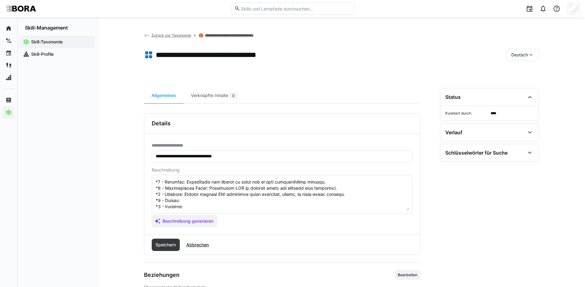
click at [197, 194] on textarea at bounding box center [282, 194] width 254 height 32
paste textarea "Develops Zero Trust policies with MFA integration."
click at [193, 203] on textarea at bounding box center [282, 194] width 254 height 32
paste textarea "Defines and audits MFA standards and deployment at scale."
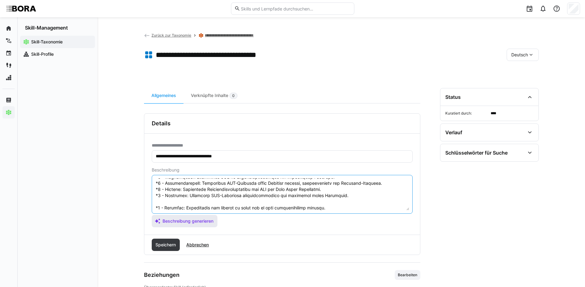
scroll to position [68, 0]
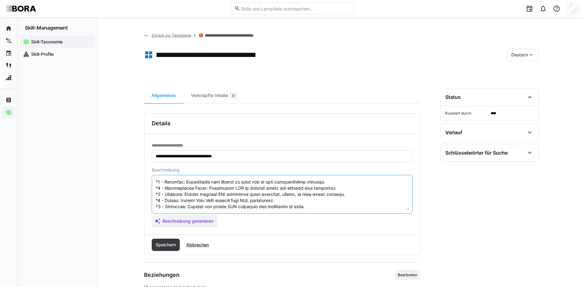
drag, startPoint x: 156, startPoint y: 206, endPoint x: 210, endPoint y: 233, distance: 60.1
click at [210, 233] on div "**********" at bounding box center [282, 184] width 276 height 101
type textarea "Multi-Faktor-Authentifizierung (MFA) ist eine Sicherheitsmaßnahme, die mehrere …"
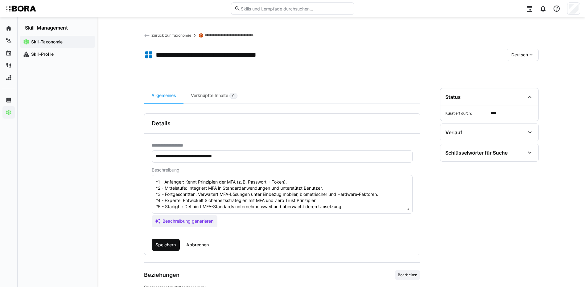
click at [170, 245] on span "Speichern" at bounding box center [165, 245] width 22 height 6
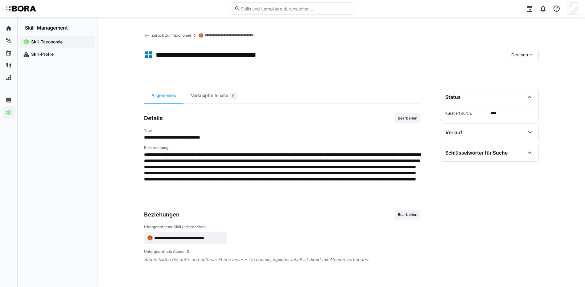
click at [525, 56] on span "Deutsch" at bounding box center [519, 55] width 17 height 6
click at [527, 84] on span "Englisch" at bounding box center [519, 84] width 17 height 6
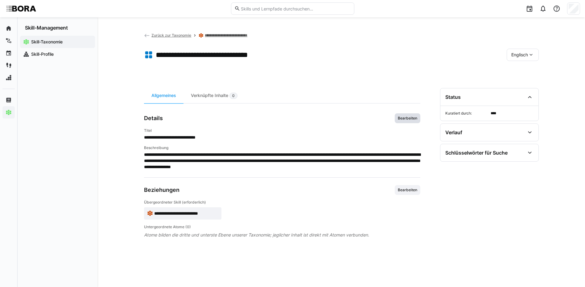
click at [401, 117] on span "Bearbeiten" at bounding box center [407, 118] width 21 height 5
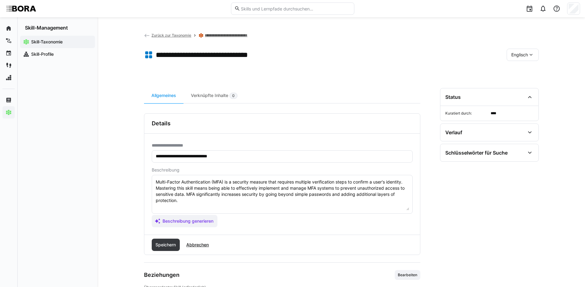
click at [393, 198] on textarea "Multi-Factor Authentication (MFA) is a security measure that requires multiple …" at bounding box center [282, 194] width 254 height 32
paste textarea "*1 - Beginner: Understands the concept of using two or more authentication fact…"
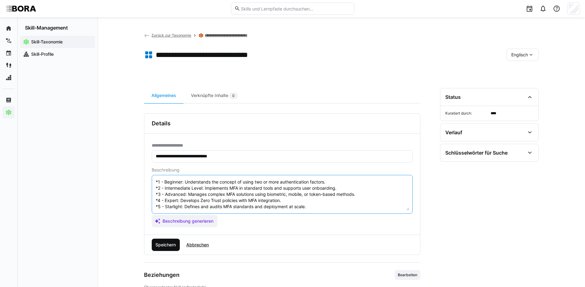
type textarea "Multi-Factor Authentication (MFA) is a security measure that requires multiple …"
click at [170, 240] on span "Speichern" at bounding box center [166, 245] width 28 height 12
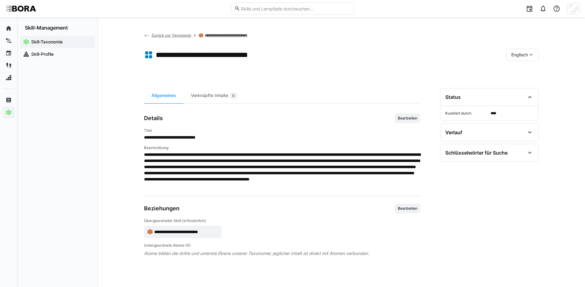
click at [521, 54] on span "Englisch" at bounding box center [519, 55] width 17 height 6
click at [523, 75] on div "Deutsch" at bounding box center [522, 71] width 33 height 13
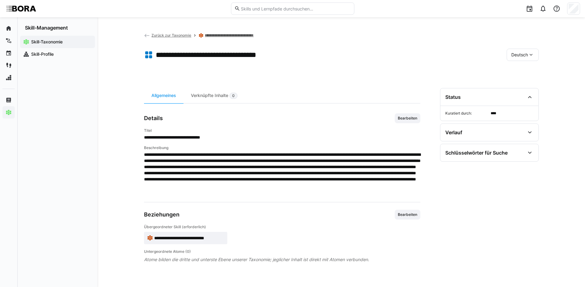
click at [254, 35] on link "**********" at bounding box center [235, 35] width 60 height 5
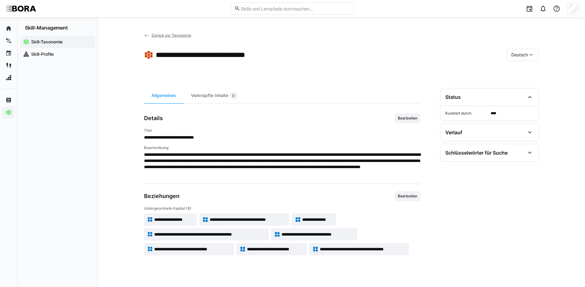
click at [303, 217] on span "**********" at bounding box center [317, 220] width 31 height 6
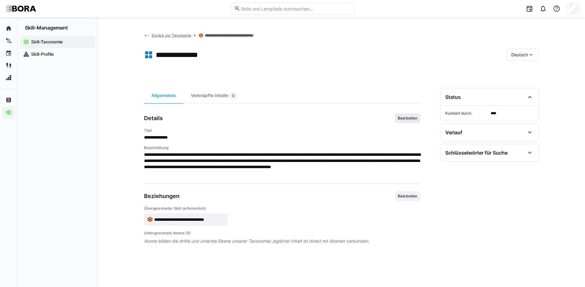
click at [413, 119] on span "Bearbeiten" at bounding box center [407, 118] width 21 height 5
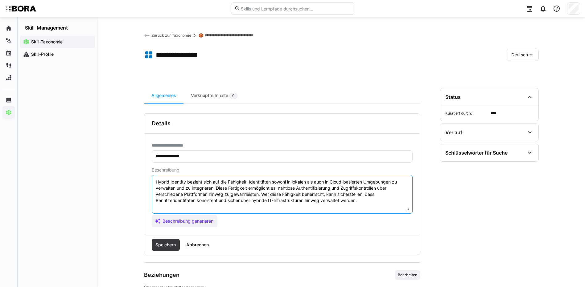
click at [374, 202] on textarea "Hybrid Identity bezieht sich auf die Fähigkeit, Identitäten sowohl in lokalen a…" at bounding box center [282, 194] width 254 height 32
paste textarea "*1 - Anfänger: *2 - Mittelstufe: *3 - Fortgeschritten: *4 - Experte: *5 - Starl…"
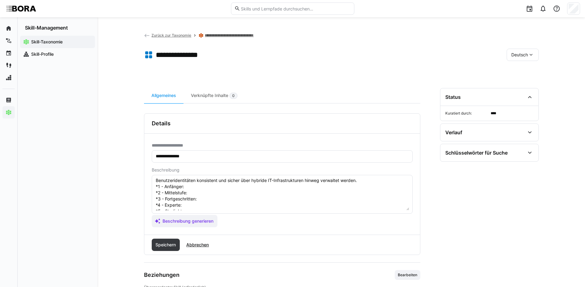
scroll to position [5, 0]
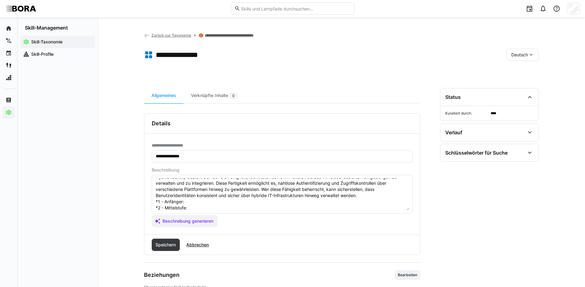
click at [213, 200] on textarea "Hybrid Identity bezieht sich auf die Fähigkeit, Identitäten sowohl in lokalen a…" at bounding box center [282, 194] width 254 height 32
paste textarea "Versteht Grundlagen von Identitätsmodellen in Cloud- und On-Prem-Umgebungen."
click at [207, 208] on textarea "Hybrid Identity bezieht sich auf die Fähigkeit, Identitäten sowohl in lokalen a…" at bounding box center [282, 194] width 254 height 32
paste textarea "Integriert Verzeichnisse (z. B. AD + Azure AD) und konfiguriert Synchronisation."
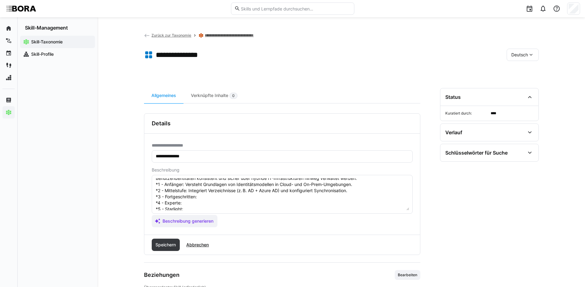
scroll to position [36, 0]
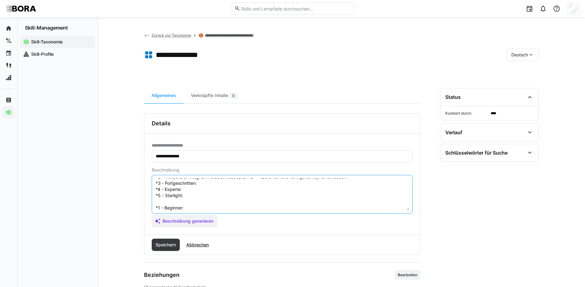
click at [234, 186] on textarea "Hybrid Identity bezieht sich auf die Fähigkeit, Identitäten sowohl in lokalen a…" at bounding box center [282, 194] width 254 height 32
paste textarea "Entwickelt Identitätsstrategien für hybride Architekturen."
click at [235, 192] on textarea "Hybrid Identity bezieht sich auf die Fähigkeit, Identitäten sowohl in lokalen a…" at bounding box center [282, 194] width 254 height 32
paste textarea "Steuert unternehmensweite Identitätslösungen über Systemgrenzen hinweg."
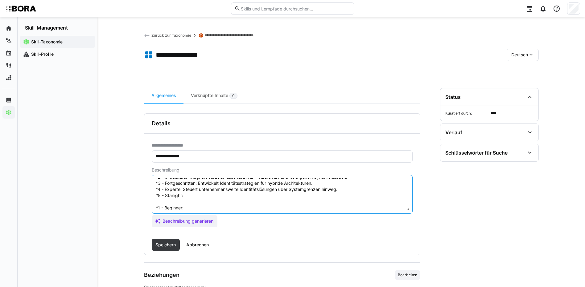
click at [215, 195] on textarea "Hybrid Identity bezieht sich auf die Fähigkeit, Identitäten sowohl in lokalen a…" at bounding box center [282, 194] width 254 height 32
paste textarea "Definiert strategische Richtlinien für Hybrid Identity & Identity Federation."
click at [210, 208] on textarea "Hybrid Identity bezieht sich auf die Fähigkeit, Identitäten sowohl in lokalen a…" at bounding box center [282, 194] width 254 height 32
paste textarea "Understands hybrid identity models (on-prem and cloud)."
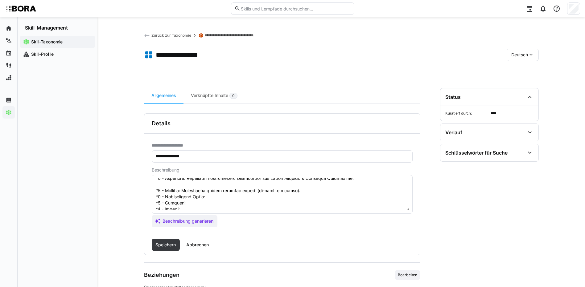
scroll to position [67, 0]
click at [219, 184] on textarea at bounding box center [282, 194] width 254 height 32
paste textarea "Sets up directory synchronization (e.g., AD + Azure AD)."
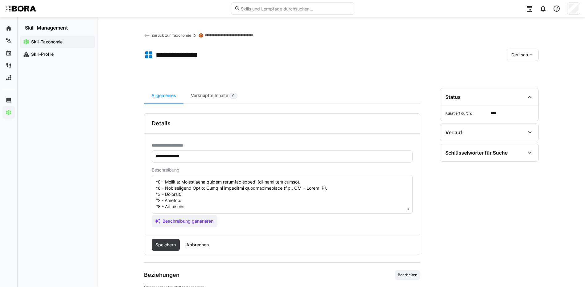
click at [196, 191] on textarea at bounding box center [282, 194] width 254 height 32
paste textarea "Designs hybrid identity strategies across systems and geographies."
click at [241, 199] on textarea at bounding box center [282, 194] width 254 height 32
click at [224, 194] on textarea at bounding box center [282, 194] width 254 height 32
paste textarea "Manages federated identity across cloud/on-prem systems at scale."
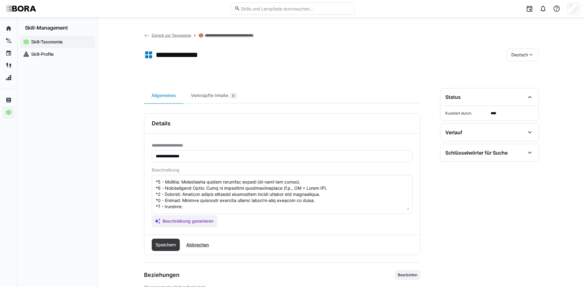
click at [206, 203] on textarea at bounding box center [282, 194] width 254 height 32
paste textarea "Establishes enterprise identity architecture and standards."
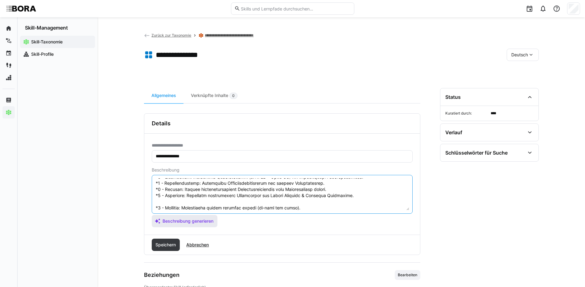
scroll to position [68, 0]
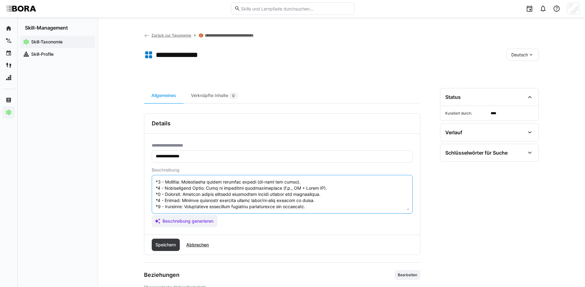
drag, startPoint x: 155, startPoint y: 207, endPoint x: 229, endPoint y: 230, distance: 77.6
click at [229, 230] on div "**********" at bounding box center [282, 184] width 276 height 101
type textarea "Hybrid Identity bezieht sich auf die Fähigkeit, Identitäten sowohl in lokalen a…"
click at [169, 247] on span "Speichern" at bounding box center [165, 245] width 22 height 6
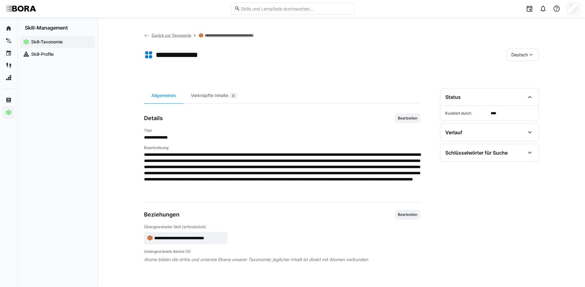
click at [521, 55] on span "Deutsch" at bounding box center [519, 55] width 17 height 6
click at [526, 81] on span "Englisch" at bounding box center [519, 84] width 17 height 6
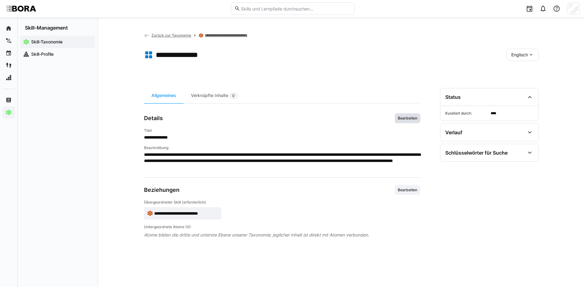
click at [401, 117] on span "Bearbeiten" at bounding box center [407, 118] width 21 height 5
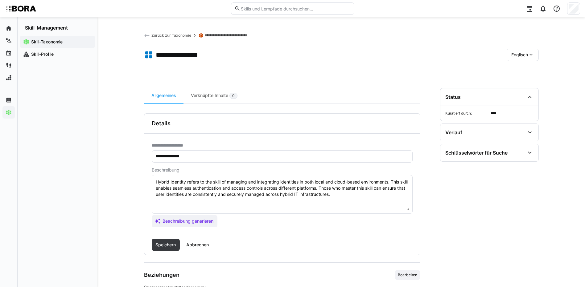
click at [353, 196] on textarea "Hybrid Identity refers to the skill of managing and integrating identities in b…" at bounding box center [282, 194] width 254 height 32
paste textarea "*1 - Beginner: Understands hybrid identity models (on-prem and cloud). *2 - Int…"
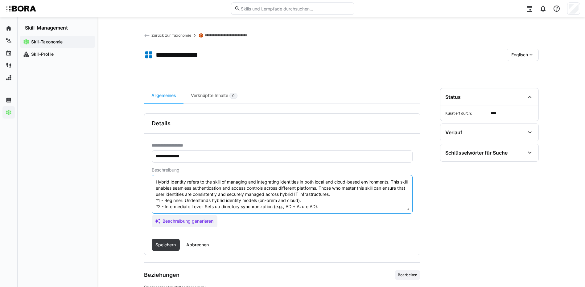
scroll to position [23, 0]
paste textarea "*1 - Beginner: Understands hybrid identity models (on-prem and cloud). *2 - Int…"
drag, startPoint x: 156, startPoint y: 206, endPoint x: 293, endPoint y: 215, distance: 137.7
click at [293, 215] on app-assistant-generate-form "Beschreibung Beschreibung generieren" at bounding box center [282, 198] width 261 height 60
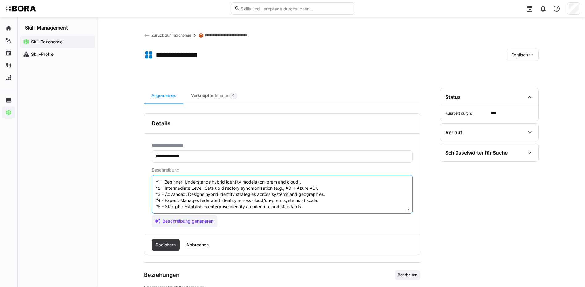
scroll to position [25, 0]
type textarea "Hybrid Identity refers to the skill of managing and integrating identities in b…"
click at [163, 244] on span "Speichern" at bounding box center [165, 245] width 22 height 6
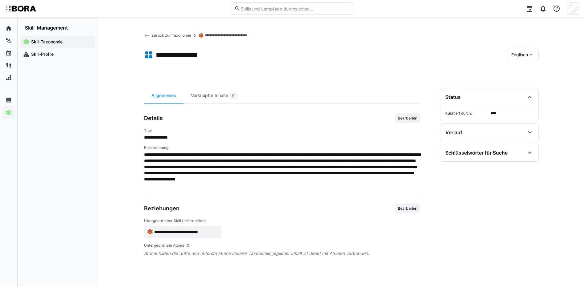
click at [529, 53] on eds-icon at bounding box center [531, 55] width 6 height 6
click at [525, 74] on span "Deutsch" at bounding box center [519, 71] width 17 height 6
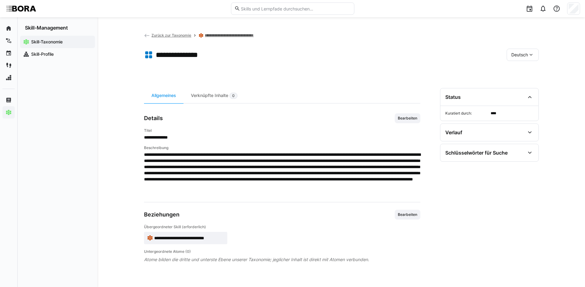
click at [225, 34] on link "**********" at bounding box center [235, 35] width 60 height 5
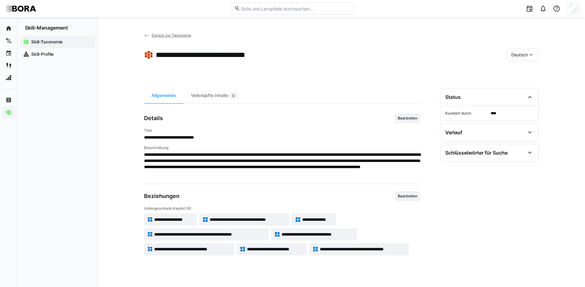
click at [217, 235] on span "**********" at bounding box center [209, 234] width 111 height 6
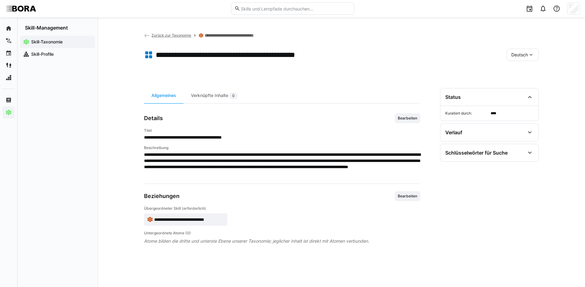
click at [393, 119] on div "Details Bearbeiten" at bounding box center [282, 118] width 276 height 10
click at [397, 118] on span "Bearbeiten" at bounding box center [408, 118] width 26 height 10
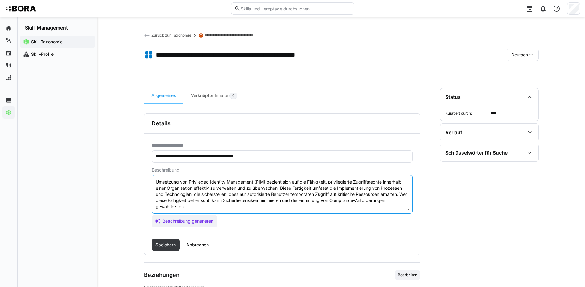
click at [238, 206] on textarea "Umsetzung von Privileged Identity Management (PIM) bezieht sich auf die Fähigke…" at bounding box center [282, 194] width 254 height 32
click at [53, 202] on div "Skill-Taxonomie Skill-Profile" at bounding box center [58, 159] width 80 height 256
click at [208, 206] on textarea "Umsetzung von Privileged Identity Management (PIM) bezieht sich auf die Fähigke…" at bounding box center [282, 194] width 254 height 32
paste textarea "*1 - Anfänger: *2 - Mittelstufe: *3 - Fortgeschritten: *4 - Experte: *5 - Starl…"
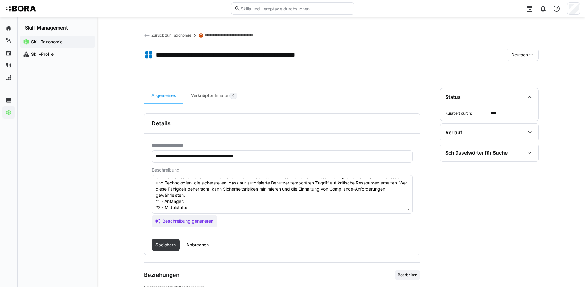
scroll to position [11, 0]
click at [189, 199] on textarea "Umsetzung von Privileged Identity Management (PIM) bezieht sich auf die Fähigke…" at bounding box center [282, 194] width 254 height 32
paste textarea "Kennt Grundlagen der Verwaltung privilegierter Zugriffe."
click at [254, 206] on textarea "Umsetzung von Privileged Identity Management (PIM) bezieht sich auf die Fähigke…" at bounding box center [282, 194] width 254 height 32
paste textarea "Implementiert zeitlich begrenzte und genehmigungspflichtige Zugriffskontrollen."
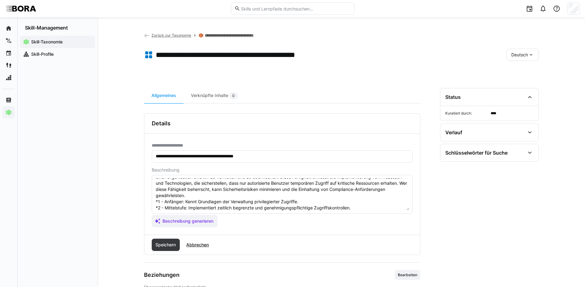
scroll to position [42, 0]
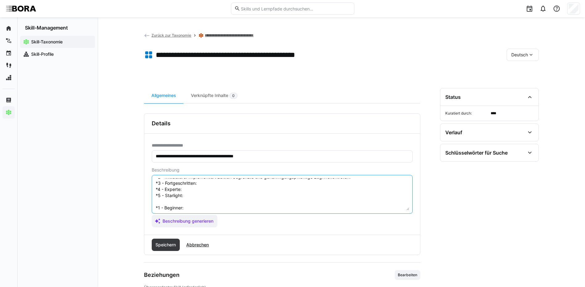
click at [234, 182] on textarea "Umsetzung von Privileged Identity Management (PIM) bezieht sich auf die Fähigke…" at bounding box center [282, 194] width 254 height 32
paste textarea "Verwaltert sensible Rechte für Admins und Hochrisikobenutzer effizient."
click at [186, 189] on textarea "Umsetzung von Privileged Identity Management (PIM) bezieht sich auf die Fähigke…" at bounding box center [282, 194] width 254 height 32
paste textarea "Entwickelt Sicherheitsrichtlinien für PIM und führt Audit-Prozesse ein."
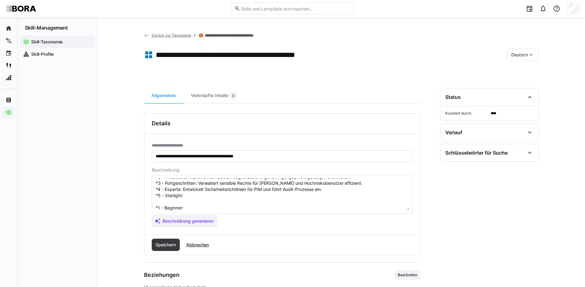
click at [187, 194] on textarea "Umsetzung von Privileged Identity Management (PIM) bezieht sich auf die Fähigke…" at bounding box center [282, 194] width 254 height 32
paste textarea "Verantwortet den strategischen Schutz privilegierter Identitäten unternehmenswe…"
click at [190, 207] on textarea at bounding box center [282, 194] width 254 height 32
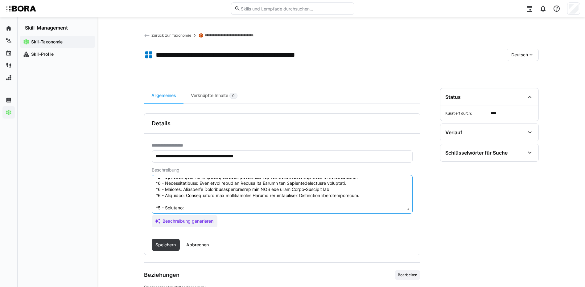
paste textarea "Understands PIM concepts (time-based access, approvals)."
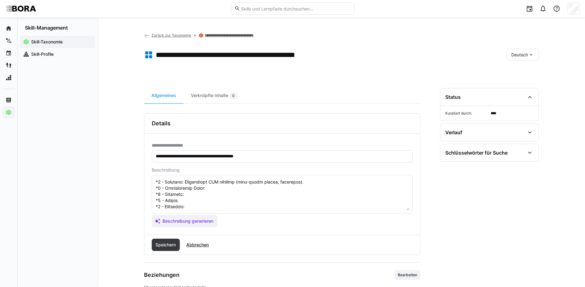
click at [229, 187] on textarea at bounding box center [282, 194] width 254 height 32
click at [216, 183] on textarea at bounding box center [282, 194] width 254 height 32
paste textarea "Implements limited access controls for privileged accounts."
click at [200, 189] on textarea at bounding box center [282, 194] width 254 height 32
paste textarea "Manages sensitive admin and high-risk accounts effectively."
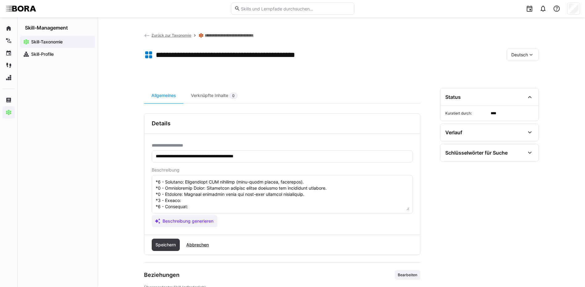
click at [226, 194] on textarea at bounding box center [282, 194] width 254 height 32
paste textarea "Develops enterprise-wide PIM policies and integrates monitoring."
click at [251, 202] on textarea at bounding box center [282, 194] width 254 height 32
paste textarea "Oversees privileged access governance and enforces strategic protection mechani…"
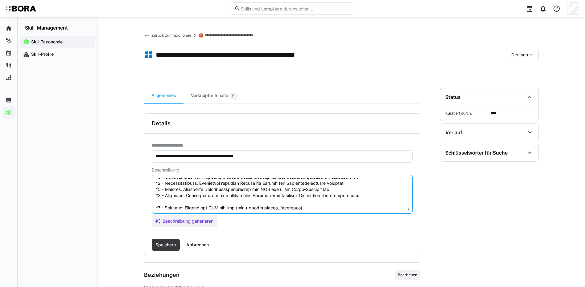
scroll to position [74, 0]
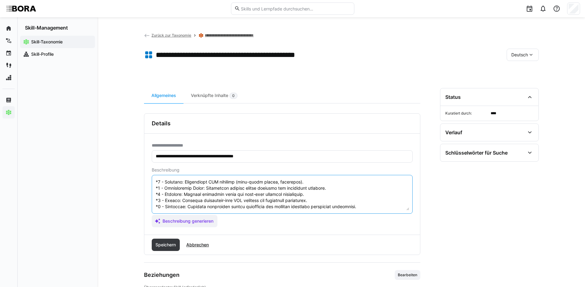
drag, startPoint x: 156, startPoint y: 207, endPoint x: 254, endPoint y: 252, distance: 107.8
click at [254, 252] on div "**********" at bounding box center [282, 184] width 276 height 142
type textarea "Umsetzung von Privileged Identity Management (PIM) bezieht sich auf die Fähigke…"
click at [166, 243] on span "Speichern" at bounding box center [165, 245] width 22 height 6
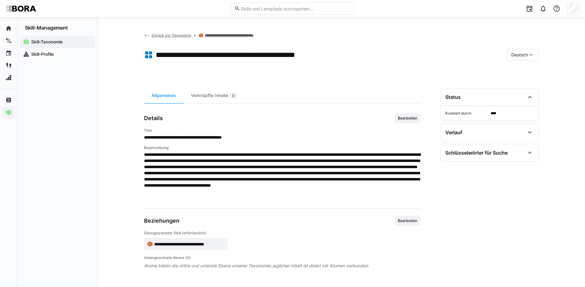
click at [532, 49] on div "Deutsch" at bounding box center [522, 55] width 32 height 12
click at [528, 81] on div "Englisch" at bounding box center [522, 84] width 23 height 6
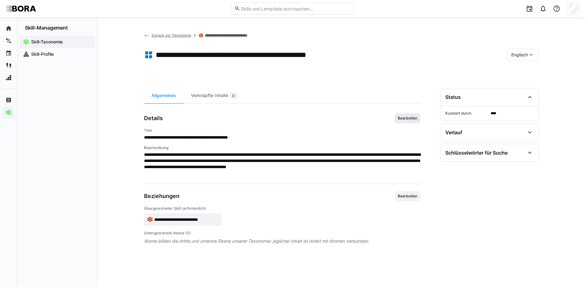
click at [412, 115] on span "Bearbeiten" at bounding box center [408, 118] width 26 height 10
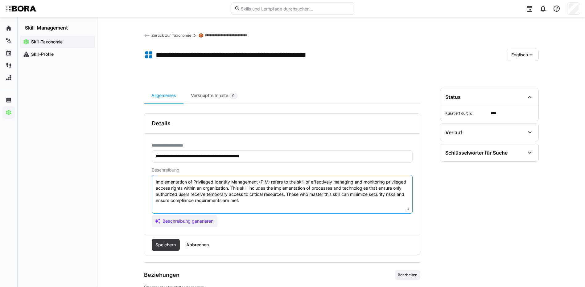
click at [278, 195] on textarea "Implementation of Privileged Identity Management (PIM) refers to the skill of e…" at bounding box center [282, 194] width 254 height 32
click at [277, 199] on textarea "Implementation of Privileged Identity Management (PIM) refers to the skill of e…" at bounding box center [282, 194] width 254 height 32
paste textarea "*1 - Beginner: Understands PIM concepts (time-based access, approvals). *2 - In…"
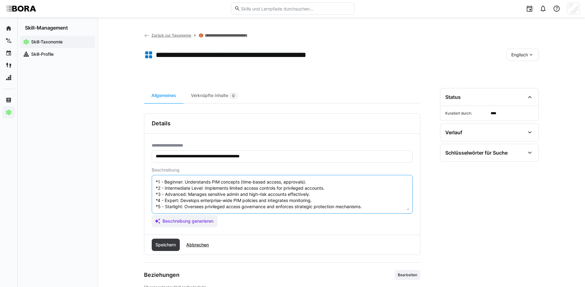
scroll to position [0, 0]
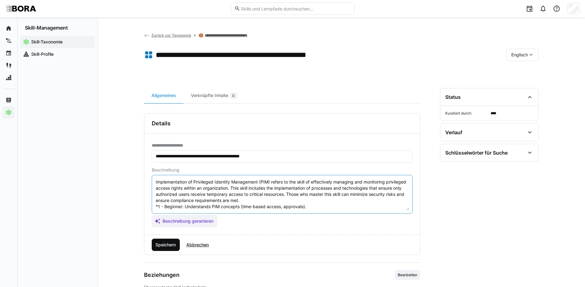
type textarea "Implementation of Privileged Identity Management (PIM) refers to the skill of e…"
click at [170, 247] on span "Speichern" at bounding box center [165, 245] width 22 height 6
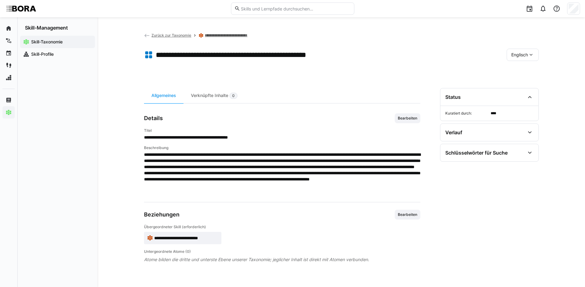
click at [517, 56] on span "Englisch" at bounding box center [519, 55] width 17 height 6
click at [516, 72] on span "Deutsch" at bounding box center [519, 71] width 17 height 6
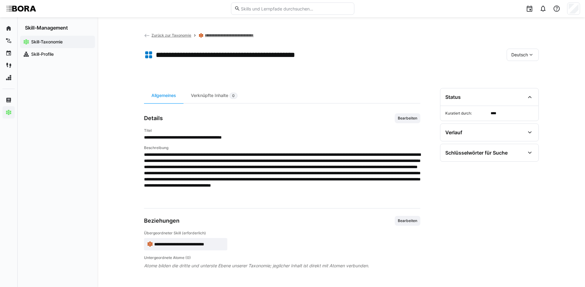
click at [216, 36] on link "**********" at bounding box center [235, 35] width 60 height 5
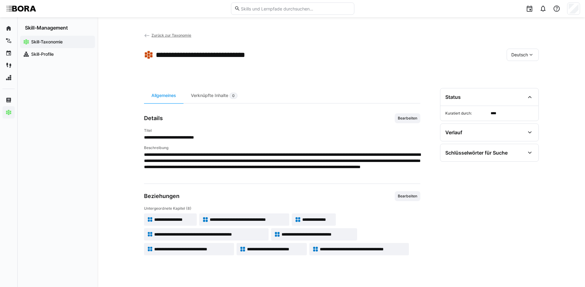
click at [286, 232] on span "**********" at bounding box center [317, 234] width 72 height 6
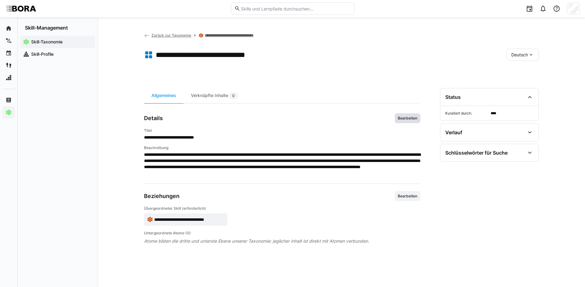
click at [404, 117] on span "Bearbeiten" at bounding box center [407, 118] width 21 height 5
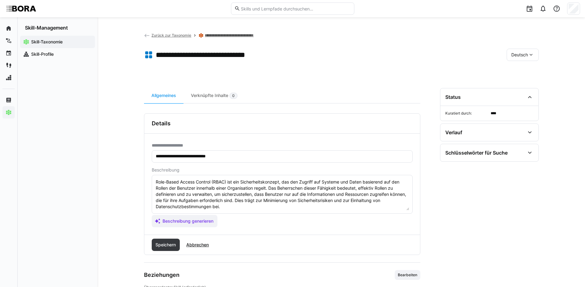
click at [223, 207] on textarea "Role-Based Access Control (RBAC) ist ein Sicherheitskonzept, das den Zugriff au…" at bounding box center [282, 194] width 254 height 32
paste textarea "*1 - Anfänger: *2 - Mittelstufe: *3 - Fortgeschritten: *4 - Experte: *5 - Starl…"
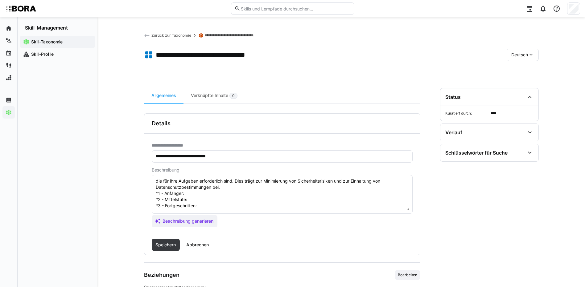
scroll to position [11, 0]
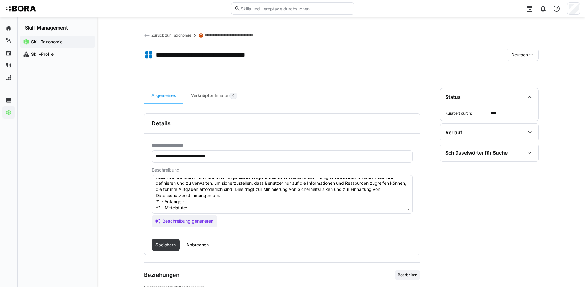
click at [187, 203] on textarea "Role-Based Access Control (RBAC) ist ein Sicherheitskonzept, das den Zugriff au…" at bounding box center [282, 194] width 254 height 32
paste textarea "Versteht Grundkonzepte von Zugriffssteuerung anhand von Rollen."
click at [213, 210] on textarea "Role-Based Access Control (RBAC) ist ein Sicherheitskonzept, das den Zugriff au…" at bounding box center [282, 194] width 254 height 32
paste textarea "Implementiert und verwaltet einfache RBAC-Modelle in Systemen."
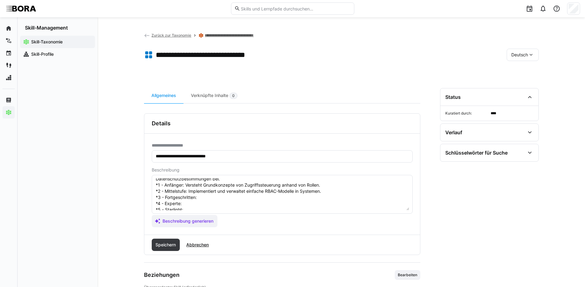
scroll to position [42, 0]
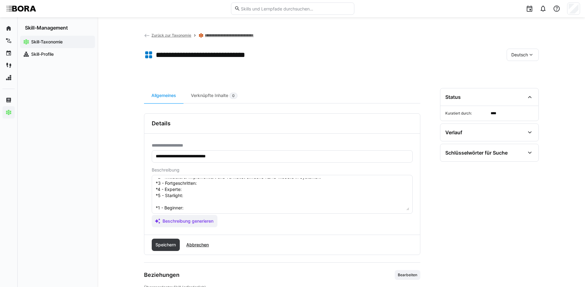
click at [214, 185] on textarea "Role-Based Access Control (RBAC) ist ein Sicherheitskonzept, das den Zugriff au…" at bounding box center [282, 194] width 254 height 32
paste textarea "Konfiguriert komplexe Rollenzuweisungen und verwaltet Zugriffsrechte effizient."
click at [186, 188] on textarea "Role-Based Access Control (RBAC) ist ein Sicherheitskonzept, das den Zugriff au…" at bounding box center [282, 194] width 254 height 32
paste textarea "Entwickelt unternehmensweite RBAC-Standards und optimiert Zugriffsprozesse."
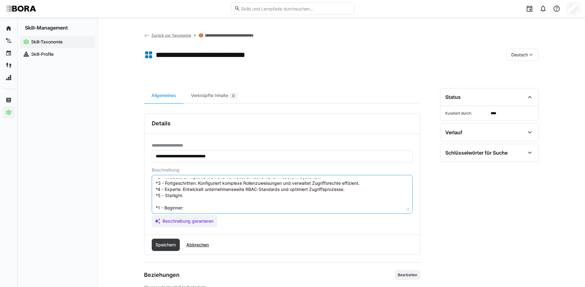
click at [210, 197] on textarea "Role-Based Access Control (RBAC) ist ein Sicherheitskonzept, das den Zugriff au…" at bounding box center [282, 194] width 254 height 32
paste textarea "Definiert strategische RBAC-Richtlinien, integriert RBAC in Unternehmensarchite…"
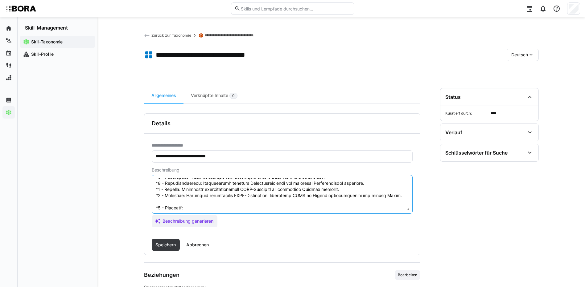
click at [223, 209] on textarea at bounding box center [282, 194] width 254 height 32
paste textarea "Understands basic concepts of role-based access control."
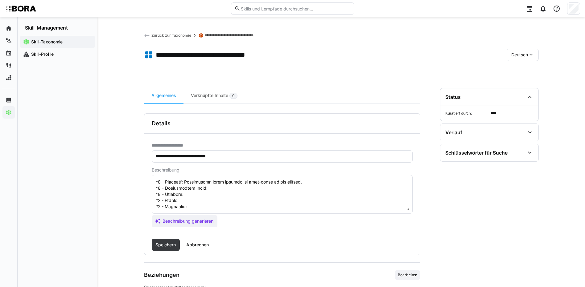
click at [217, 185] on textarea at bounding box center [282, 194] width 254 height 32
paste textarea "Implements and manages simple RBAC models in systems."
click at [212, 192] on textarea at bounding box center [282, 194] width 254 height 32
paste textarea "Configures complex role assignments and efficiently manages access rights."
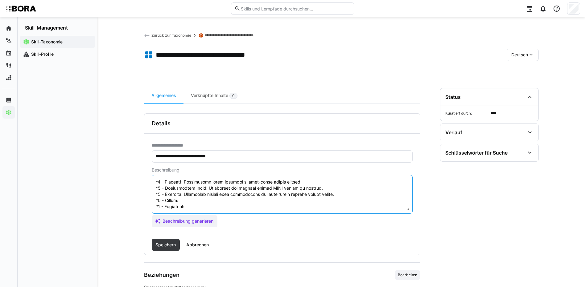
click at [223, 193] on textarea at bounding box center [282, 194] width 254 height 32
paste textarea "Develops company-wide RBAC standards and optimizes access processes."
click at [202, 203] on textarea at bounding box center [282, 194] width 254 height 32
paste textarea "Defines strategic RBAC policies, integrates RBAC into enterprise architecture, …"
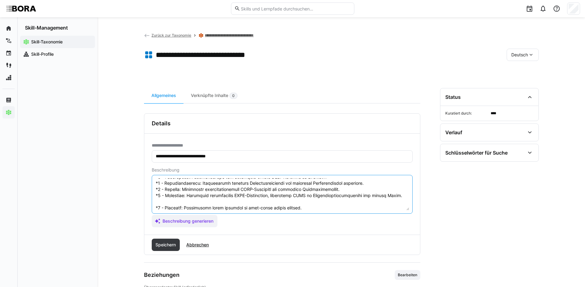
scroll to position [74, 0]
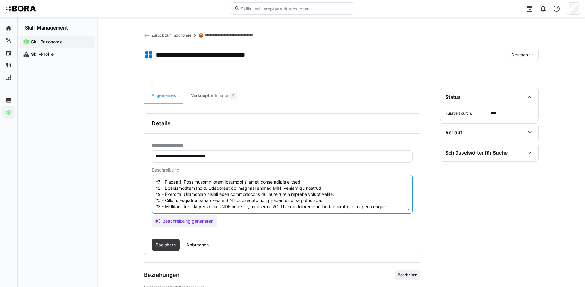
drag, startPoint x: 156, startPoint y: 207, endPoint x: 255, endPoint y: 230, distance: 102.2
click at [255, 230] on div "**********" at bounding box center [282, 184] width 276 height 101
type textarea "Role-Based Access Control (RBAC) ist ein Sicherheitskonzept, das den Zugriff au…"
click at [174, 240] on span "Speichern" at bounding box center [166, 245] width 28 height 12
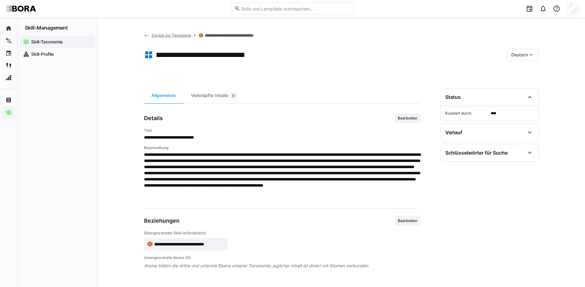
click at [531, 55] on eds-icon at bounding box center [531, 55] width 6 height 6
drag, startPoint x: 527, startPoint y: 84, endPoint x: 493, endPoint y: 83, distance: 33.3
click at [526, 84] on span "Englisch" at bounding box center [519, 84] width 17 height 6
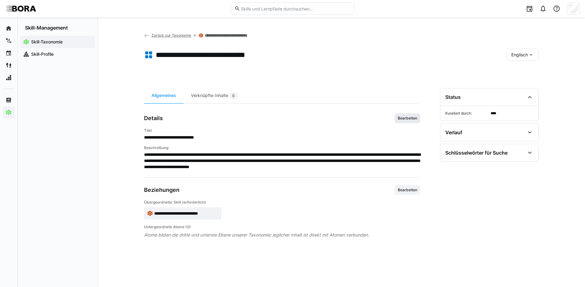
click at [417, 121] on span "Bearbeiten" at bounding box center [408, 118] width 26 height 10
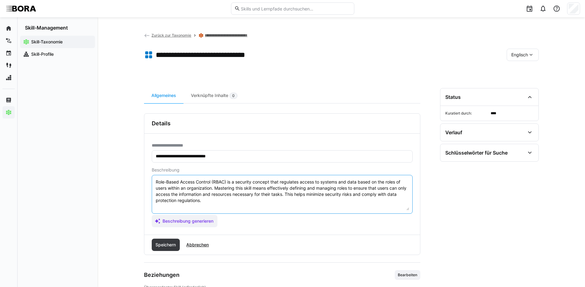
click at [382, 200] on textarea "Role-Based Access Control (RBAC) is a security concept that regulates access to…" at bounding box center [282, 194] width 254 height 32
paste textarea "*1 - Beginner: Understands basic concepts of role-based access control. *2 - In…"
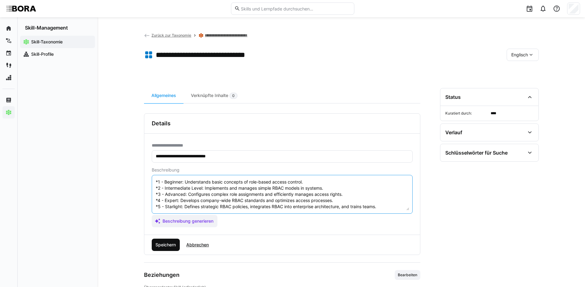
type textarea "Role-Based Access Control (RBAC) is a security concept that regulates access to…"
click at [168, 245] on span "Speichern" at bounding box center [165, 245] width 22 height 6
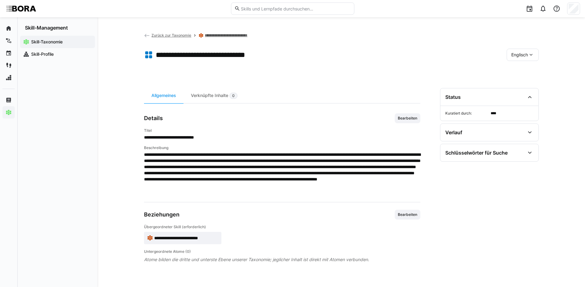
click at [522, 55] on span "Englisch" at bounding box center [519, 55] width 17 height 6
click at [519, 68] on span "Deutsch" at bounding box center [519, 71] width 17 height 6
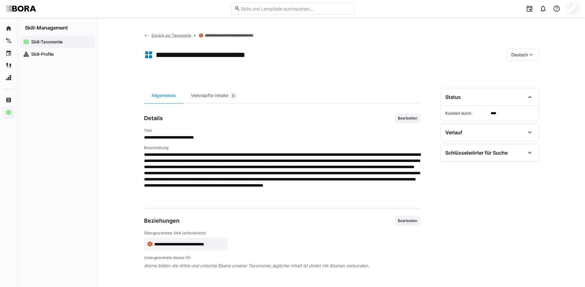
click at [260, 33] on link "**********" at bounding box center [235, 35] width 60 height 5
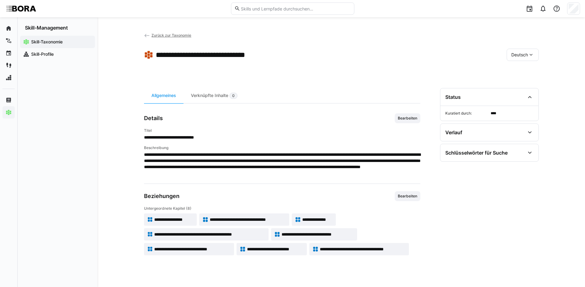
click at [217, 247] on span "**********" at bounding box center [192, 249] width 76 height 6
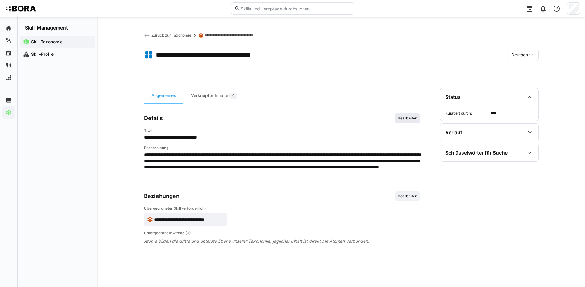
click at [401, 117] on span "Bearbeiten" at bounding box center [407, 118] width 21 height 5
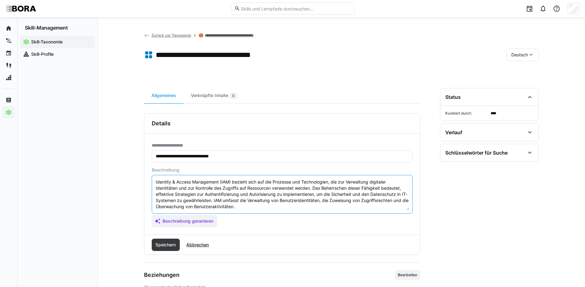
click at [278, 207] on textarea "Identity & Access Management (IAM) bezieht sich auf die Prozesse und Technologi…" at bounding box center [282, 194] width 254 height 32
paste textarea "*1 - Anfänger: *2 - Mittelstufe: *3 - Fortgeschritten: *4 - Experte: *5 - Starl…"
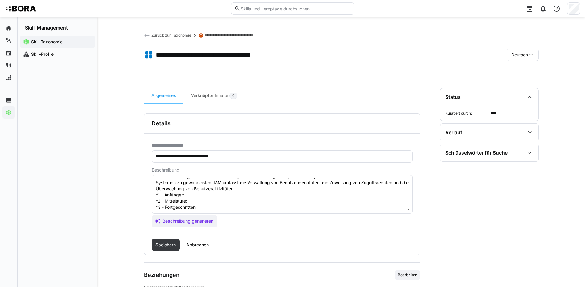
scroll to position [11, 0]
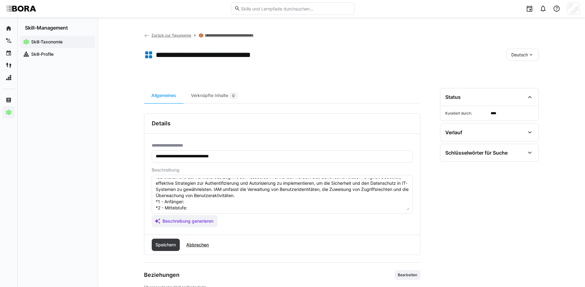
click at [232, 202] on textarea "Identity & Access Management (IAM) bezieht sich auf die Prozesse und Technologi…" at bounding box center [282, 194] width 254 height 32
paste textarea "Kennt Basisfunktionen von Identitäts- und Zugriffssystemen."
click at [231, 207] on textarea "Identity & Access Management (IAM) bezieht sich auf die Prozesse und Technologi…" at bounding box center [282, 194] width 254 height 32
paste textarea "Verwendet IAM-Tools zur Benutzer- und Rechteverwaltung."
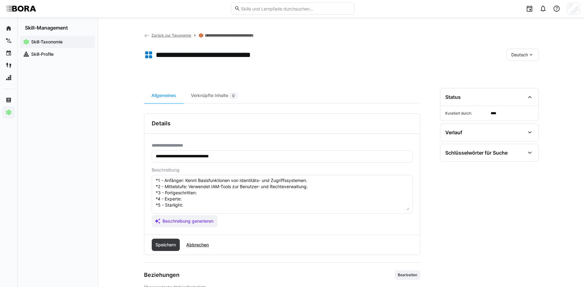
scroll to position [42, 0]
click at [225, 186] on textarea "Identity & Access Management (IAM) bezieht sich auf die Prozesse und Technologi…" at bounding box center [282, 194] width 254 height 32
paste textarea "Administriert IAM-Lösungen, verwaltet Nutzerlebenszyklen und Zugriffsrechte."
click at [212, 191] on textarea "Identity & Access Management (IAM) bezieht sich auf die Prozesse und Technologi…" at bounding box center [282, 194] width 254 height 32
paste textarea "Entwickelt IAM-Konzepte, optimiert Prozesse und sorgt für Compliance."
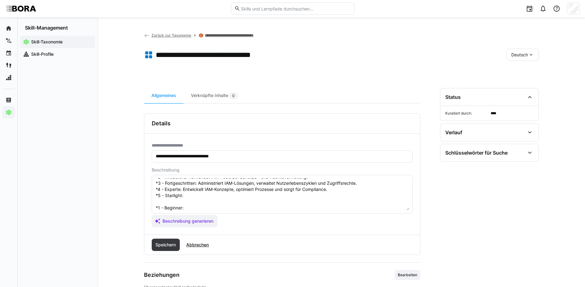
click at [188, 198] on textarea "Identity & Access Management (IAM) bezieht sich auf die Prozesse und Technologi…" at bounding box center [282, 194] width 254 height 32
paste textarea "Implementiert und steuert IAM-Plattformen unternehmensweit, fördert Best Practi…"
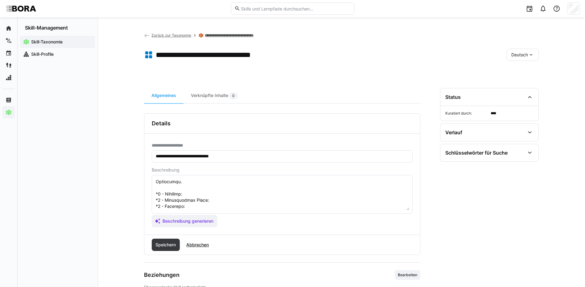
scroll to position [73, 0]
click at [292, 187] on textarea at bounding box center [282, 194] width 254 height 32
click at [219, 184] on textarea at bounding box center [282, 194] width 254 height 32
paste textarea "Knows basic functions of identity and access systems."
click at [240, 193] on textarea at bounding box center [282, 194] width 254 height 32
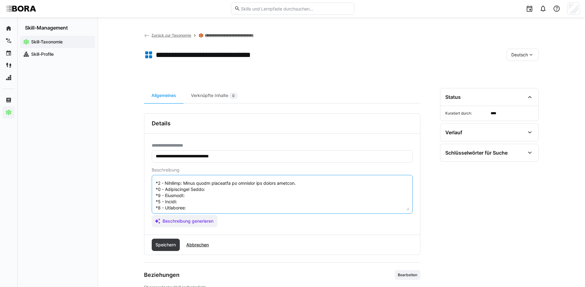
click at [223, 186] on textarea at bounding box center [282, 194] width 254 height 32
click at [227, 190] on textarea at bounding box center [282, 194] width 254 height 32
paste textarea "Uses IAM tools for user and rights management."
click at [218, 197] on textarea at bounding box center [282, 194] width 254 height 32
paste textarea "Administers IAM solutions, manages user lifecycles and access rights."
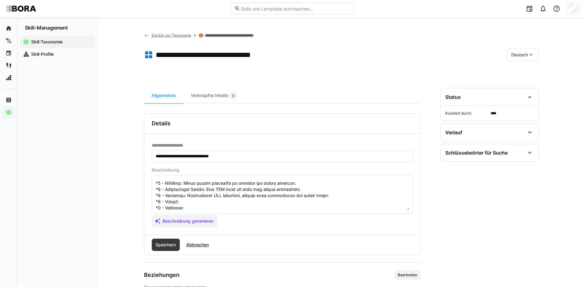
click at [219, 204] on textarea at bounding box center [282, 194] width 254 height 32
paste textarea "Develops IAM concepts, optimizes processes, and ensures compliance."
click at [218, 207] on textarea at bounding box center [282, 194] width 254 height 32
paste textarea "Implements and governs company-wide IAM platforms, promotes best practices, and…"
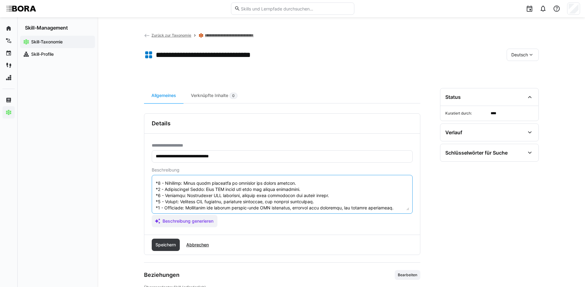
click at [155, 182] on textarea at bounding box center [282, 194] width 254 height 32
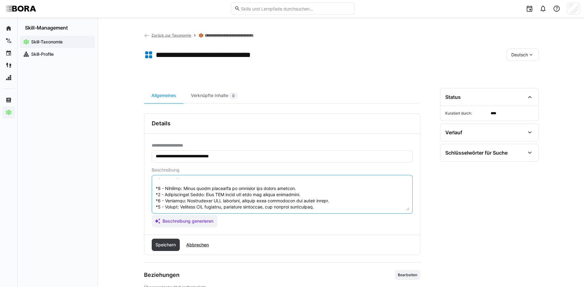
scroll to position [80, 0]
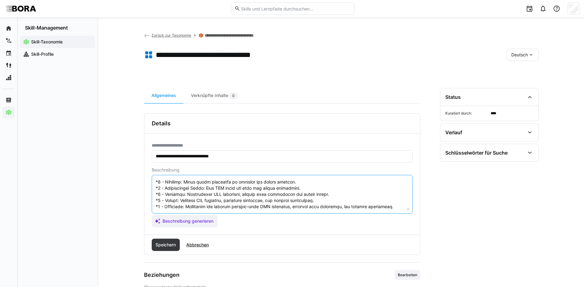
drag, startPoint x: 155, startPoint y: 182, endPoint x: 318, endPoint y: 212, distance: 165.9
click at [318, 212] on eds-input at bounding box center [282, 194] width 261 height 39
type textarea "Identity & Access Management (IAM) bezieht sich auf die Prozesse und Technologi…"
click at [174, 243] on span "Speichern" at bounding box center [165, 245] width 22 height 6
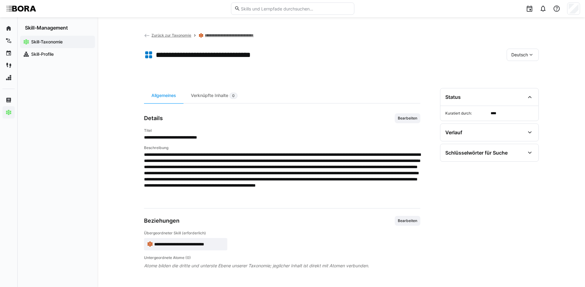
click at [526, 51] on div "Deutsch" at bounding box center [522, 55] width 32 height 12
click at [529, 72] on eds-icon at bounding box center [531, 71] width 6 height 6
click at [514, 58] on div "Deutsch" at bounding box center [522, 55] width 32 height 12
click at [517, 83] on span "Englisch" at bounding box center [519, 84] width 17 height 6
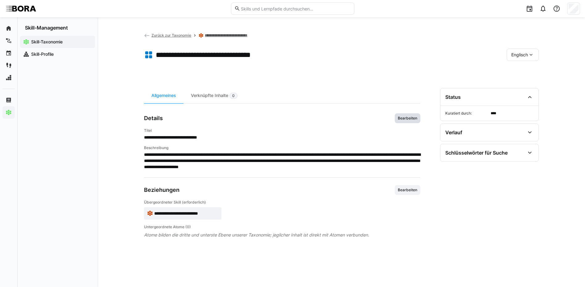
click at [414, 115] on span "Bearbeiten" at bounding box center [408, 118] width 26 height 10
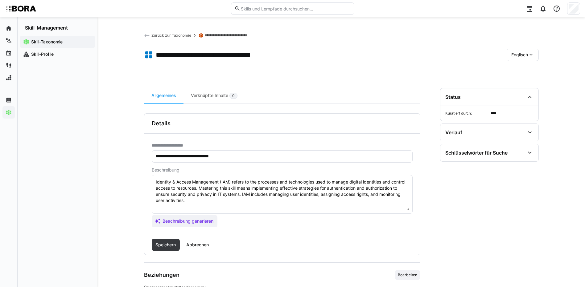
click at [267, 201] on textarea "Identity & Access Management (IAM) refers to the processes and technologies use…" at bounding box center [282, 194] width 254 height 32
paste textarea "*1 - Beginner: Knows basic functions of identity and access systems. *2 - Inter…"
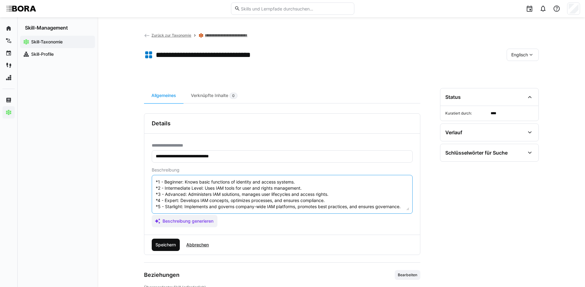
type textarea "Identity & Access Management (IAM) refers to the processes and technologies use…"
click at [163, 244] on span "Speichern" at bounding box center [165, 245] width 22 height 6
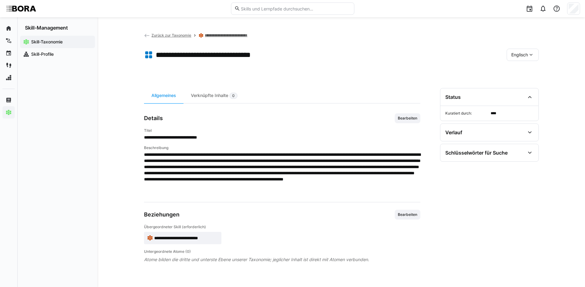
click at [512, 56] on span "Englisch" at bounding box center [519, 55] width 17 height 6
click at [519, 66] on div "Deutsch" at bounding box center [522, 71] width 33 height 13
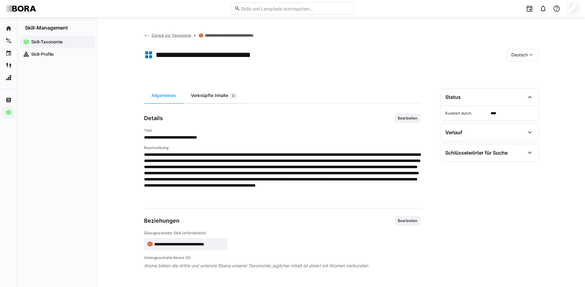
click at [219, 92] on div "Verknüpfte Inhalte 0" at bounding box center [213, 95] width 61 height 15
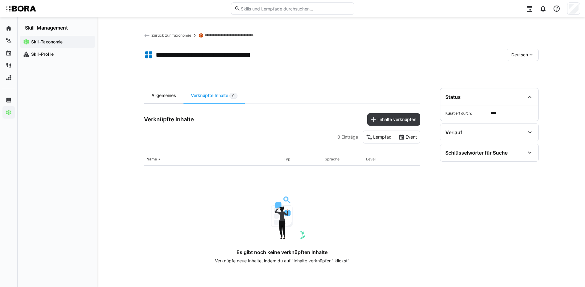
click at [173, 96] on div "Allgemeines" at bounding box center [163, 95] width 39 height 15
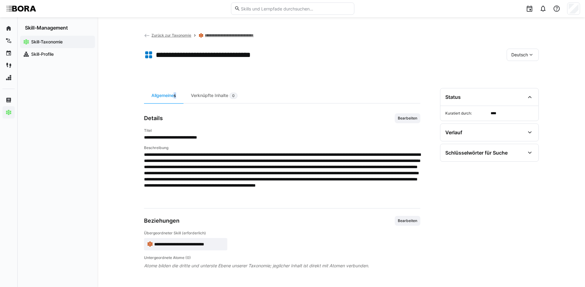
drag, startPoint x: 173, startPoint y: 96, endPoint x: 240, endPoint y: 37, distance: 90.2
click at [240, 37] on link "**********" at bounding box center [235, 35] width 60 height 5
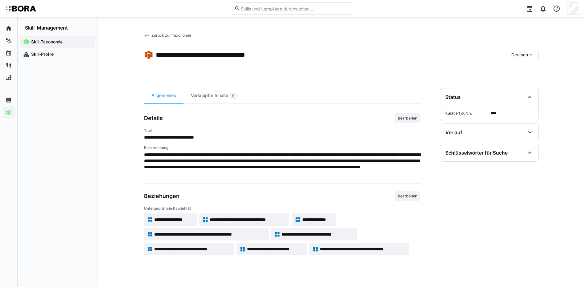
click at [283, 250] on span "**********" at bounding box center [275, 249] width 57 height 6
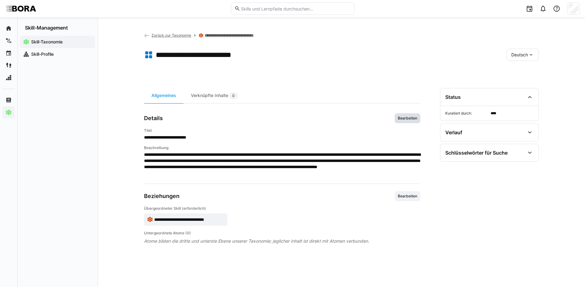
click at [402, 120] on span "Bearbeiten" at bounding box center [407, 118] width 21 height 5
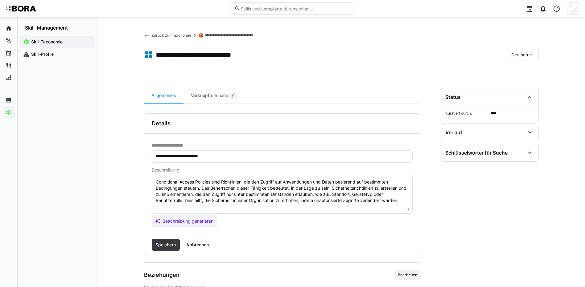
click at [411, 202] on eds-input "Conditional Access Policies sind Richtlinien, die den Zugriff auf Anwendungen u…" at bounding box center [282, 194] width 261 height 39
paste textarea "*1 - Anfänger: *2 - Mittelstufe: *3 - Fortgeschritten: *4 - Experte: *5 - Starl…"
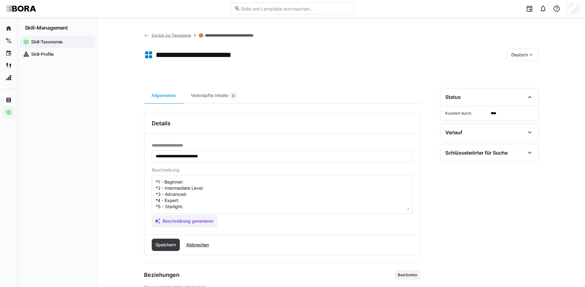
scroll to position [5, 0]
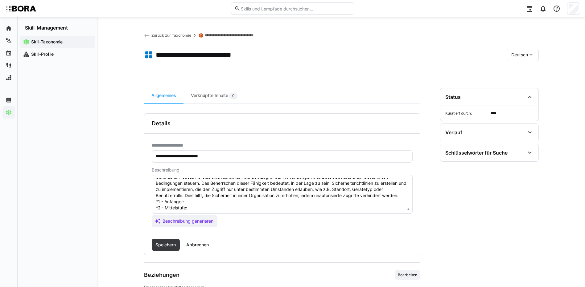
click at [192, 202] on textarea "Conditional Access Policies sind Richtlinien, die den Zugriff auf Anwendungen u…" at bounding box center [282, 194] width 254 height 32
paste textarea "Versteht einfache bedingte Zugriffsregeln."
click at [204, 208] on textarea "Conditional Access Policies sind Richtlinien, die den Zugriff auf Anwendungen u…" at bounding box center [282, 194] width 254 height 32
paste textarea "Erstellt und testet grundlegende Zugriffsregeln mit Bedingungen."
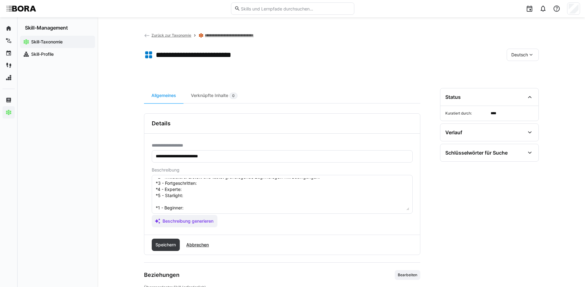
click at [244, 186] on textarea "Conditional Access Policies sind Richtlinien, die den Zugriff auf Anwendungen u…" at bounding box center [282, 194] width 254 height 32
click at [244, 182] on textarea "Conditional Access Policies sind Richtlinien, die den Zugriff auf Anwendungen u…" at bounding box center [282, 194] width 254 height 32
paste textarea "Verwalten und optimieren bedingte Zugriffsrichtlinien basierend auf Nutzerverha…"
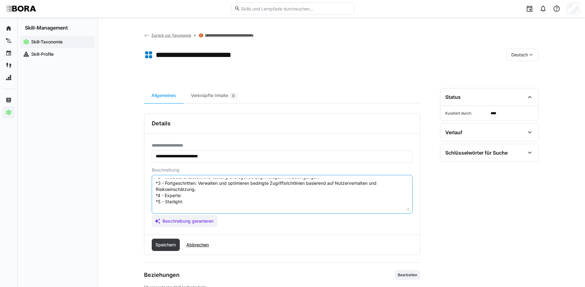
click at [195, 193] on textarea "Conditional Access Policies sind Richtlinien, die den Zugriff auf Anwendungen u…" at bounding box center [282, 194] width 254 height 32
paste textarea "Entwickelt komplexe, mehrstufige Zugriffsrichtlinien zur Absicherung kritischer…"
click at [216, 202] on textarea "Conditional Access Policies sind Richtlinien, die den Zugriff auf Anwendungen u…" at bounding box center [282, 194] width 254 height 32
paste textarea "Etabliert unternehmensweite Standards und automatisierte Policy-Management-Proz…"
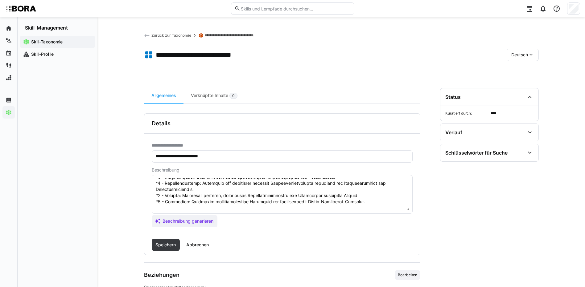
scroll to position [67, 0]
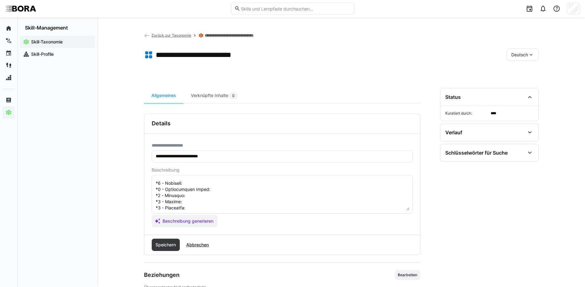
click at [230, 183] on textarea at bounding box center [282, 194] width 254 height 32
paste textarea "Understands simple conditional access rules."
click at [229, 190] on textarea at bounding box center [282, 194] width 254 height 32
paste textarea "Creates and tests basic access rules with conditions."
click at [226, 197] on textarea at bounding box center [282, 194] width 254 height 32
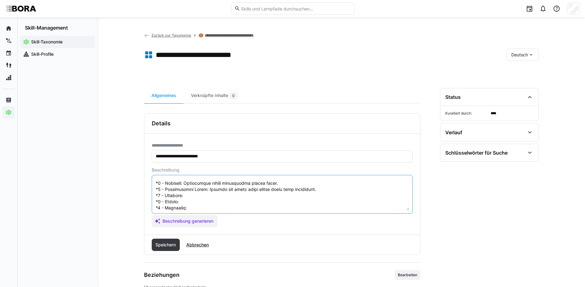
paste textarea "Manages and optimizes conditional access policies based on user behavior and ri…"
click at [206, 205] on textarea at bounding box center [282, 194] width 254 height 32
paste textarea "Develops complex, multi-layered access policies to secure critical systems."
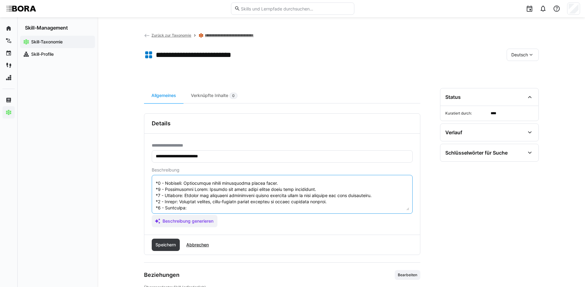
click at [263, 208] on textarea at bounding box center [282, 194] width 254 height 32
paste textarea "Establishes company-wide standards and automated policy management processes."
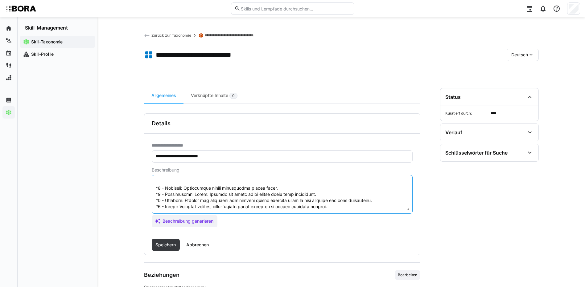
scroll to position [74, 0]
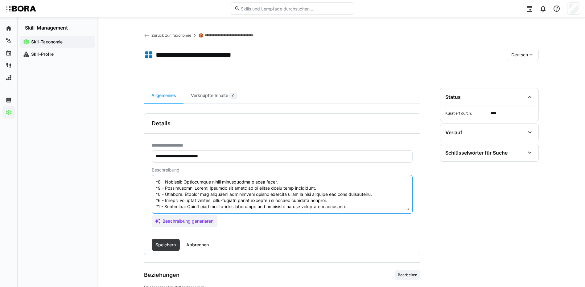
drag, startPoint x: 156, startPoint y: 182, endPoint x: 338, endPoint y: 230, distance: 188.7
click at [338, 230] on div "**********" at bounding box center [282, 184] width 276 height 101
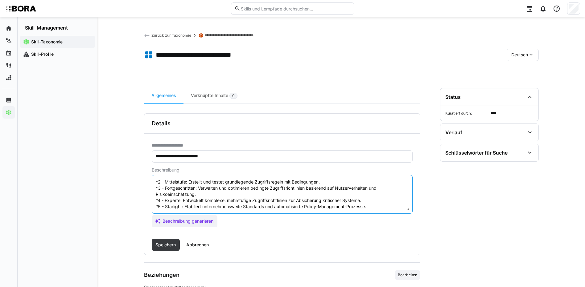
scroll to position [37, 0]
type textarea "Conditional Access Policies sind Richtlinien, die den Zugriff auf Anwendungen u…"
click at [157, 244] on span "Speichern" at bounding box center [165, 245] width 22 height 6
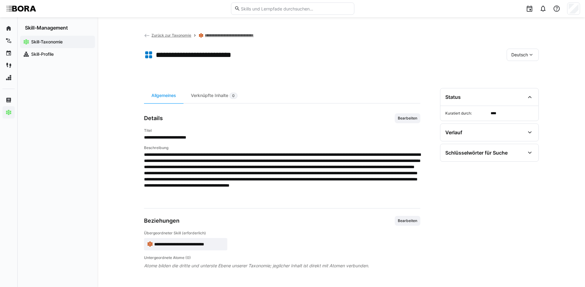
click at [526, 54] on span "Deutsch" at bounding box center [519, 55] width 17 height 6
click at [524, 83] on span "Englisch" at bounding box center [519, 84] width 17 height 6
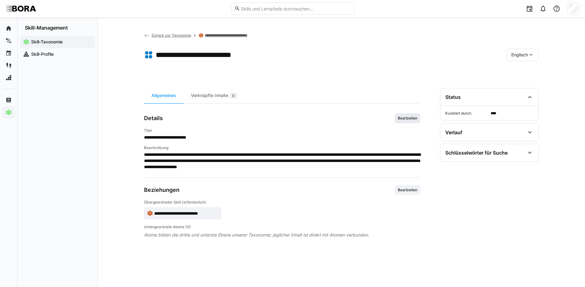
click at [408, 115] on span "Bearbeiten" at bounding box center [408, 118] width 26 height 10
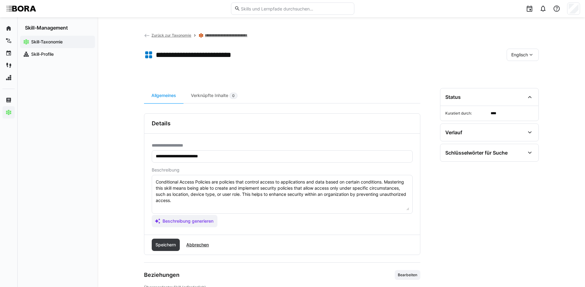
click at [387, 205] on textarea "Conditional Access Policies are policies that control access to applications an…" at bounding box center [282, 194] width 254 height 32
paste textarea "*1 - Beginner: Understands simple conditional access rules. *2 - Intermediate L…"
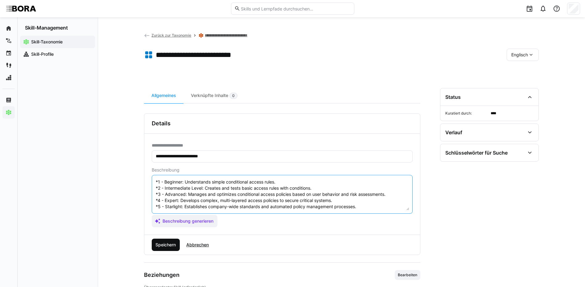
type textarea "Conditional Access Policies are policies that control access to applications an…"
click at [168, 244] on span "Speichern" at bounding box center [165, 245] width 22 height 6
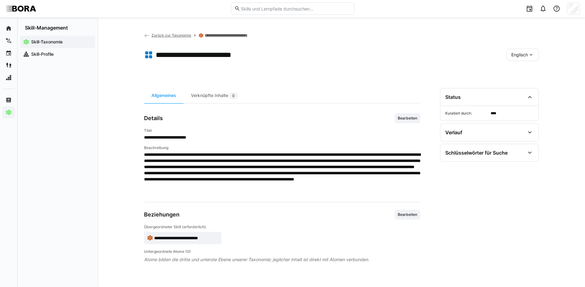
click at [515, 55] on span "Englisch" at bounding box center [519, 55] width 17 height 6
click at [518, 70] on span "Deutsch" at bounding box center [519, 71] width 17 height 6
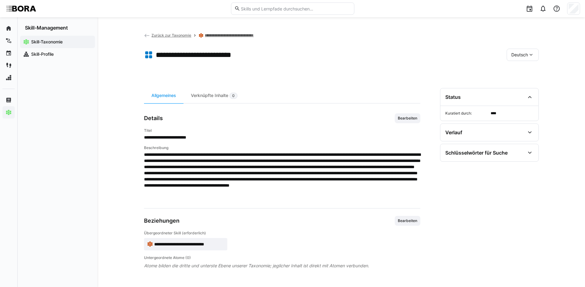
click at [243, 37] on link "**********" at bounding box center [235, 35] width 60 height 5
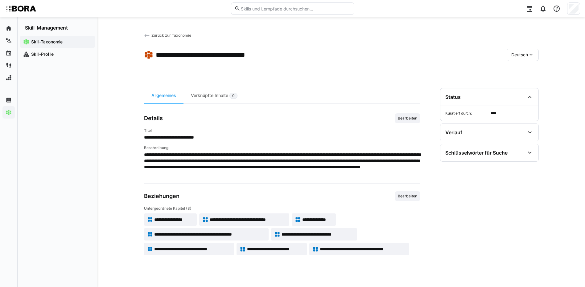
click at [216, 80] on app-header-sidebar-layout "**********" at bounding box center [341, 152] width 395 height 240
click at [183, 35] on span "Zurück zur Taxonomie" at bounding box center [171, 35] width 40 height 5
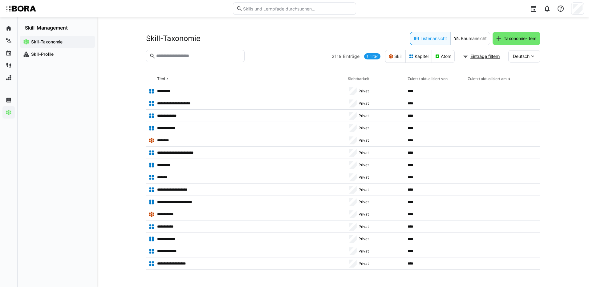
click at [187, 53] on eds-input at bounding box center [195, 56] width 99 height 12
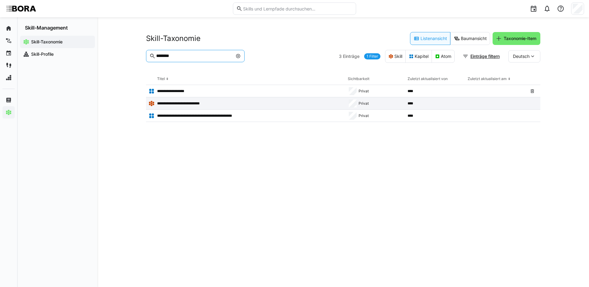
type input "********"
click at [179, 103] on p "**********" at bounding box center [181, 103] width 49 height 5
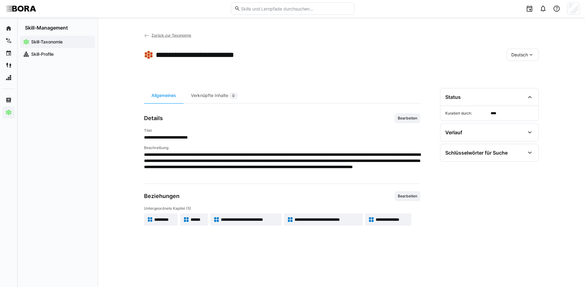
click at [412, 118] on span "Bearbeiten" at bounding box center [407, 118] width 21 height 5
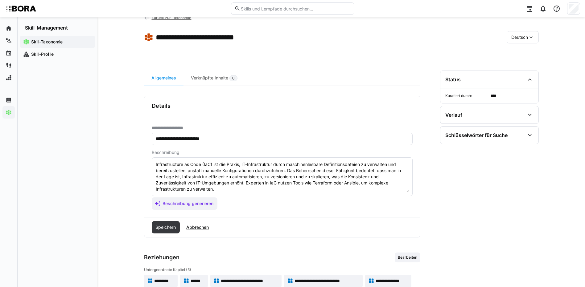
scroll to position [32, 0]
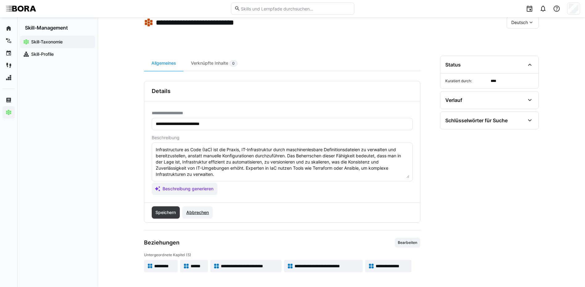
click at [195, 214] on span "Abbrechen" at bounding box center [197, 213] width 24 height 6
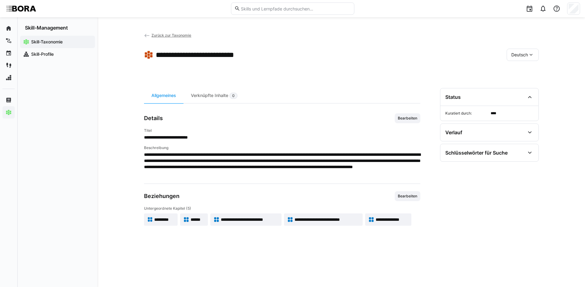
click at [162, 220] on span "*********" at bounding box center [164, 220] width 20 height 6
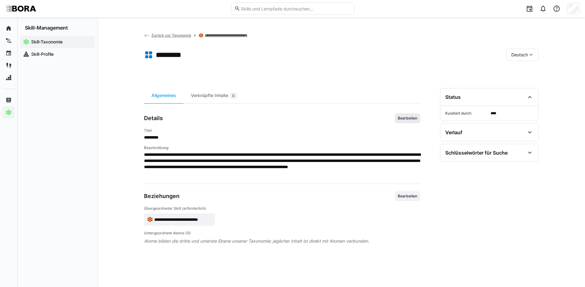
click at [400, 113] on div "**********" at bounding box center [282, 180] width 276 height 184
click at [403, 119] on span "Bearbeiten" at bounding box center [407, 118] width 21 height 5
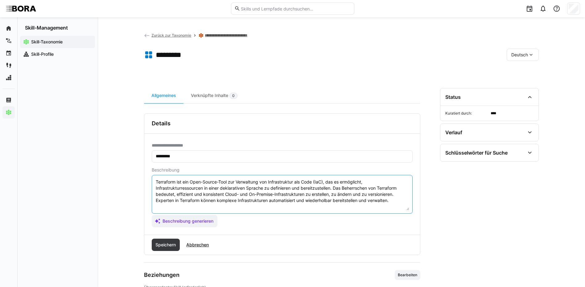
click at [397, 200] on textarea "Terraform ist ein Open-Source-Tool zur Verwaltung von Infrastruktur als Code (I…" at bounding box center [282, 194] width 254 height 32
paste textarea "*1 - Anfänger: *2 - Mittelstufe: *3 - Fortgeschritten: *4 - Experte: *5 - Starl…"
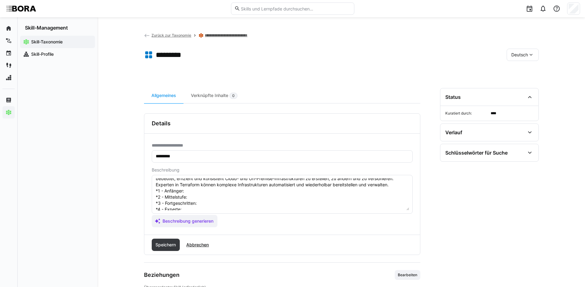
scroll to position [5, 0]
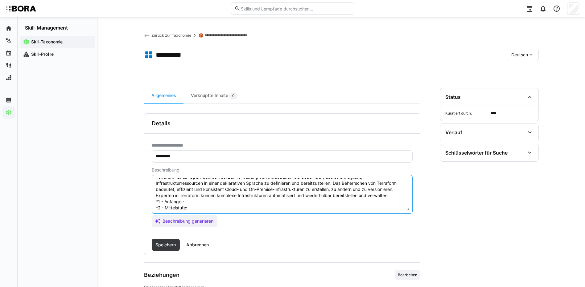
click at [197, 204] on textarea "Terraform ist ein Open-Source-Tool zur Verwaltung von Infrastruktur als Code (I…" at bounding box center [282, 194] width 254 height 32
paste textarea "Kennt grundlegende Skriptsprachen (z.B. PowerShell, Bash) und einfache Automati…"
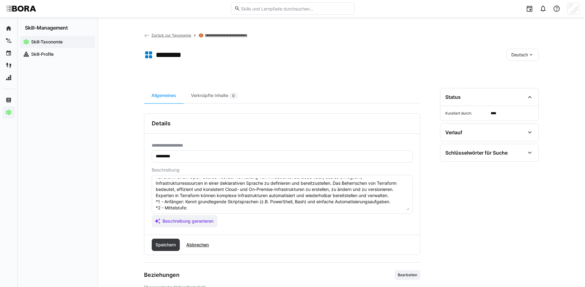
click at [219, 209] on textarea "Terraform ist ein Open-Source-Tool zur Verwaltung von Infrastruktur als Code (I…" at bounding box center [282, 194] width 254 height 32
paste textarea "Schreibt Skripte zur Automatisierung repetitiver Aufgaben."
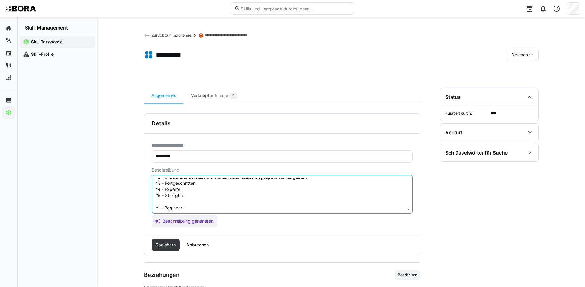
click at [206, 184] on textarea "Terraform ist ein Open-Source-Tool zur Verwaltung von Infrastruktur als Code (I…" at bounding box center [282, 194] width 254 height 32
paste textarea "Entwickelt und integriert Automatisierungsskripte in bestehende Systeme und Wor…"
click at [217, 189] on textarea "Terraform ist ein Open-Source-Tool zur Verwaltung von Infrastruktur als Code (I…" at bounding box center [282, 194] width 254 height 32
paste textarea "Optimiert und standardisiert Automatisierungen, erstellt wiederverwendbare Skri…"
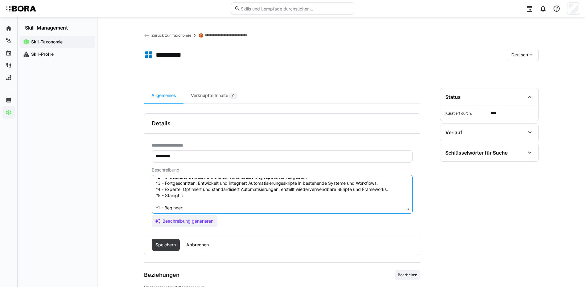
click at [260, 197] on textarea "Terraform ist ein Open-Source-Tool zur Verwaltung von Infrastruktur als Code (I…" at bounding box center [282, 194] width 254 height 32
paste textarea "Definiert Automatisierungsstrategien, treibt Automatisierungsprojekte unternehm…"
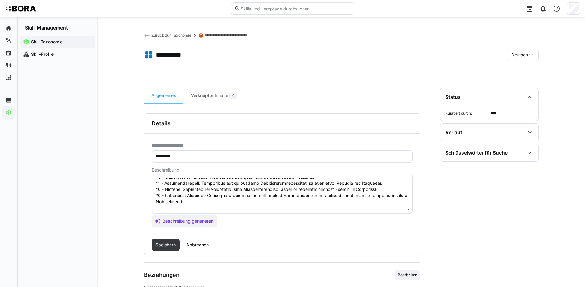
scroll to position [67, 0]
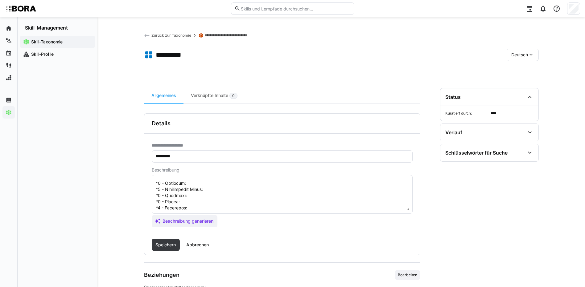
click at [186, 184] on textarea at bounding box center [282, 194] width 254 height 32
paste textarea "Knows basic scripting languages (e.g., PowerShell, Bash) and simple automation …"
click at [213, 190] on textarea at bounding box center [282, 194] width 254 height 32
paste textarea "Writes scripts to automate repetitive tasks."
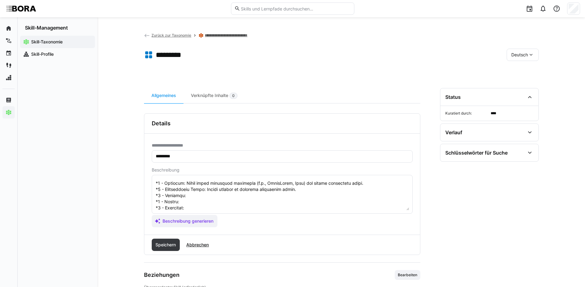
click at [196, 194] on textarea at bounding box center [282, 194] width 254 height 32
paste textarea "Develops and integrates automation scripts into existing systems and workflows."
click at [181, 202] on textarea at bounding box center [282, 194] width 254 height 32
paste textarea "Optimizes and standardizes automation, creating reusable scripts and frameworks."
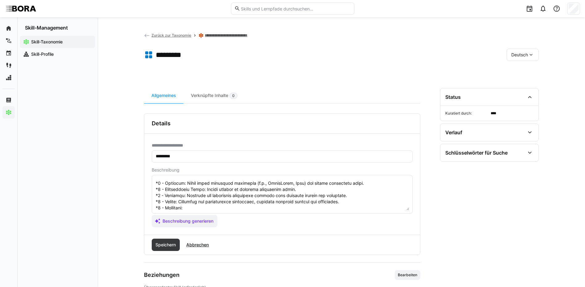
click at [185, 208] on textarea at bounding box center [282, 194] width 254 height 32
paste textarea "Defines automation strategies, drives company-wide automation projects, and tra…"
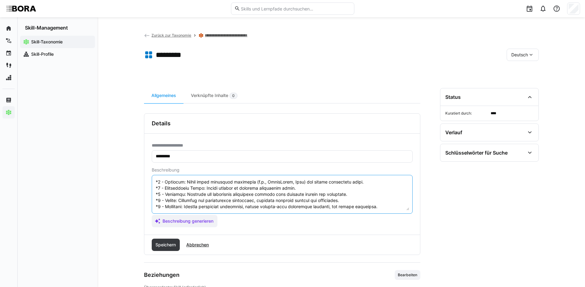
drag, startPoint x: 155, startPoint y: 184, endPoint x: 366, endPoint y: 214, distance: 212.7
click at [366, 214] on app-assistant-generate-form "Beschreibung Beschreibung generieren" at bounding box center [282, 198] width 261 height 60
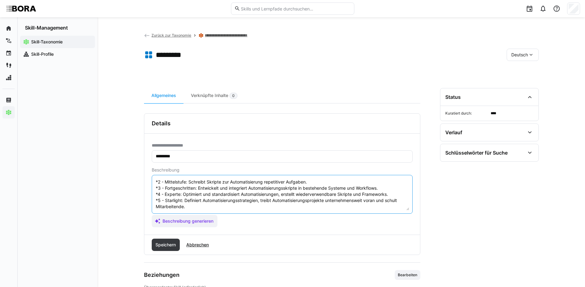
scroll to position [37, 0]
type textarea "Terraform ist ein Open-Source-Tool zur Verwaltung von Infrastruktur als Code (I…"
click at [162, 245] on span "Speichern" at bounding box center [165, 245] width 22 height 6
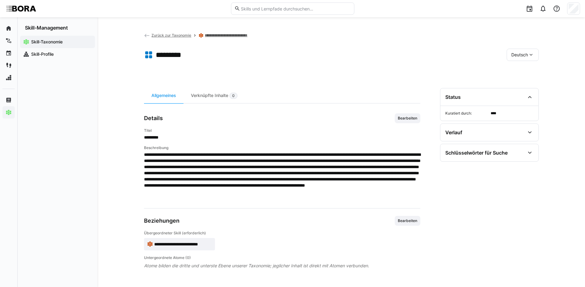
click at [513, 55] on span "Deutsch" at bounding box center [519, 55] width 17 height 6
click at [520, 81] on span "Englisch" at bounding box center [519, 84] width 17 height 6
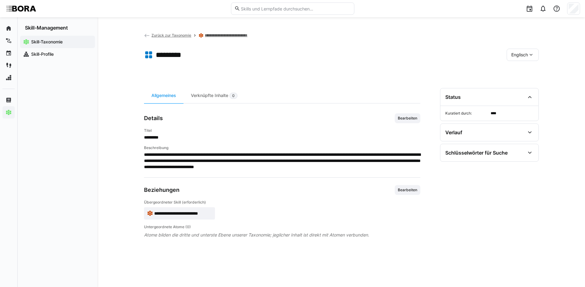
click at [405, 117] on span "Bearbeiten" at bounding box center [407, 118] width 21 height 5
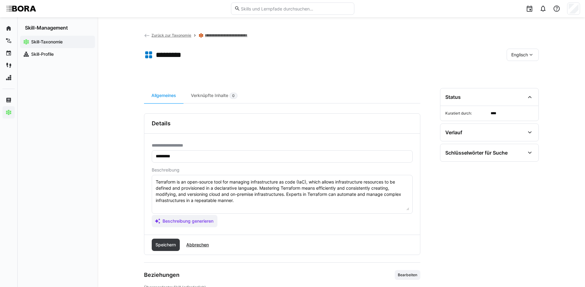
click at [390, 198] on textarea "Terraform is an open-source tool for managing infrastructure as code (IaC), whi…" at bounding box center [282, 194] width 254 height 32
paste textarea "*1 - Beginner: Knows basic scripting languages (e.g., PowerShell, Bash) and sim…"
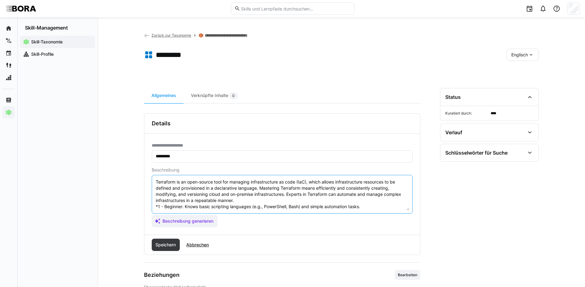
scroll to position [30, 0]
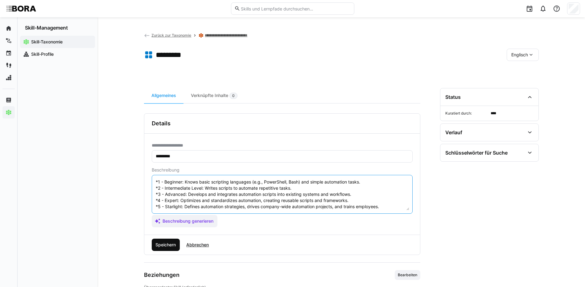
type textarea "Terraform is an open-source tool for managing infrastructure as code (IaC), whi…"
click at [163, 241] on span "Speichern" at bounding box center [166, 245] width 28 height 12
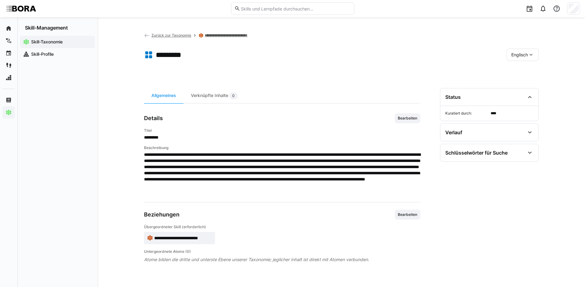
click at [511, 53] on span "Englisch" at bounding box center [519, 55] width 17 height 6
click at [514, 77] on div "Deutsch" at bounding box center [522, 71] width 33 height 13
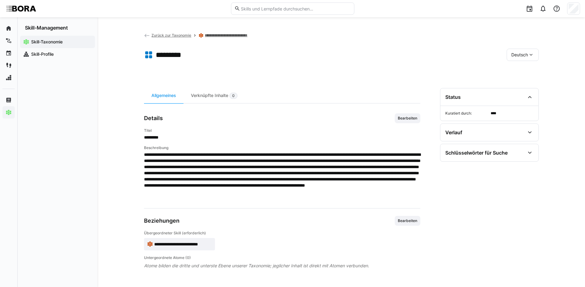
click at [233, 35] on link "**********" at bounding box center [229, 35] width 49 height 5
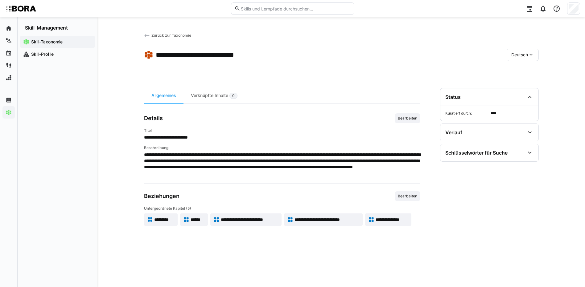
click at [260, 220] on span "**********" at bounding box center [250, 220] width 58 height 6
click at [172, 219] on span "*********" at bounding box center [164, 220] width 20 height 6
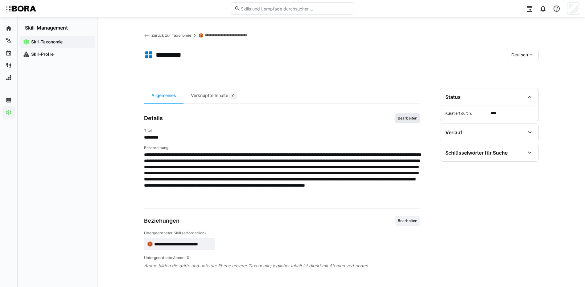
click at [407, 117] on span "Bearbeiten" at bounding box center [407, 118] width 21 height 5
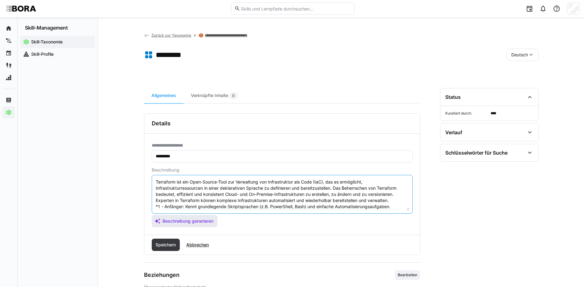
scroll to position [37, 0]
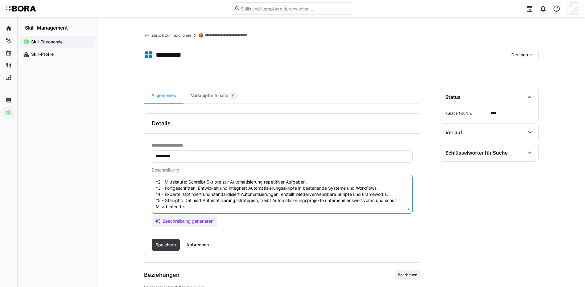
drag, startPoint x: 155, startPoint y: 206, endPoint x: 260, endPoint y: 221, distance: 105.6
click at [260, 221] on app-assistant-generate-form "Beschreibung Terraform ist ein Open-Source-Tool zur Verwaltung von Infrastruktu…" at bounding box center [282, 198] width 261 height 60
type textarea "Terraform ist ein Open-Source-Tool zur Verwaltung von Infrastruktur als Code (I…"
click at [177, 240] on span "Speichern" at bounding box center [166, 245] width 28 height 12
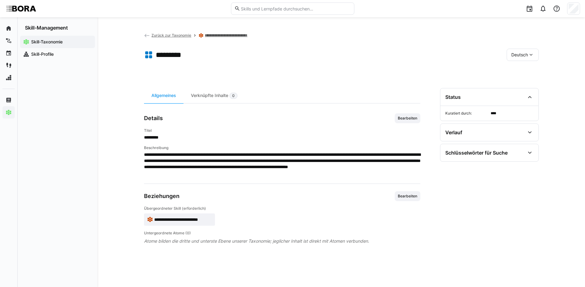
click at [513, 57] on span "Deutsch" at bounding box center [519, 55] width 17 height 6
click at [240, 34] on link "**********" at bounding box center [229, 35] width 49 height 5
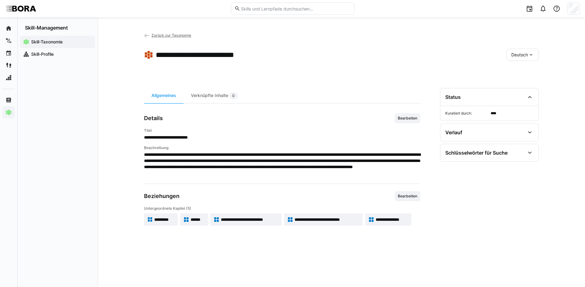
click at [253, 218] on span "**********" at bounding box center [250, 220] width 58 height 6
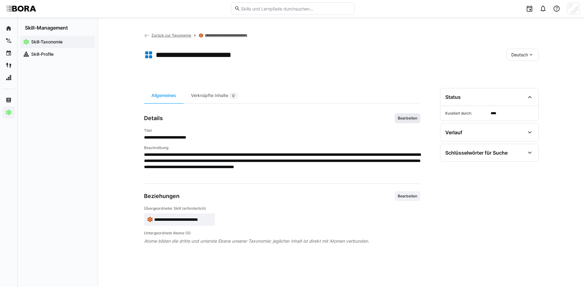
click at [401, 116] on span "Bearbeiten" at bounding box center [407, 118] width 21 height 5
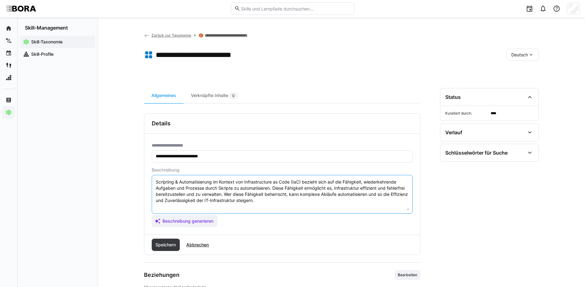
click at [313, 203] on textarea "Scripting & Automatisierung im Kontext von Infrastructure as Code (IaC) bezieht…" at bounding box center [282, 194] width 254 height 32
paste textarea "*1 - Anfänger: Kennt grundlegende Skriptsprachen (z.B. PowerShell, Bash) und ei…"
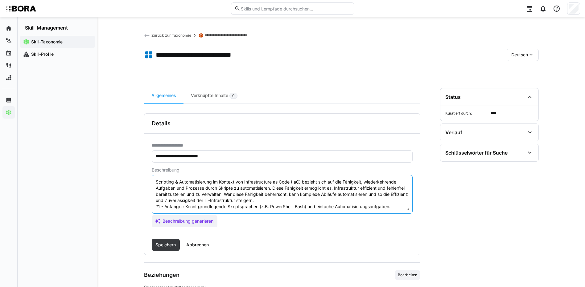
scroll to position [36, 0]
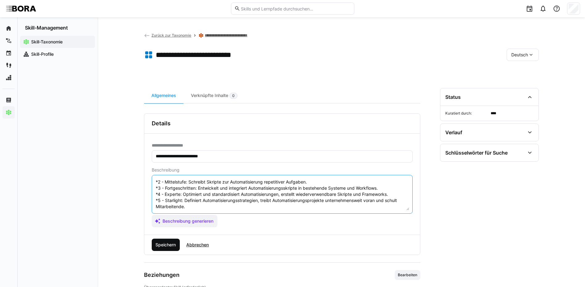
type textarea "Scripting & Automatisierung im Kontext von Infrastructure as Code (IaC) bezieht…"
click at [174, 243] on span "Speichern" at bounding box center [165, 245] width 22 height 6
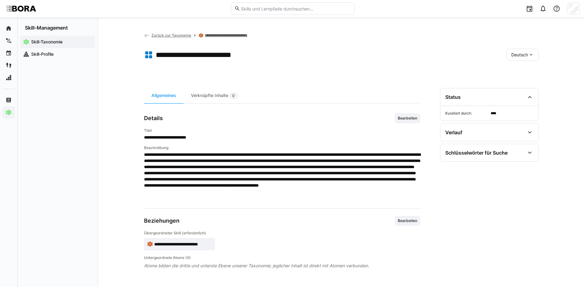
click at [245, 36] on link "**********" at bounding box center [229, 35] width 49 height 5
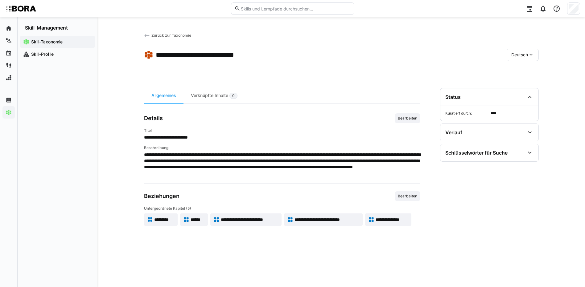
click at [169, 223] on span "*********" at bounding box center [164, 220] width 20 height 6
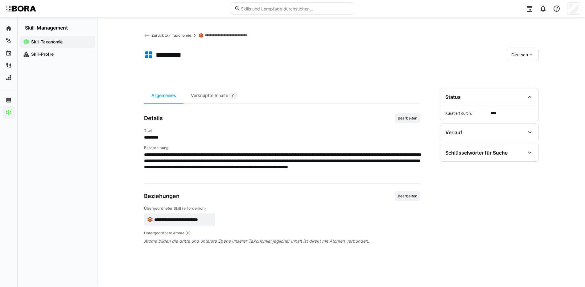
click at [526, 54] on span "Deutsch" at bounding box center [519, 55] width 17 height 6
click at [526, 81] on span "Englisch" at bounding box center [519, 84] width 17 height 6
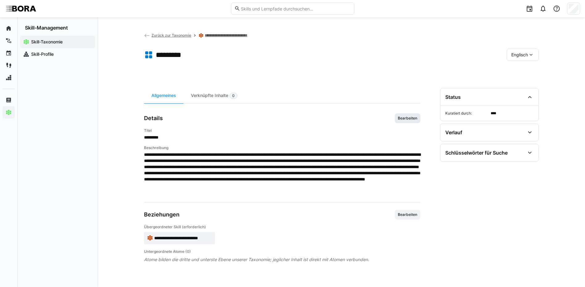
click at [400, 121] on span "Bearbeiten" at bounding box center [408, 118] width 26 height 10
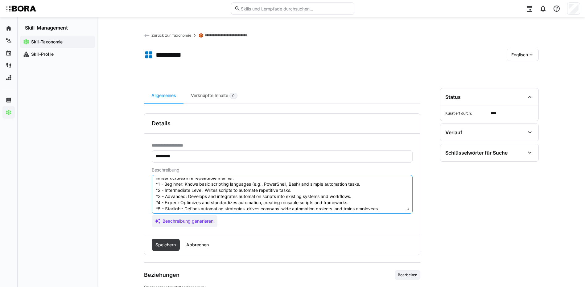
scroll to position [31, 0]
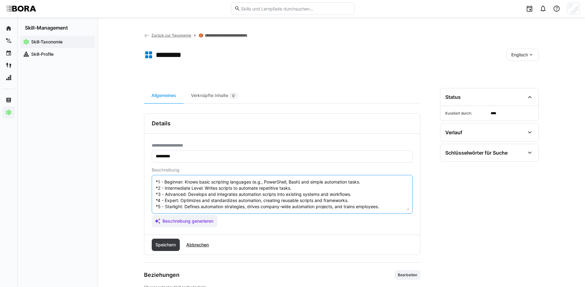
drag, startPoint x: 155, startPoint y: 207, endPoint x: 294, endPoint y: 219, distance: 139.8
click at [294, 219] on app-assistant-generate-form "Beschreibung Terraform is an open-source tool for managing infrastructure as co…" at bounding box center [282, 198] width 261 height 60
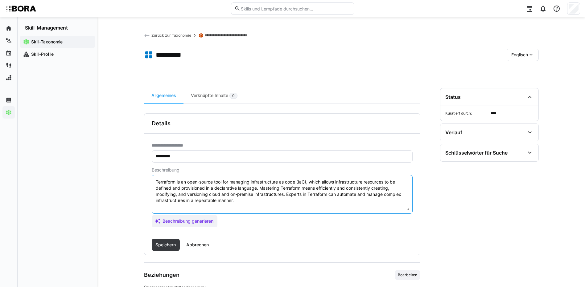
scroll to position [0, 0]
type textarea "Terraform is an open-source tool for managing infrastructure as code (IaC), whi…"
click at [160, 245] on span "Speichern" at bounding box center [165, 245] width 22 height 6
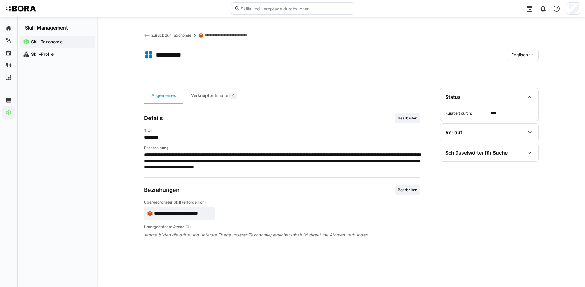
click at [225, 34] on link "**********" at bounding box center [229, 35] width 49 height 5
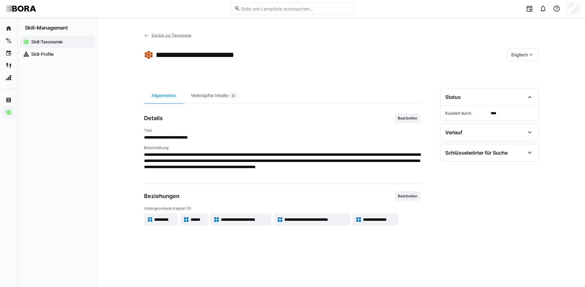
click at [245, 222] on span "**********" at bounding box center [244, 220] width 47 height 6
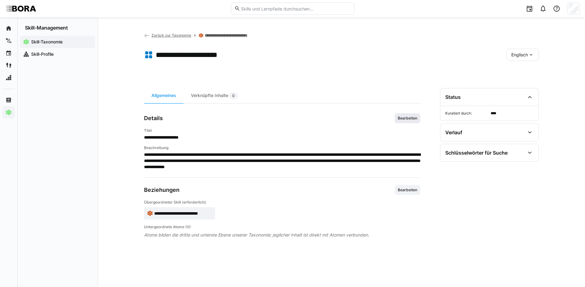
click at [403, 116] on span "Bearbeiten" at bounding box center [407, 118] width 21 height 5
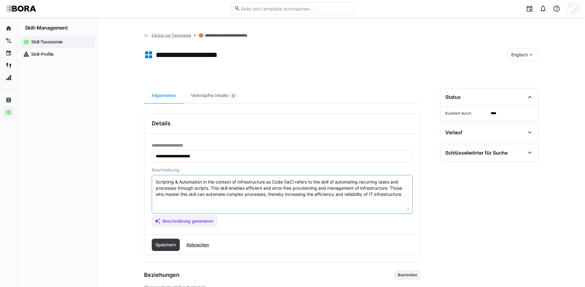
click at [354, 201] on textarea "Scripting & Automation in the context of Infrastructure as Code (IaC) refers to…" at bounding box center [282, 194] width 254 height 32
click at [407, 194] on textarea "Scripting & Automation in the context of Infrastructure as Code (IaC) refers to…" at bounding box center [282, 194] width 254 height 32
paste textarea "*1 - Beginner: Knows basic scripting languages (e.g., PowerShell, Bash) and sim…"
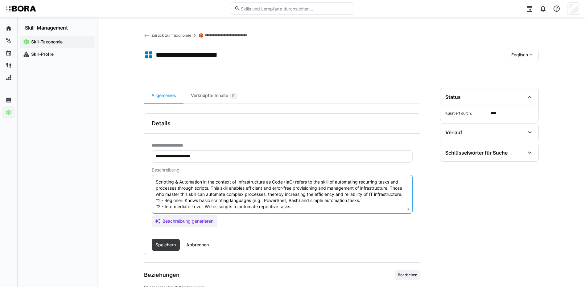
scroll to position [23, 0]
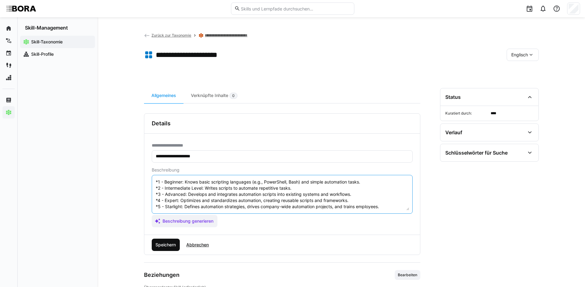
type textarea "Scripting & Automation in the context of Infrastructure as Code (IaC) refers to…"
click at [169, 247] on span "Speichern" at bounding box center [165, 245] width 22 height 6
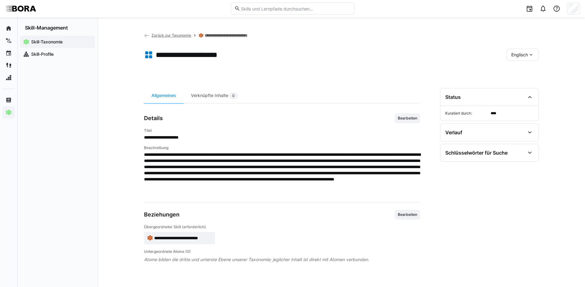
click at [510, 55] on div "Englisch" at bounding box center [522, 55] width 32 height 12
click at [517, 71] on span "Deutsch" at bounding box center [519, 71] width 17 height 6
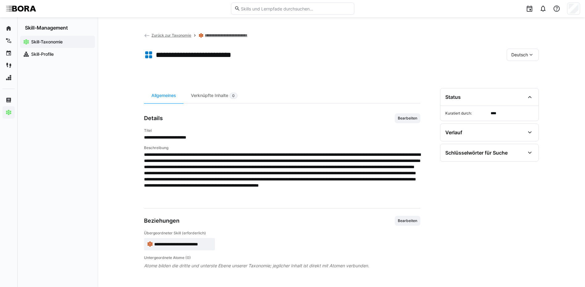
click at [237, 36] on link "**********" at bounding box center [229, 35] width 49 height 5
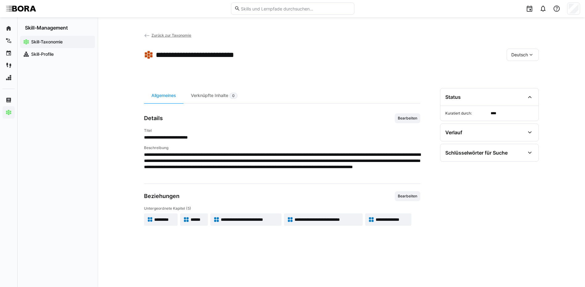
click at [342, 220] on span "**********" at bounding box center [326, 220] width 65 height 6
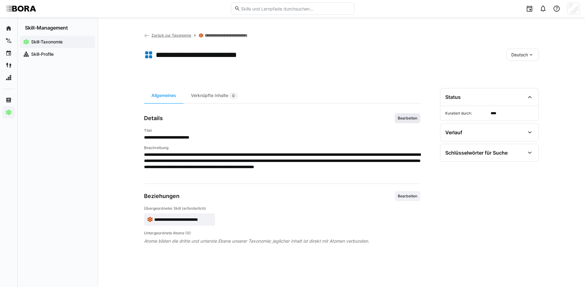
click at [403, 118] on span "Bearbeiten" at bounding box center [407, 118] width 21 height 5
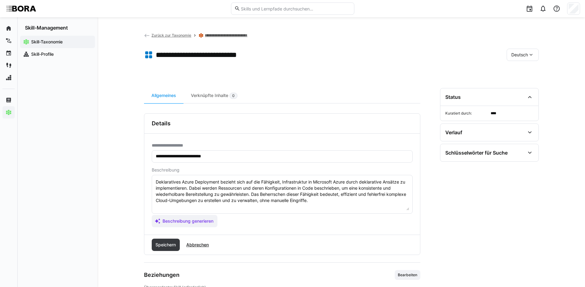
click at [202, 244] on span "Abbrechen" at bounding box center [197, 245] width 24 height 6
